Goal: Task Accomplishment & Management: Use online tool/utility

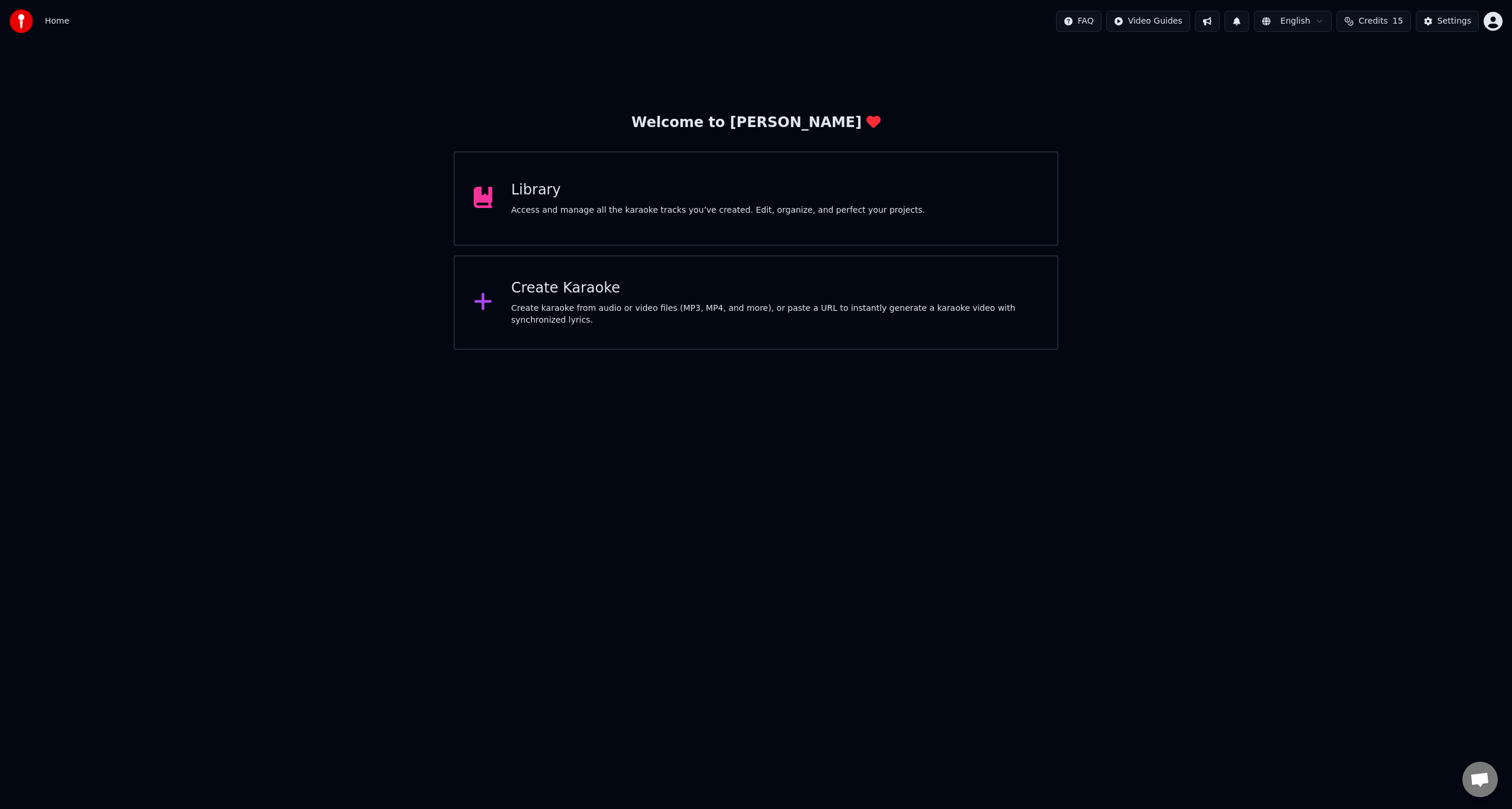
click at [581, 298] on div "Create Karaoke" at bounding box center [774, 288] width 528 height 19
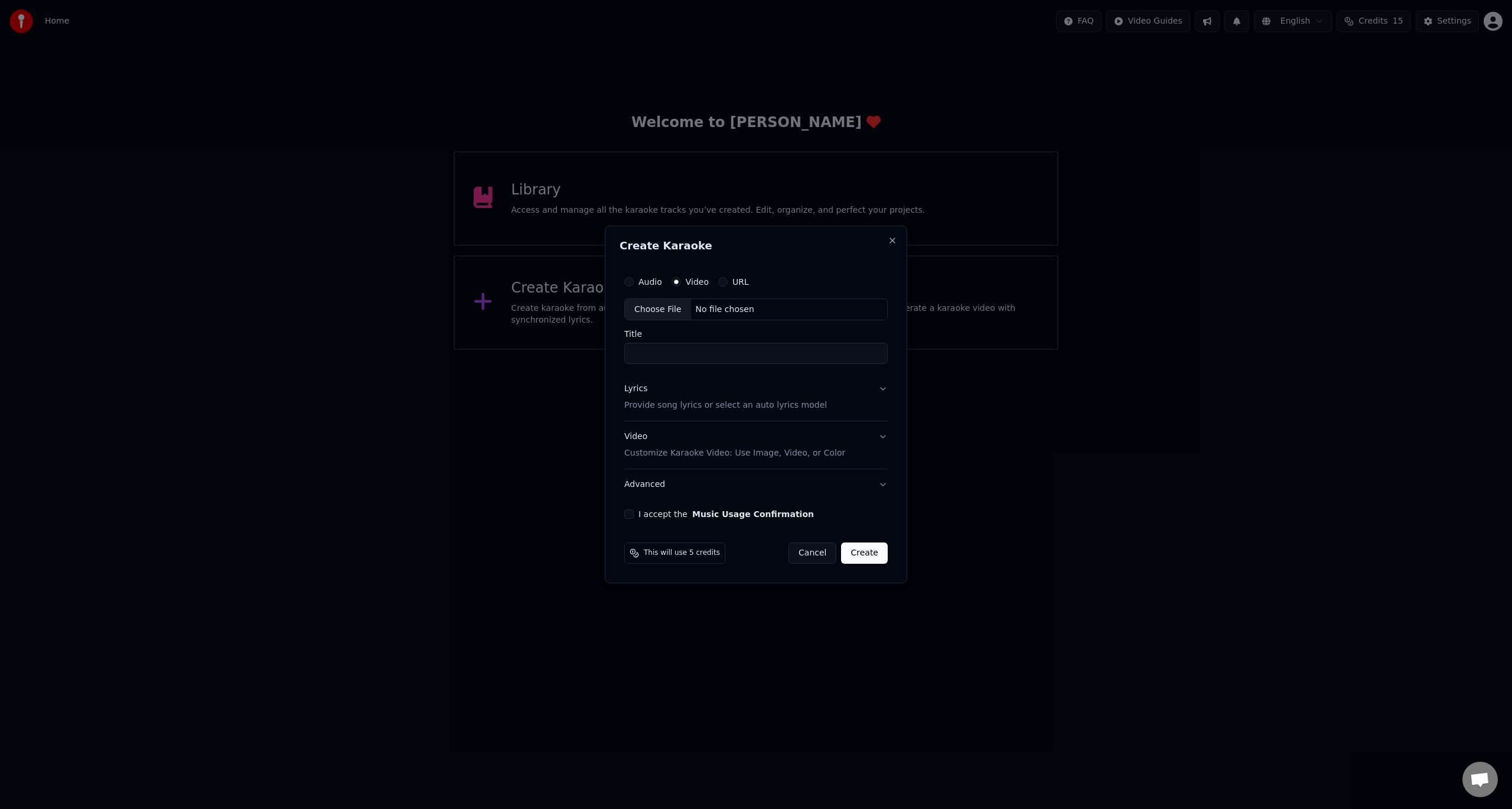
click at [659, 307] on div "Choose File" at bounding box center [658, 309] width 66 height 21
click at [825, 551] on button "Cancel" at bounding box center [812, 553] width 47 height 21
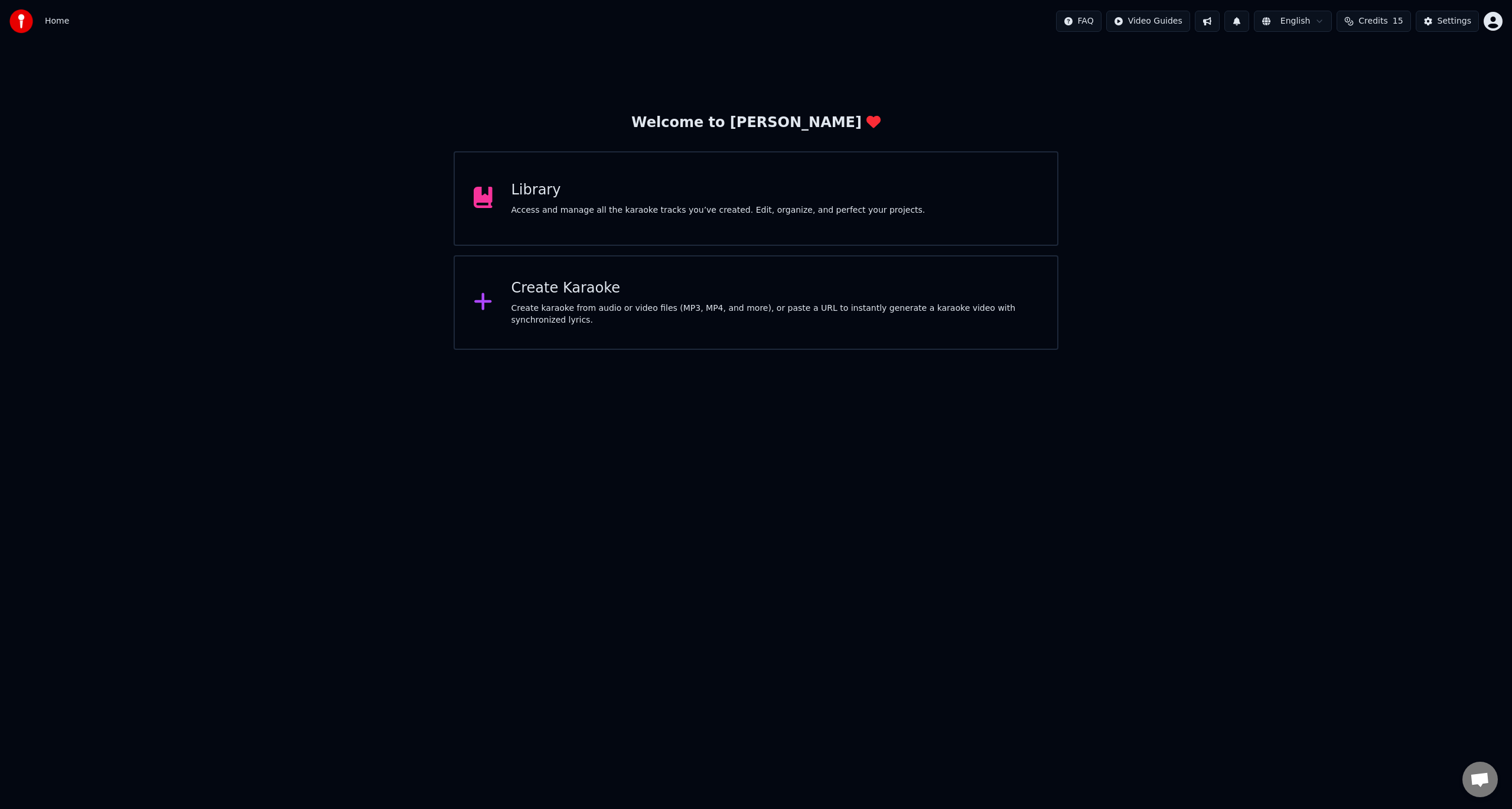
click at [590, 220] on div "Library Access and manage all the karaoke tracks you’ve created. Edit, organize…" at bounding box center [755, 199] width 605 height 95
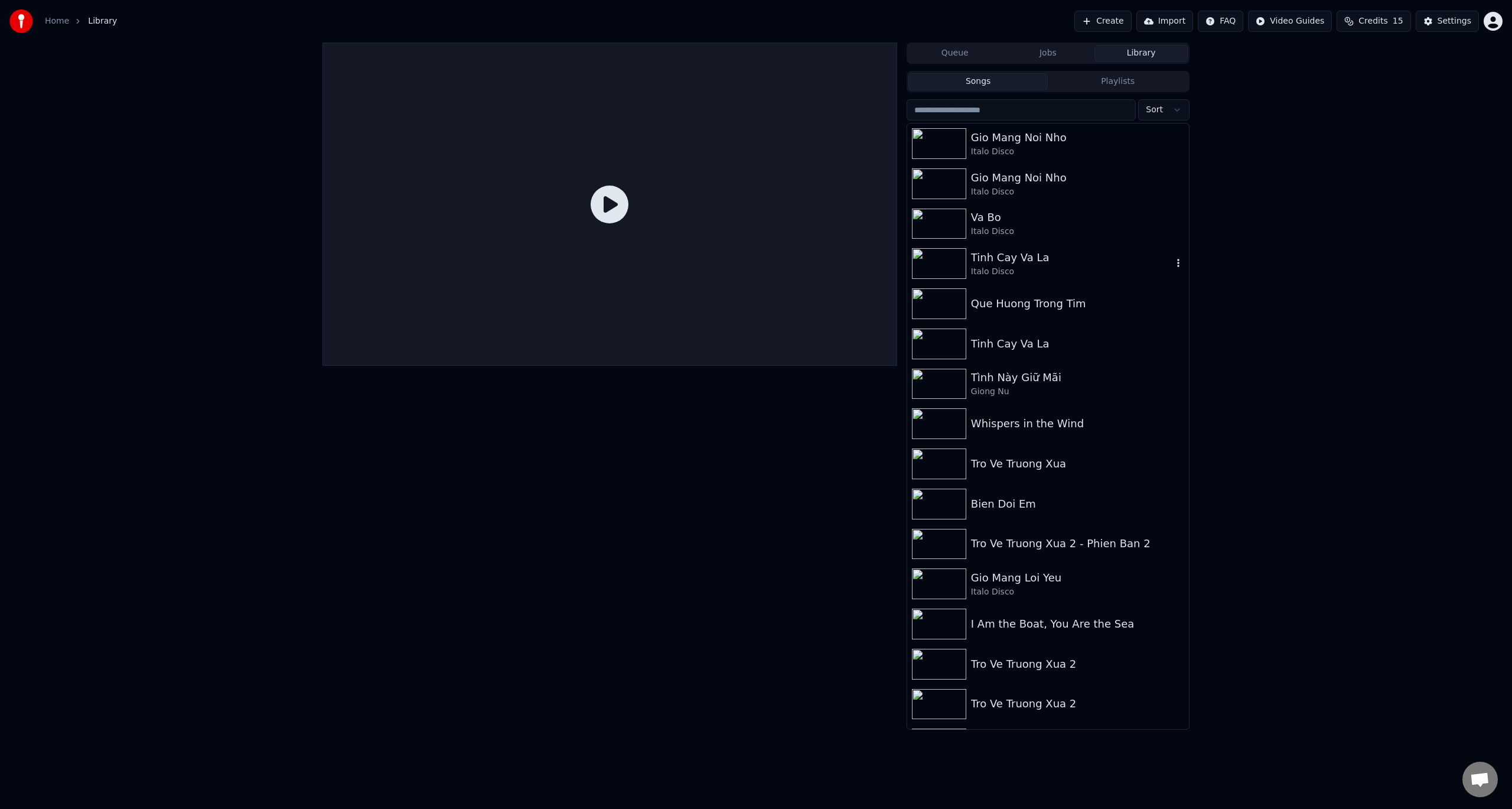
click at [961, 263] on img at bounding box center [939, 263] width 54 height 31
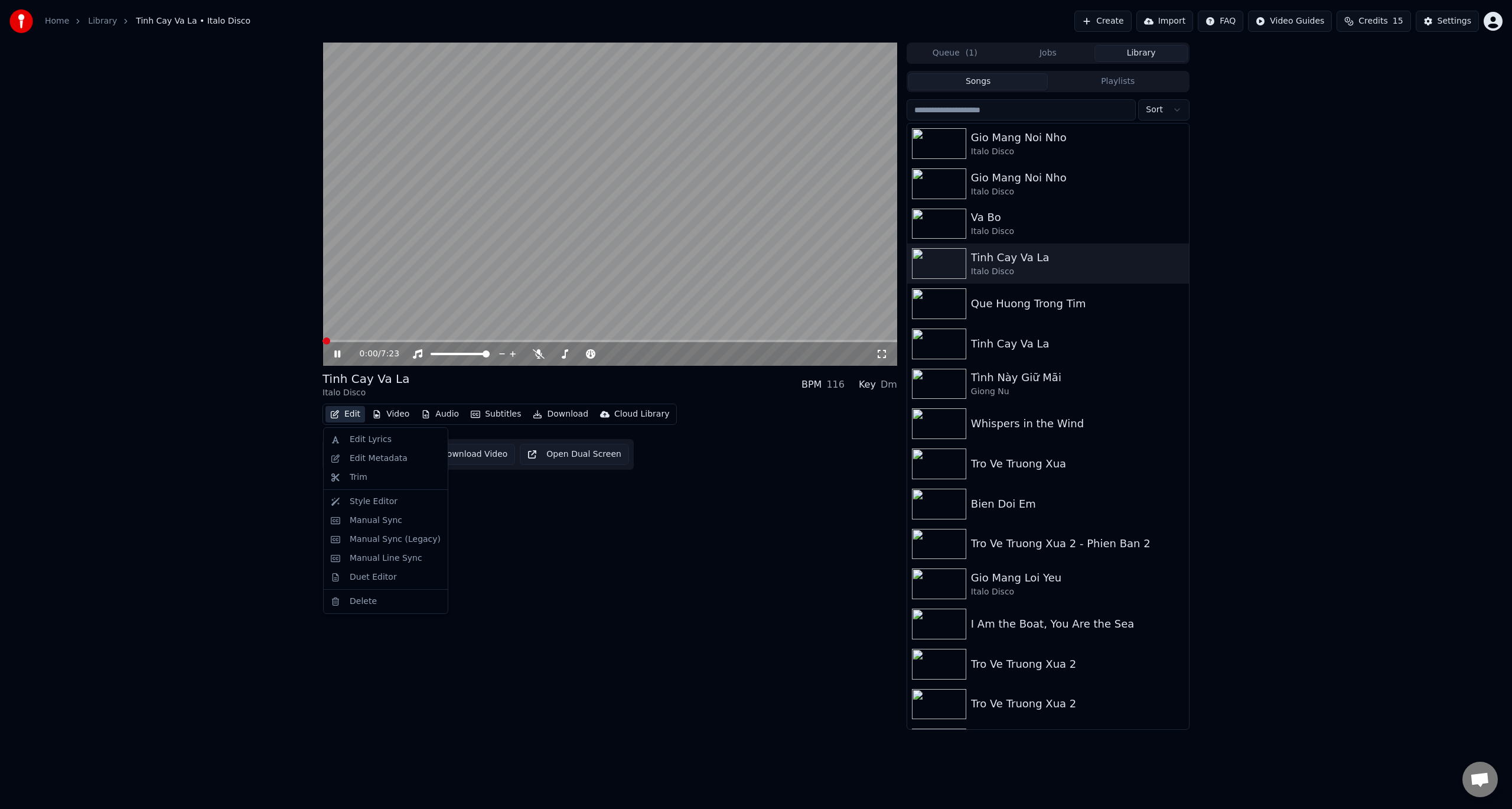
click at [358, 416] on button "Edit" at bounding box center [345, 414] width 40 height 17
click at [376, 437] on div "Edit Lyrics" at bounding box center [371, 439] width 42 height 11
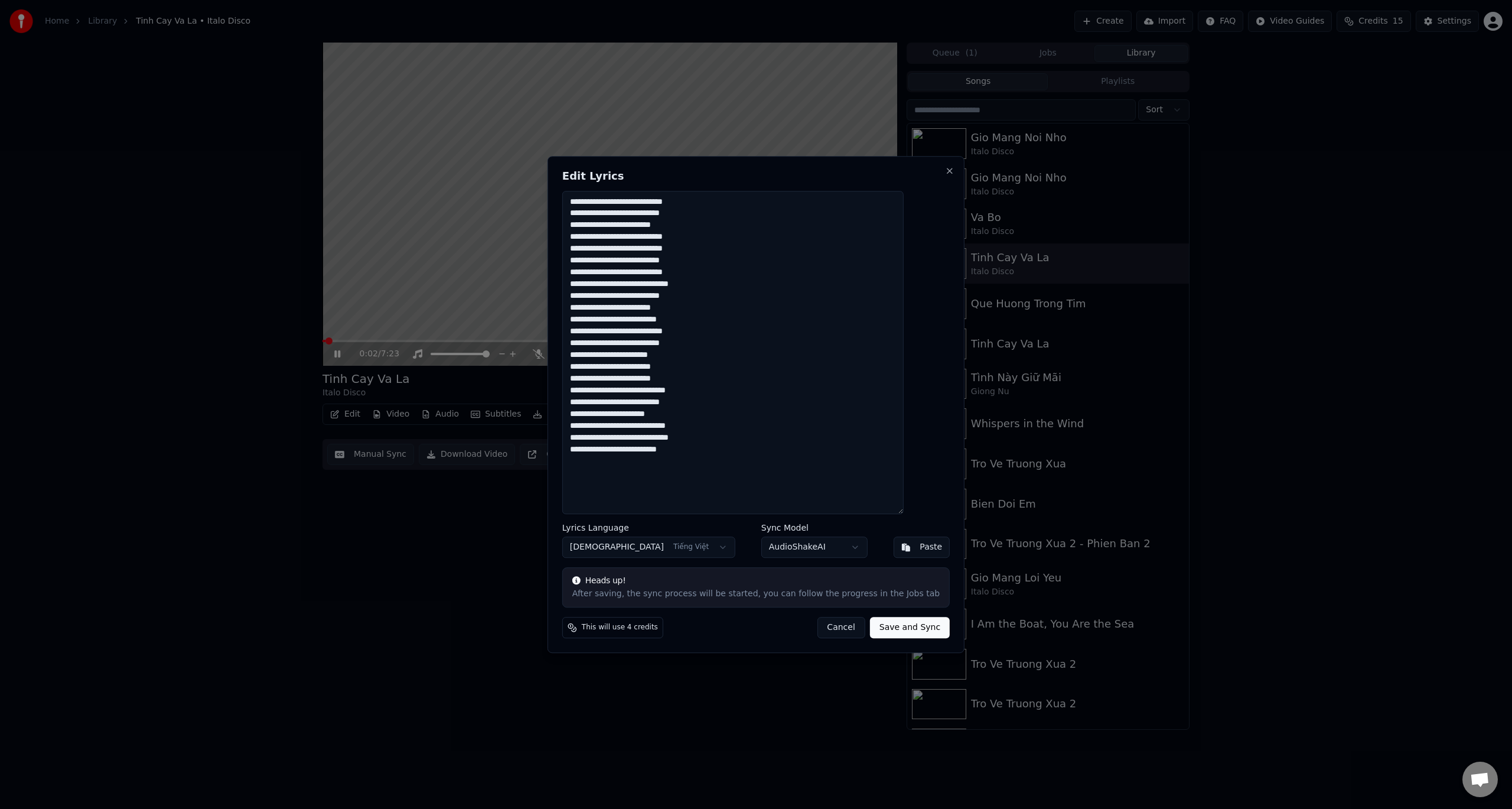
click at [726, 334] on textarea "**********" at bounding box center [732, 352] width 342 height 324
drag, startPoint x: 718, startPoint y: 460, endPoint x: 583, endPoint y: 170, distance: 319.9
click at [583, 170] on div "**********" at bounding box center [755, 405] width 417 height 497
click at [824, 625] on button "Cancel" at bounding box center [840, 627] width 47 height 21
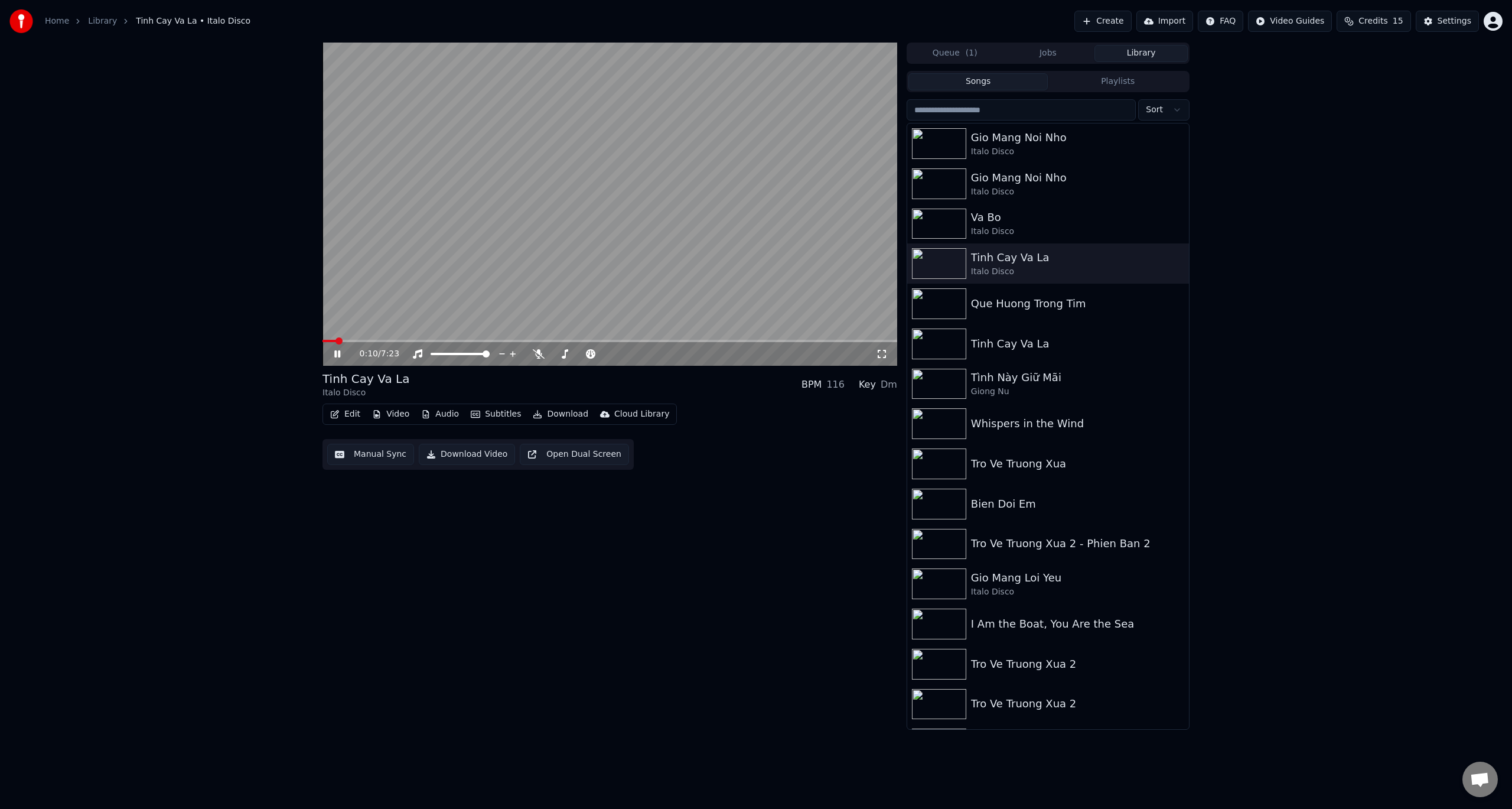
click at [340, 353] on icon at bounding box center [337, 354] width 6 height 7
click at [105, 22] on link "Library" at bounding box center [102, 20] width 29 height 11
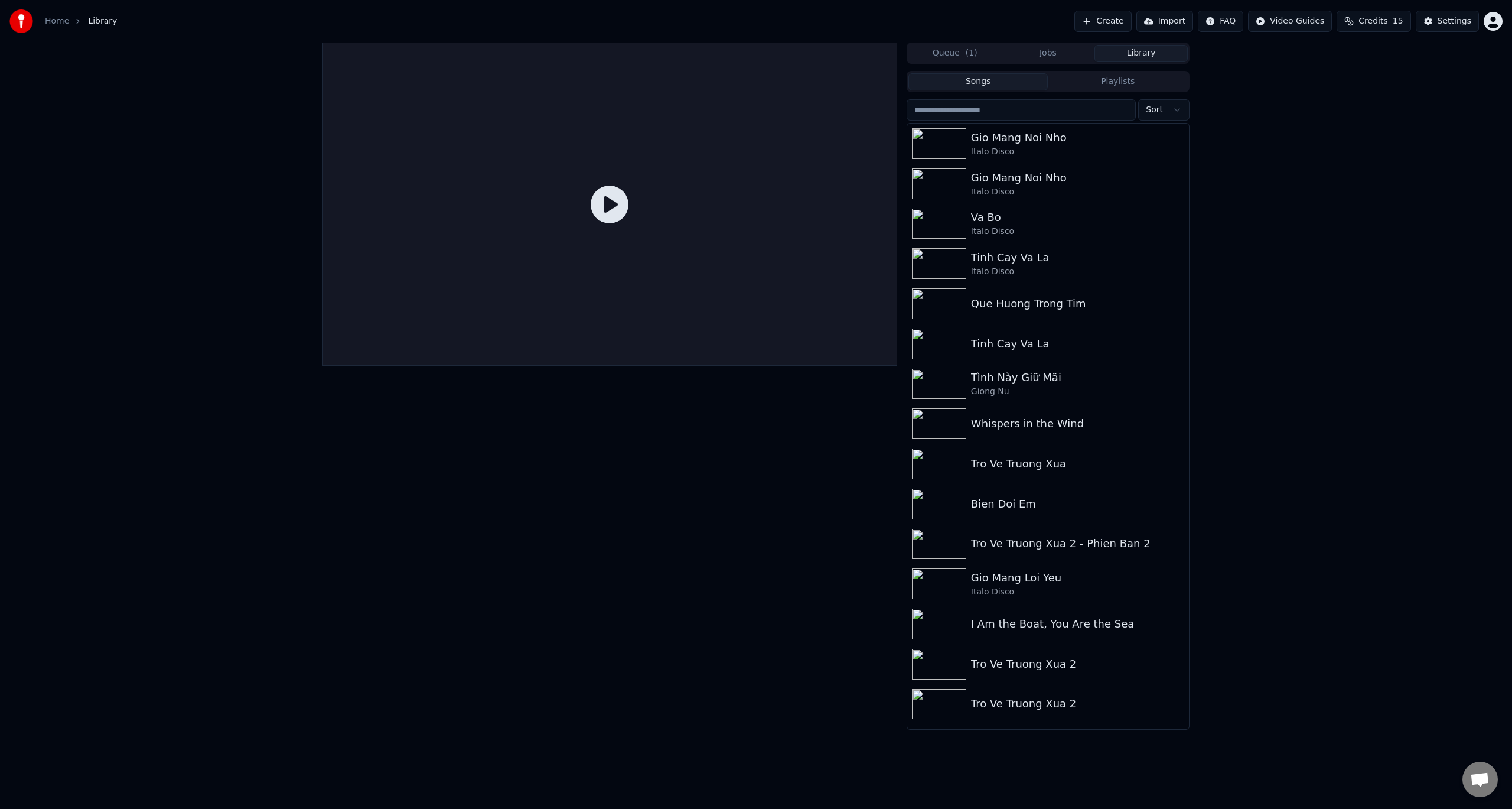
click at [1115, 25] on button "Create" at bounding box center [1102, 21] width 57 height 21
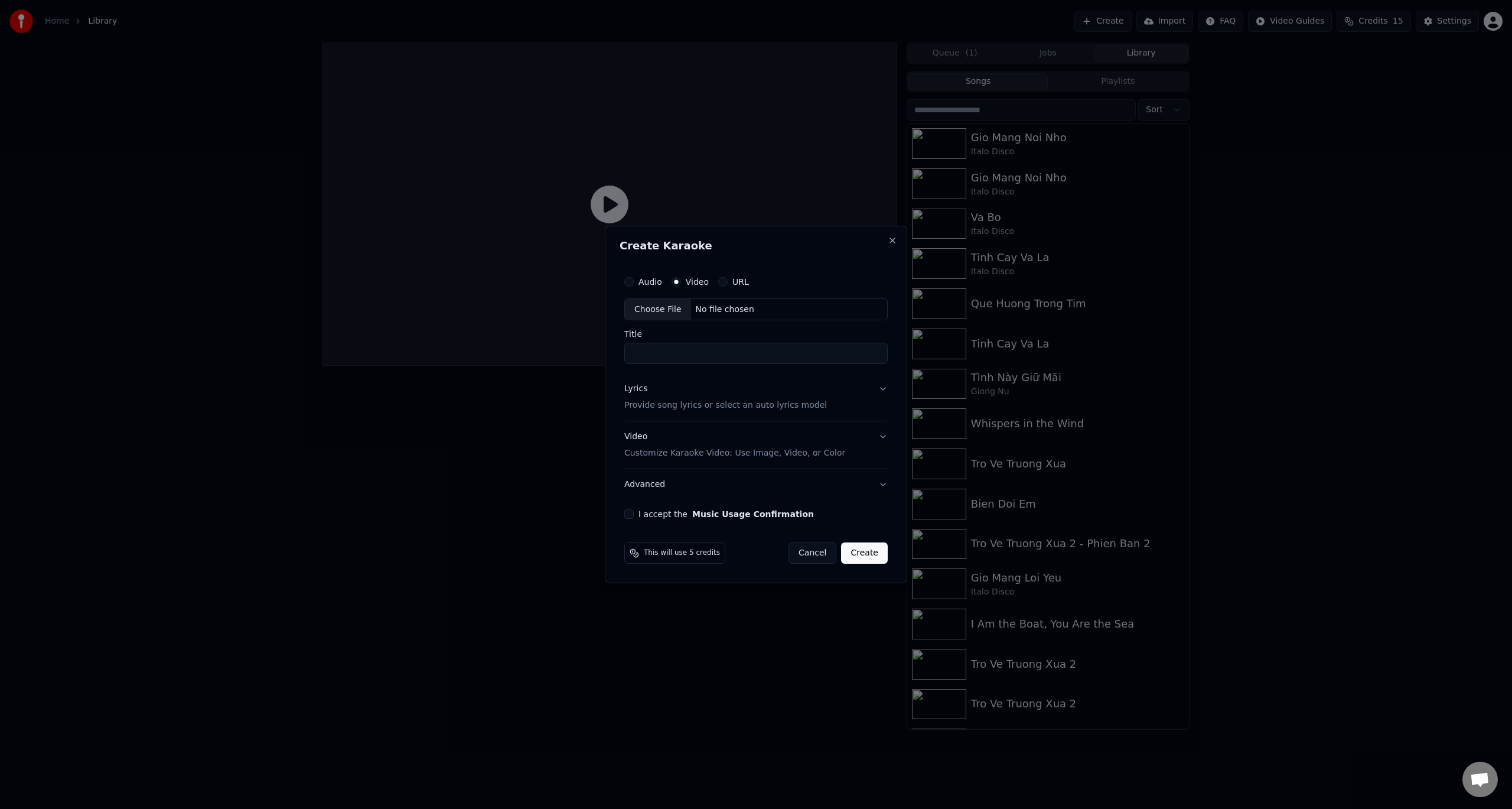
click at [665, 312] on div "Choose File" at bounding box center [658, 309] width 66 height 21
click at [668, 401] on p "Provide song lyrics or select an auto lyrics model" at bounding box center [725, 405] width 203 height 11
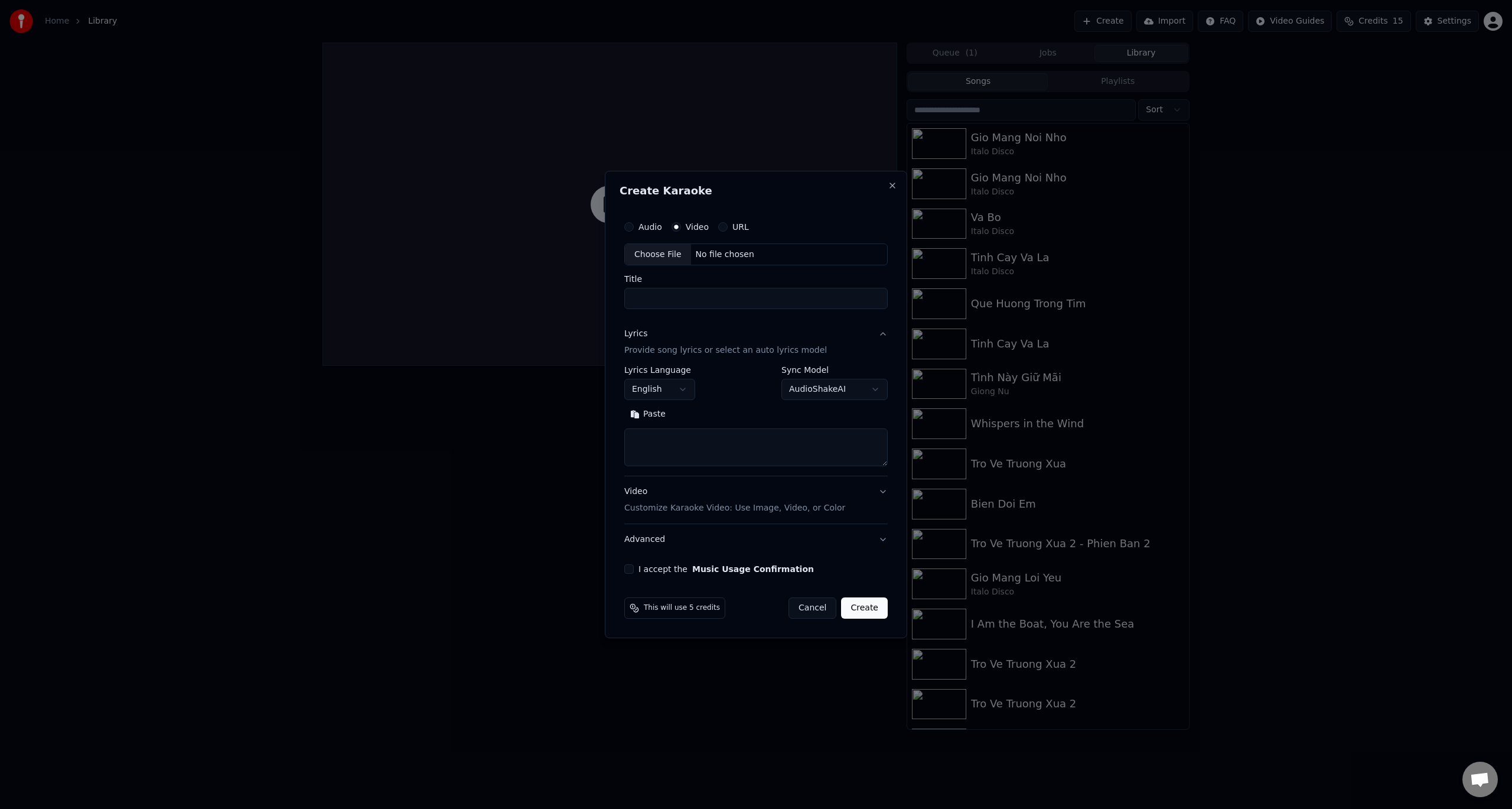
click at [673, 393] on body "**********" at bounding box center [756, 404] width 1512 height 809
select select "**"
drag, startPoint x: 671, startPoint y: 573, endPoint x: 676, endPoint y: 569, distance: 6.4
click at [673, 443] on textarea at bounding box center [755, 447] width 284 height 38
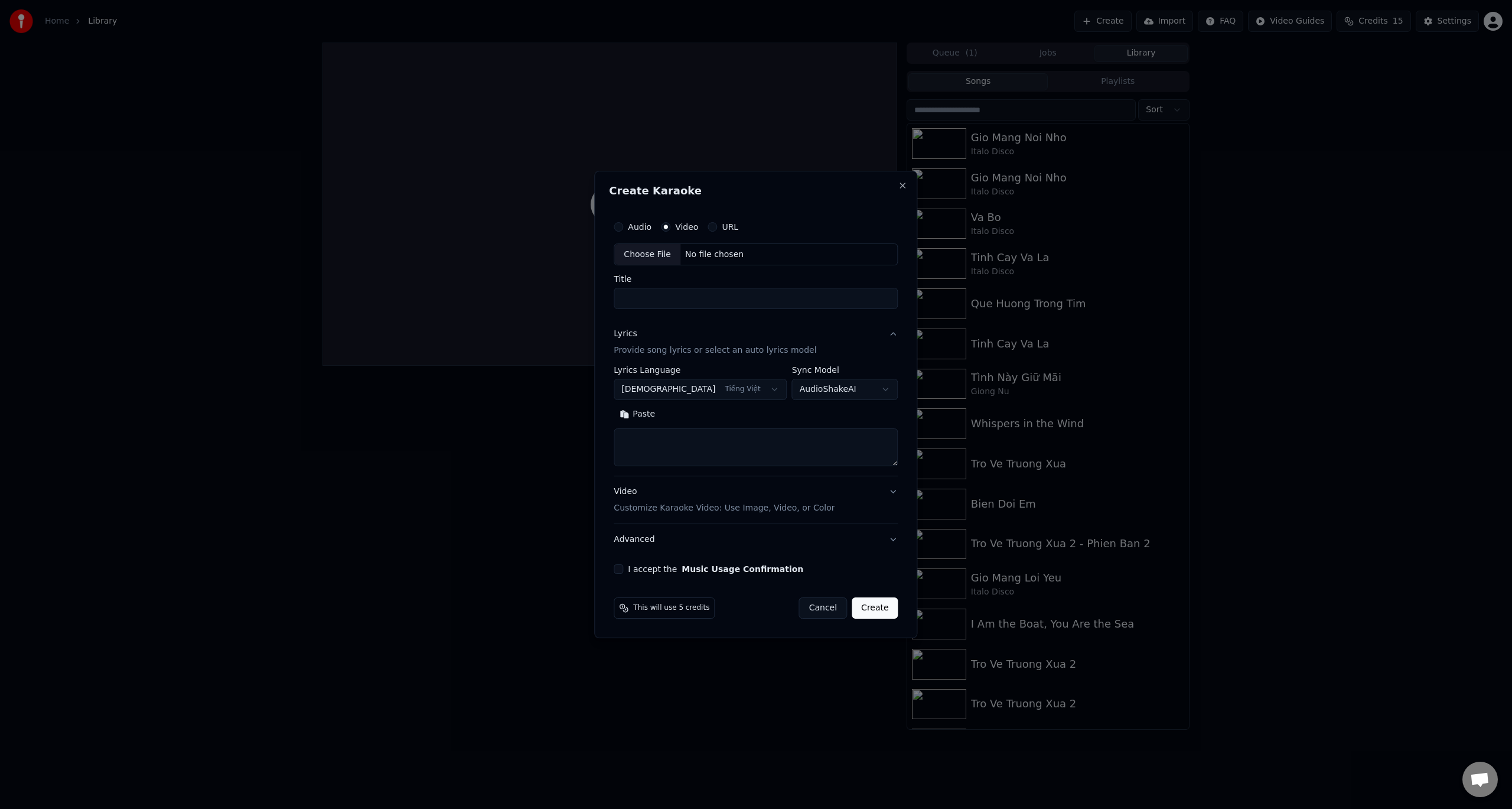
paste textarea "**********"
type textarea "**********"
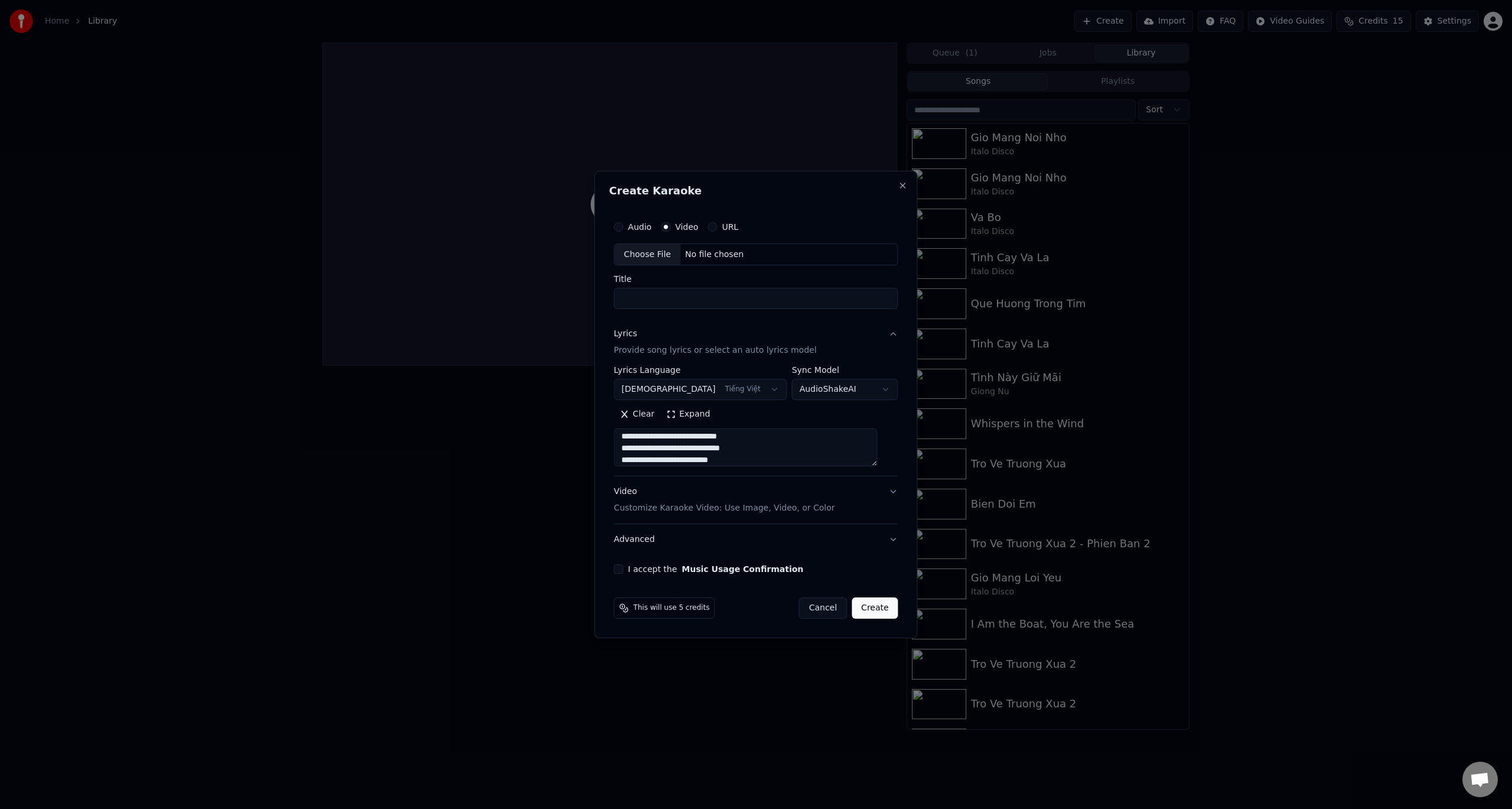
click at [656, 251] on div "Choose File" at bounding box center [646, 255] width 66 height 21
type input "**********"
click at [623, 567] on button "I accept the Music Usage Confirmation" at bounding box center [618, 568] width 10 height 10
click at [867, 605] on button "Create" at bounding box center [875, 608] width 47 height 21
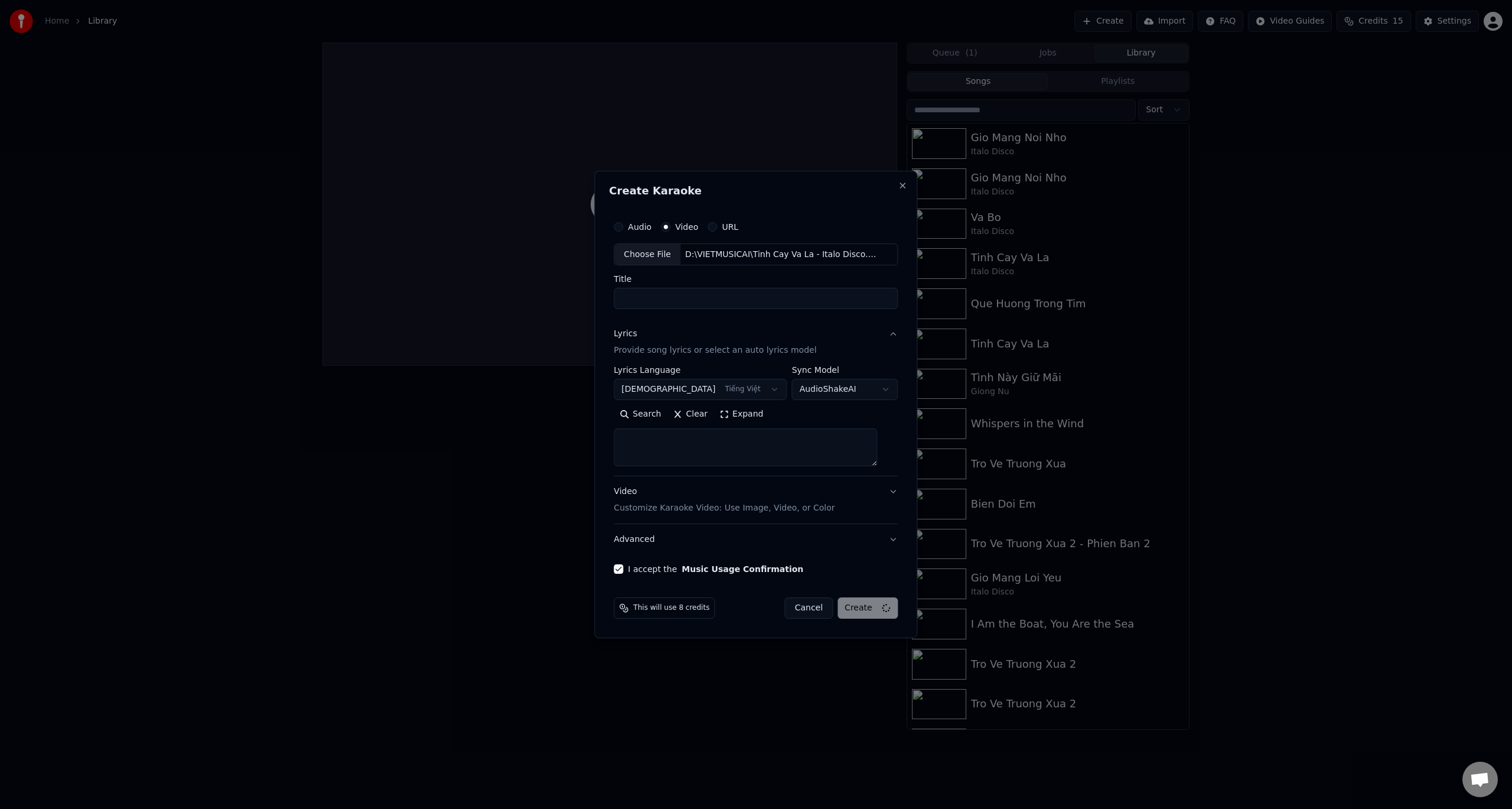
scroll to position [0, 0]
select select
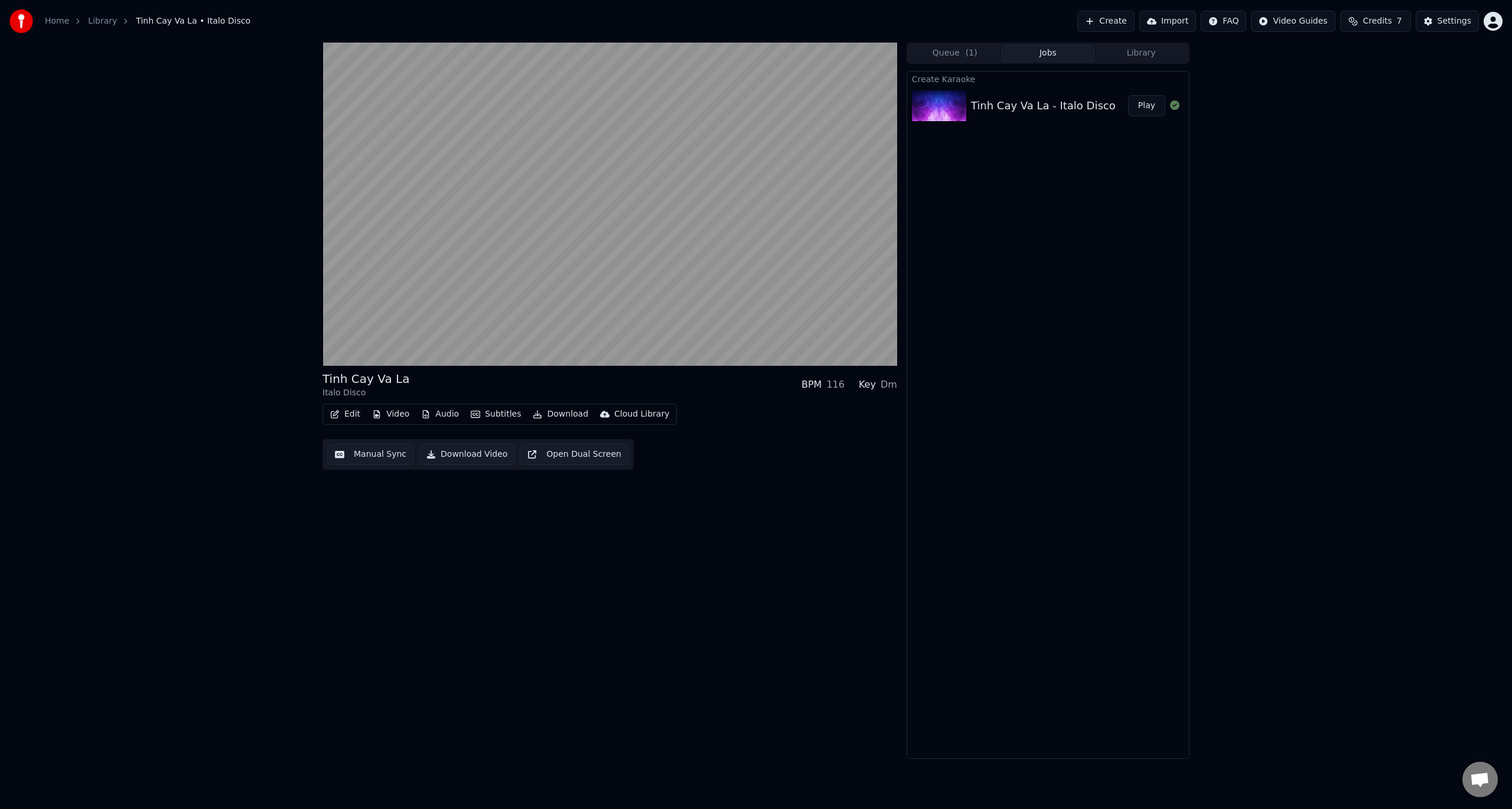
click at [962, 56] on button "Queue ( 1 )" at bounding box center [954, 54] width 93 height 18
click at [1047, 52] on button "Jobs" at bounding box center [1048, 54] width 93 height 18
click at [540, 349] on icon at bounding box center [538, 353] width 11 height 10
click at [1060, 55] on button "Jobs" at bounding box center [1048, 54] width 93 height 18
click at [1132, 54] on button "Library" at bounding box center [1141, 54] width 93 height 18
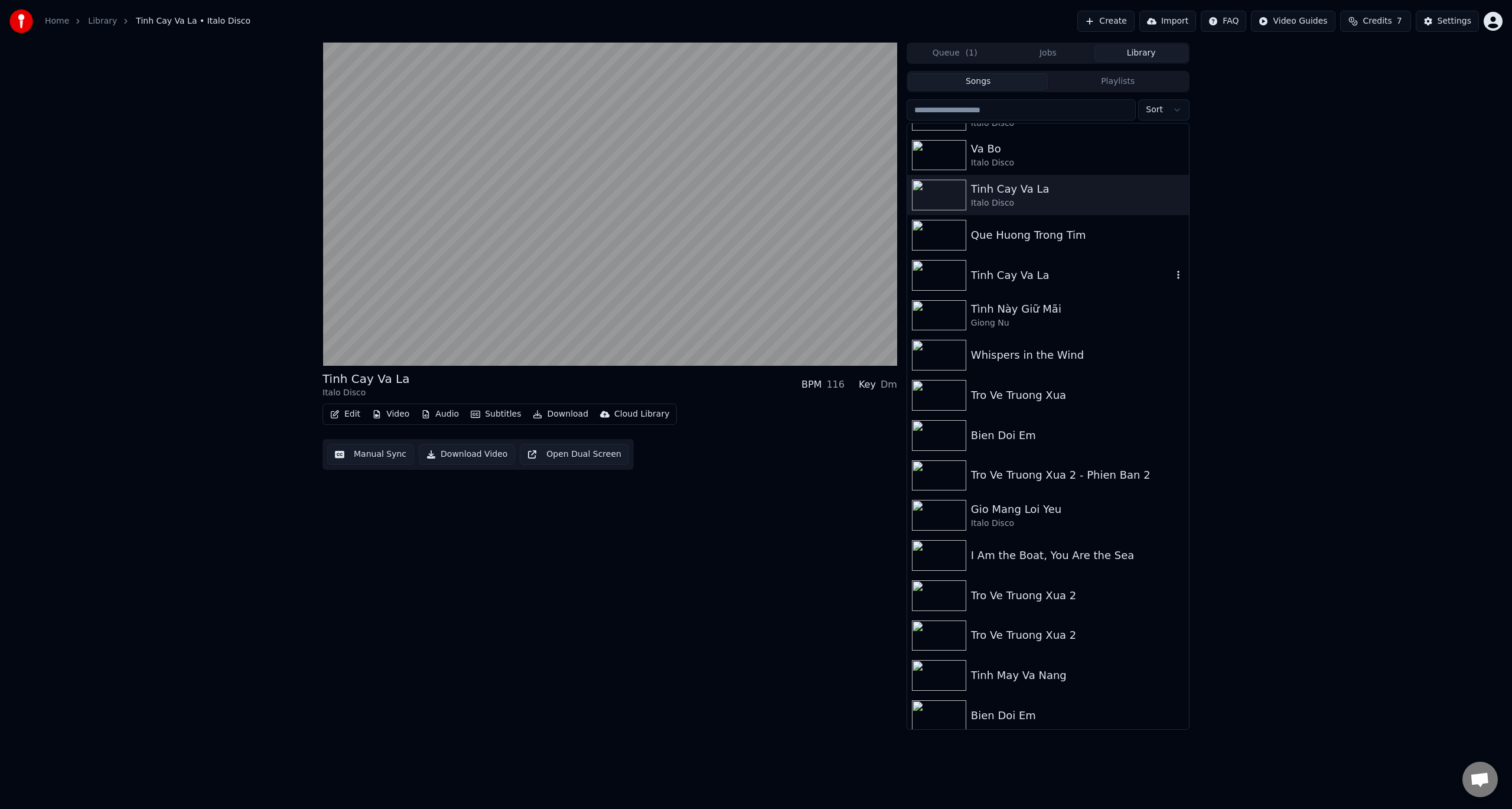
scroll to position [59, 0]
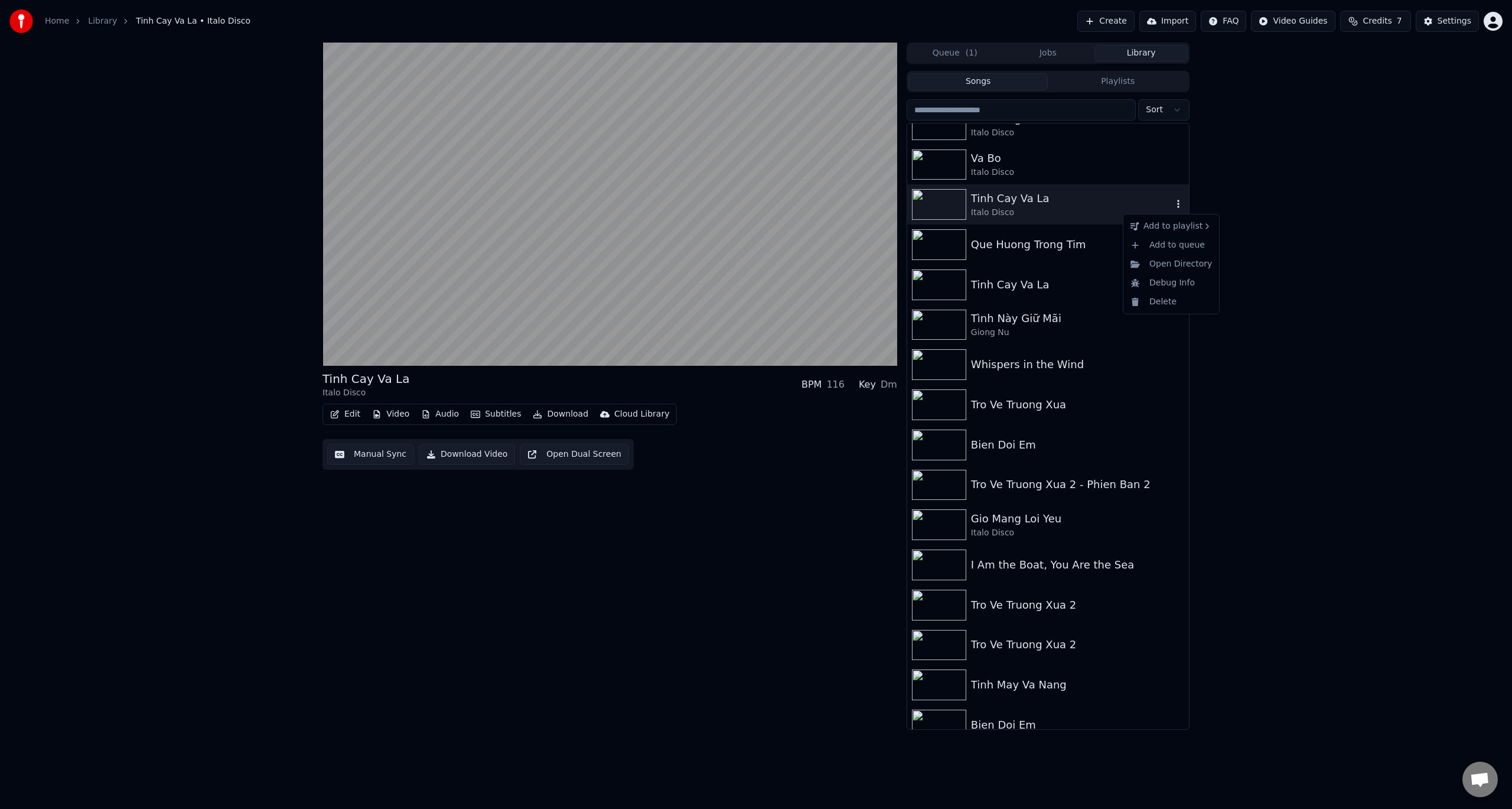
click at [1172, 205] on icon "button" at bounding box center [1177, 204] width 11 height 10
click at [1172, 206] on icon "button" at bounding box center [1177, 204] width 11 height 10
click at [1163, 302] on div "Delete" at bounding box center [1171, 302] width 91 height 19
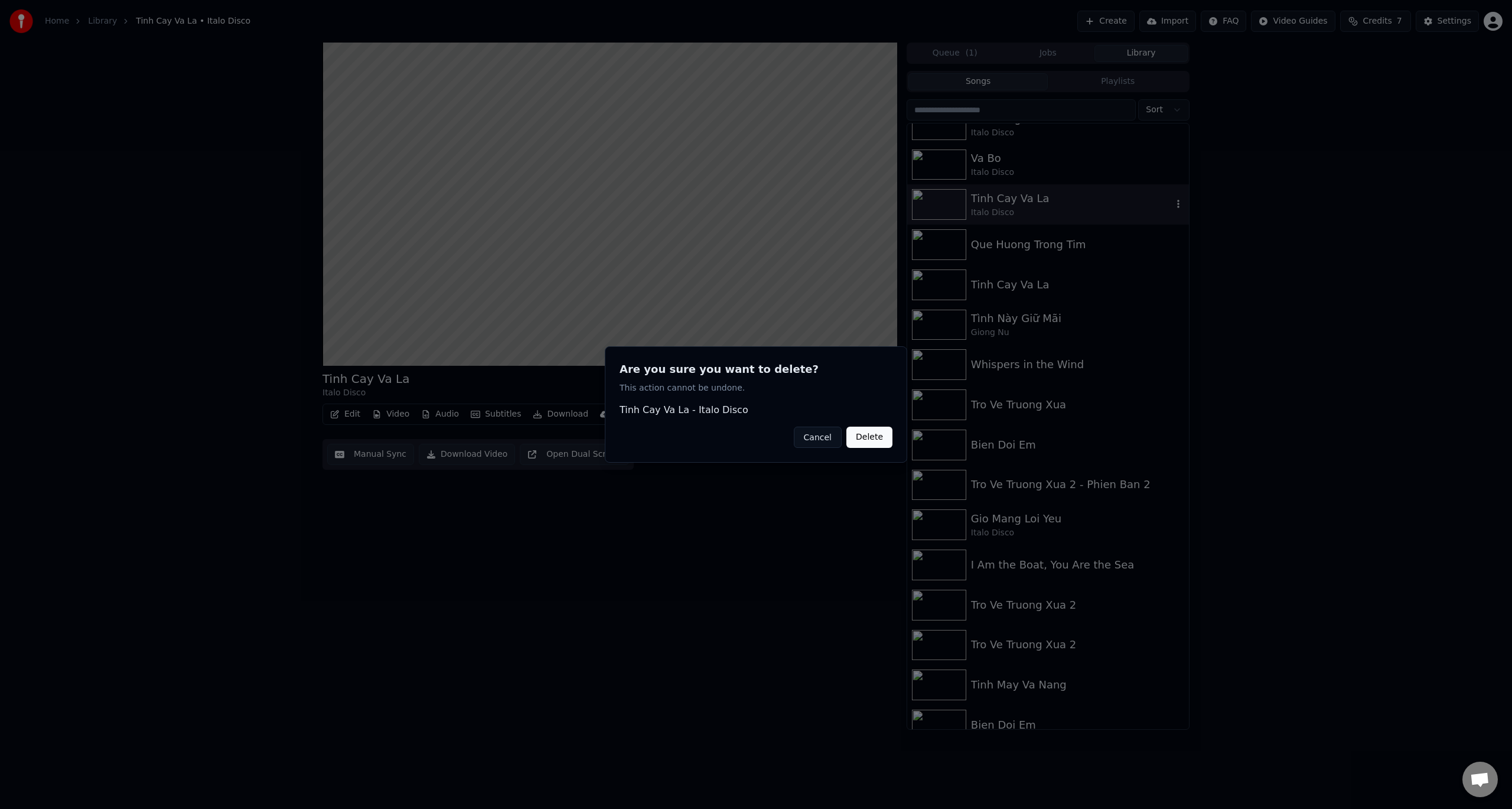
click at [869, 436] on button "Delete" at bounding box center [869, 437] width 46 height 21
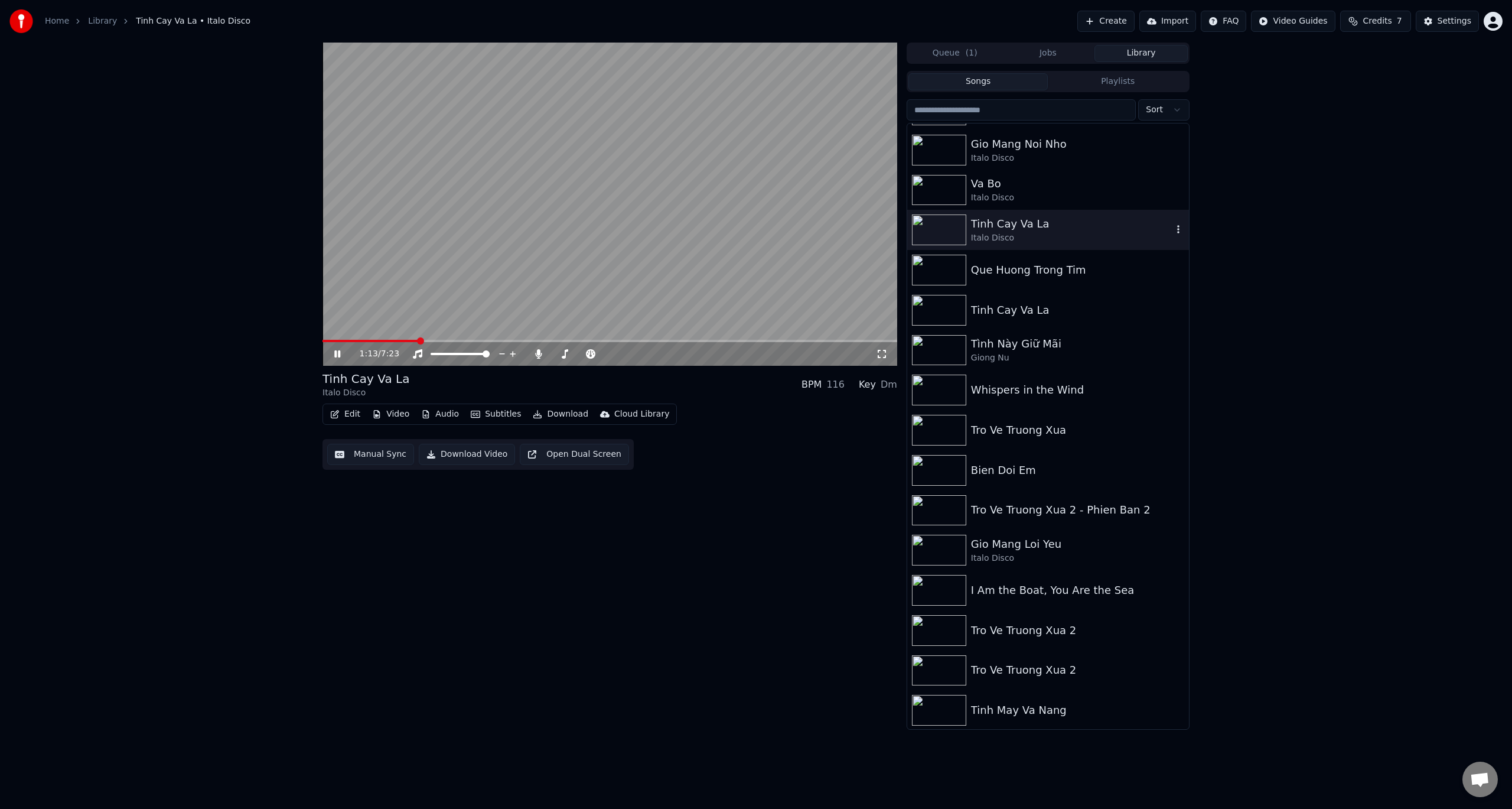
scroll to position [0, 0]
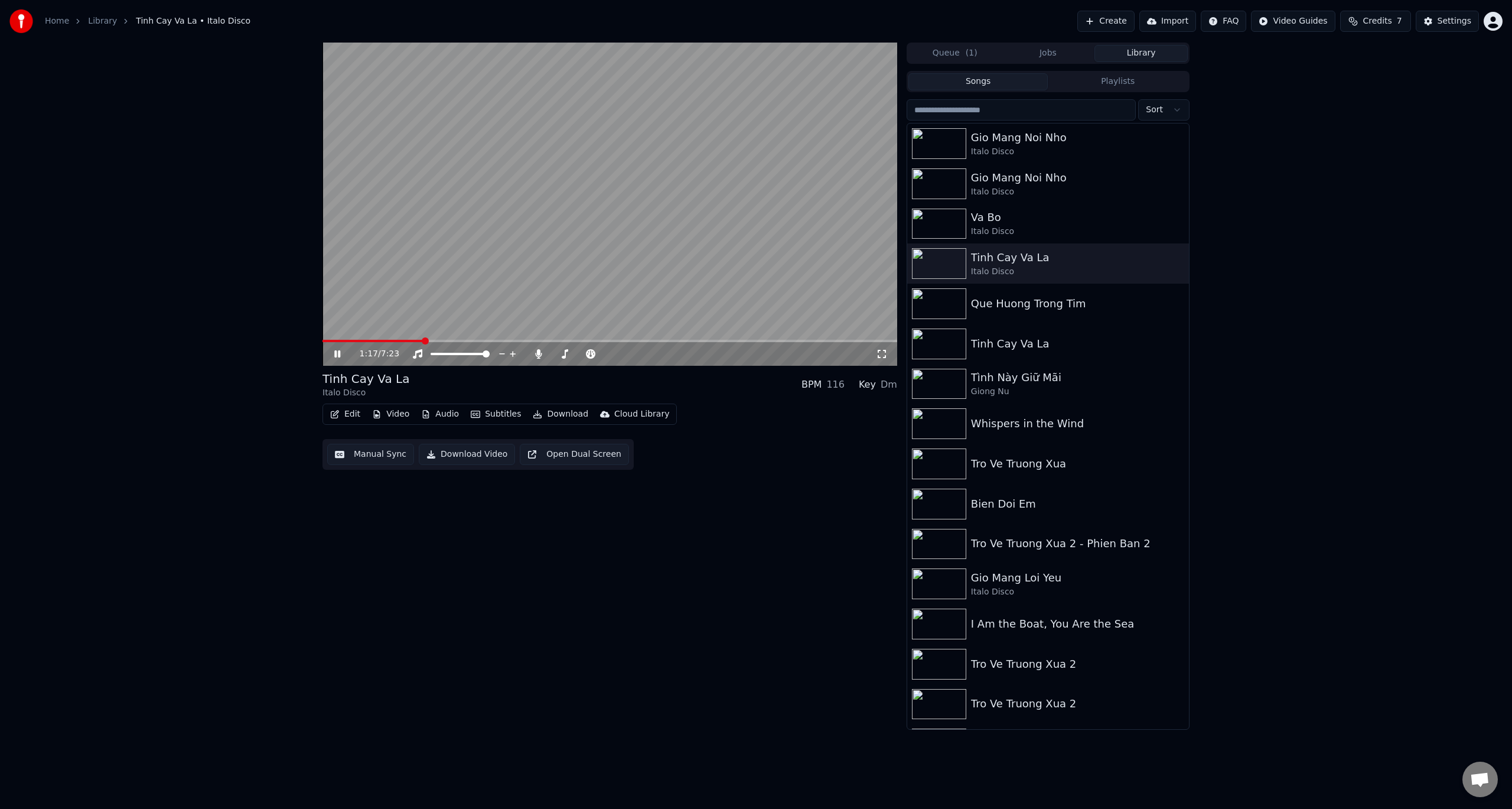
click at [1053, 49] on button "Jobs" at bounding box center [1048, 54] width 93 height 18
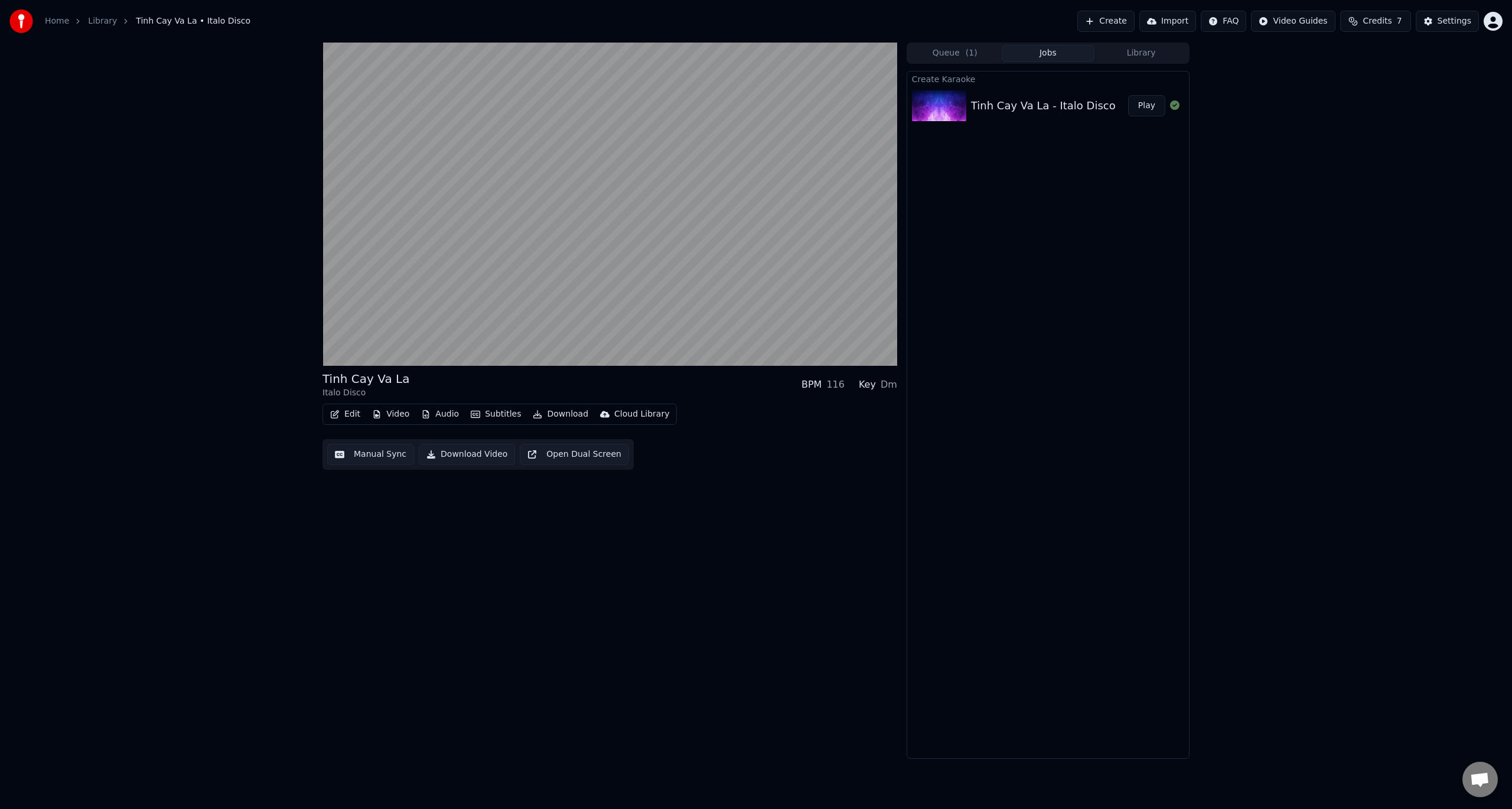
click at [1142, 105] on button "Play" at bounding box center [1147, 105] width 37 height 21
click at [1144, 57] on button "Library" at bounding box center [1141, 54] width 93 height 18
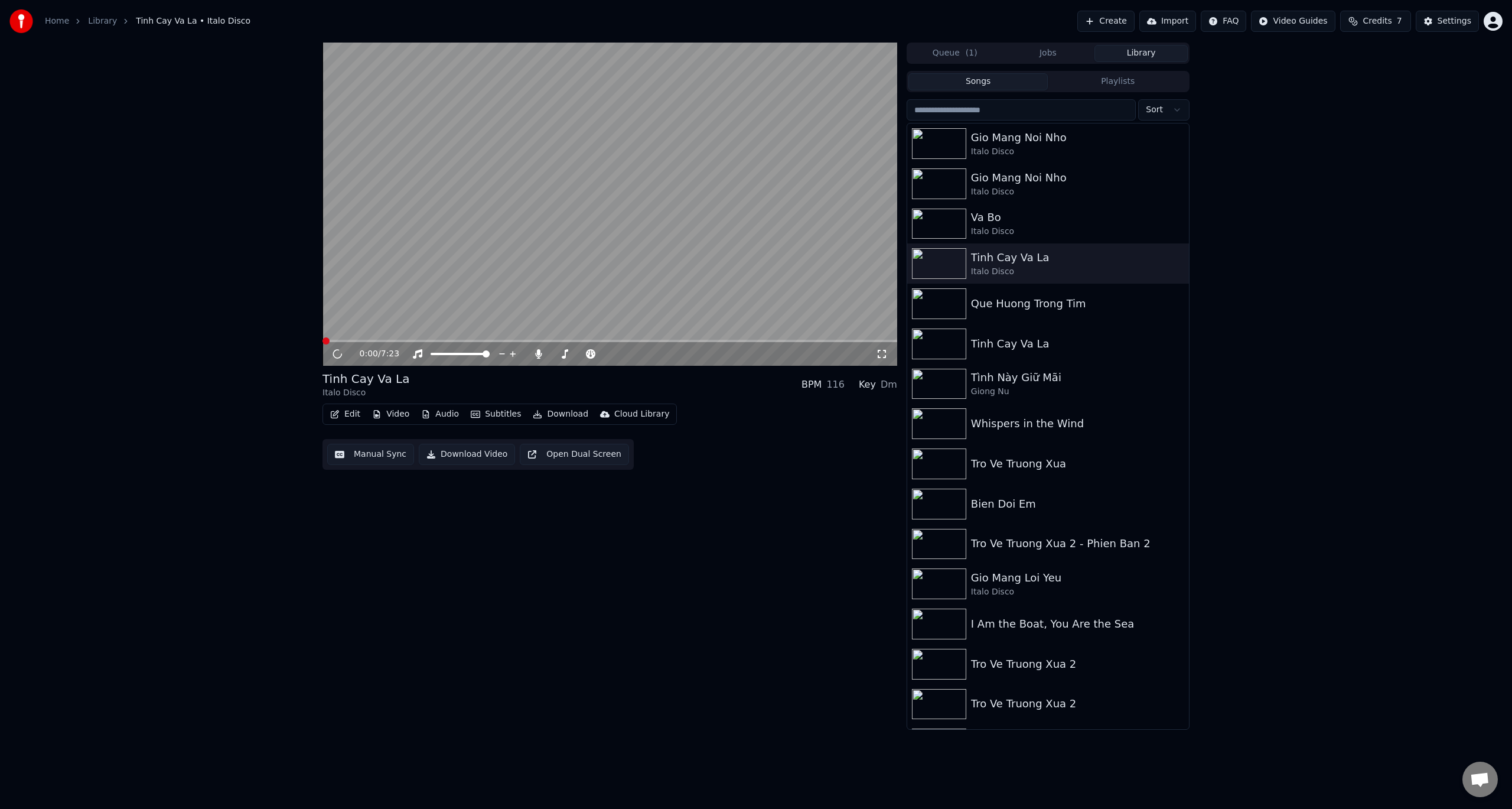
click at [1389, 23] on span "Credits" at bounding box center [1376, 20] width 29 height 11
click at [1244, 201] on div "0:00 / 7:23 Tinh Cay Va La Italo Disco BPM 116 Key Dm Edit Video Audio Subtitle…" at bounding box center [756, 386] width 1512 height 687
click at [1130, 54] on button "Library" at bounding box center [1141, 54] width 93 height 18
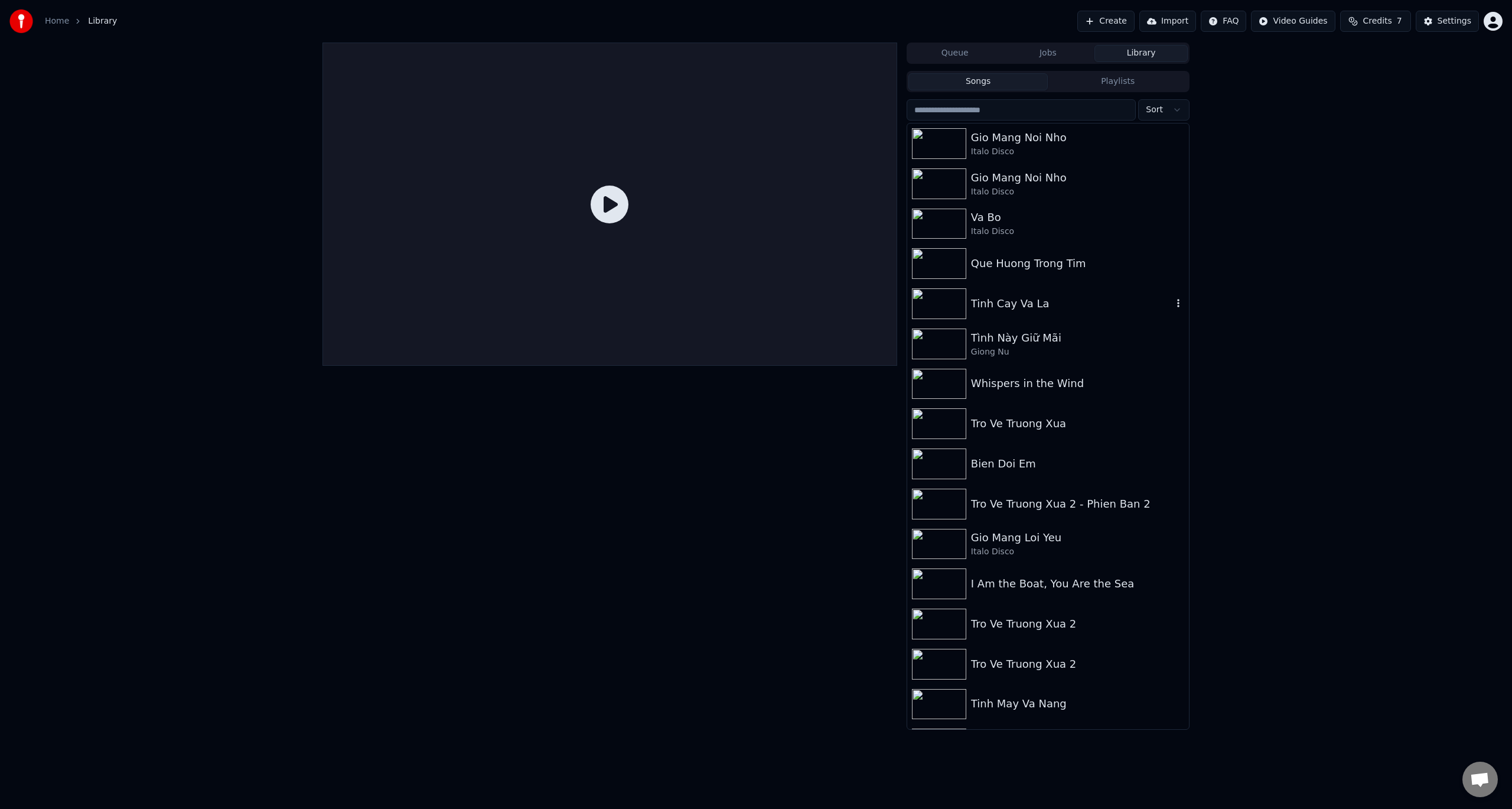
click at [1023, 306] on div "Tinh Cay Va La" at bounding box center [1071, 303] width 201 height 17
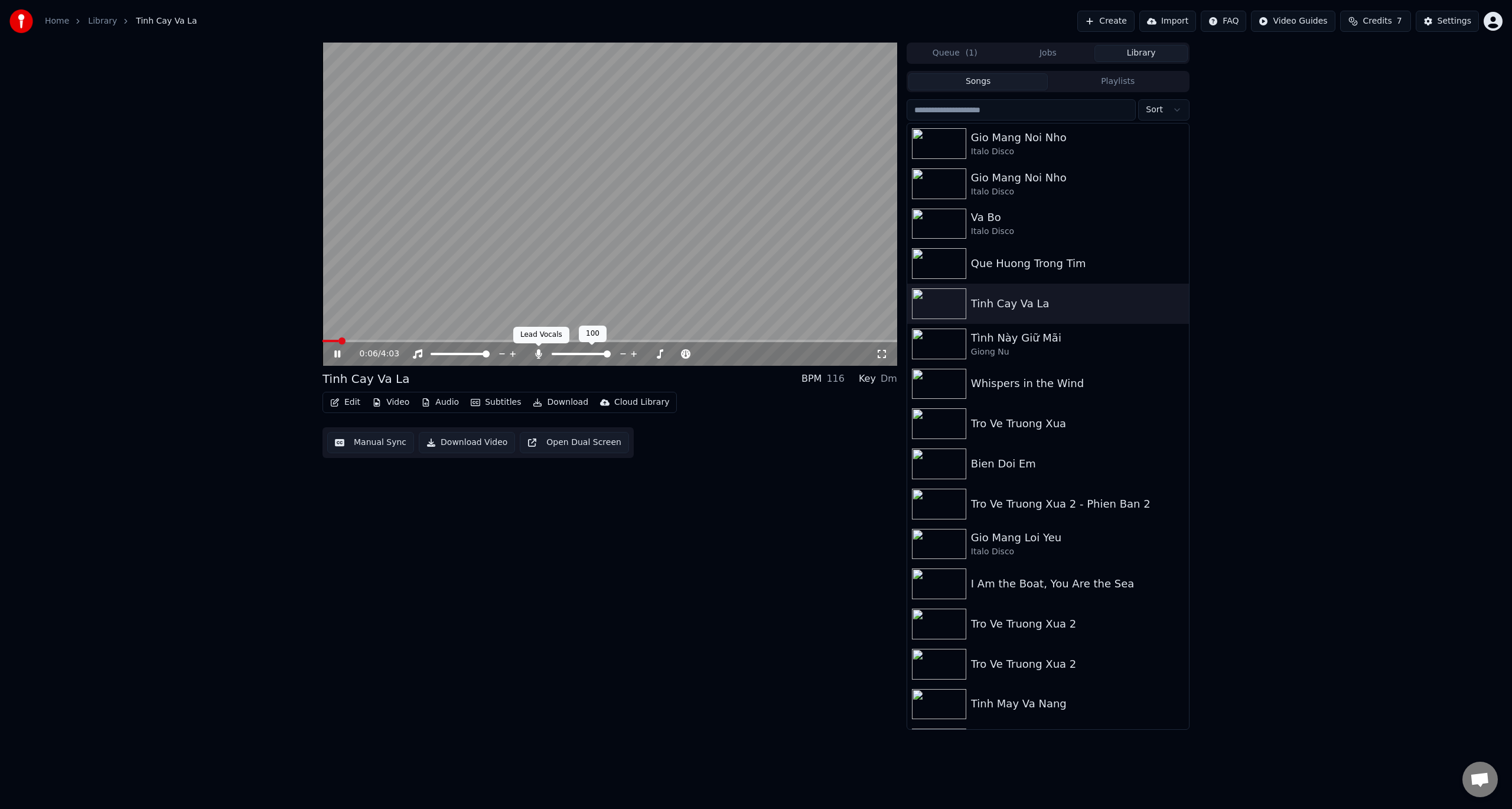
click at [540, 352] on icon at bounding box center [538, 353] width 11 height 10
click at [536, 352] on icon at bounding box center [538, 353] width 11 height 10
click at [533, 335] on video at bounding box center [609, 204] width 574 height 323
click at [532, 339] on video at bounding box center [609, 204] width 574 height 323
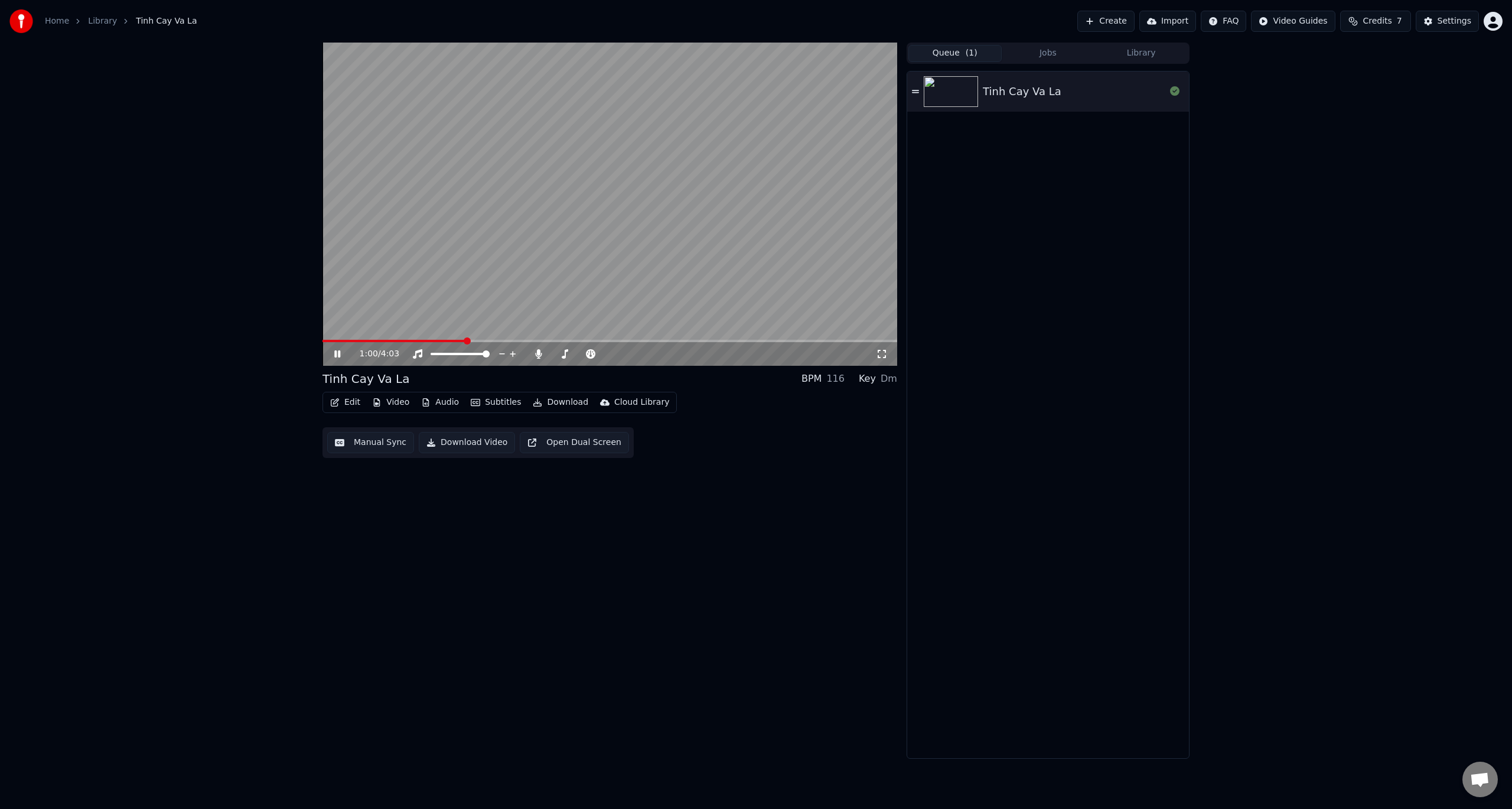
click at [964, 51] on button "Queue ( 1 )" at bounding box center [954, 54] width 93 height 18
click at [1019, 87] on div "Tinh Cay Va La" at bounding box center [1021, 91] width 78 height 17
click at [457, 339] on video at bounding box center [609, 204] width 574 height 323
click at [342, 355] on icon at bounding box center [346, 353] width 28 height 10
click at [428, 340] on span at bounding box center [609, 341] width 574 height 3
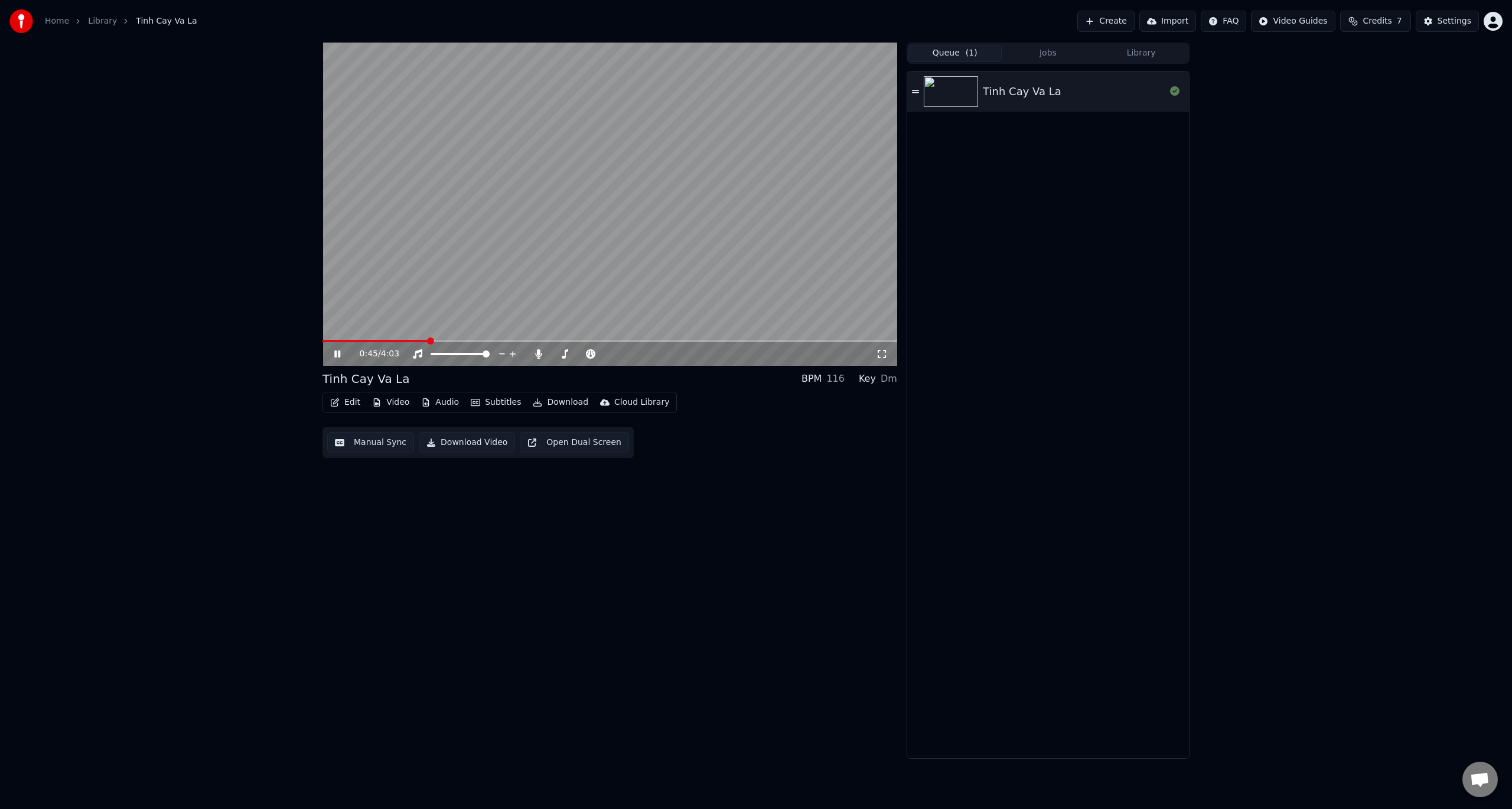
click at [377, 338] on video at bounding box center [609, 204] width 574 height 323
click at [342, 353] on icon at bounding box center [346, 353] width 28 height 10
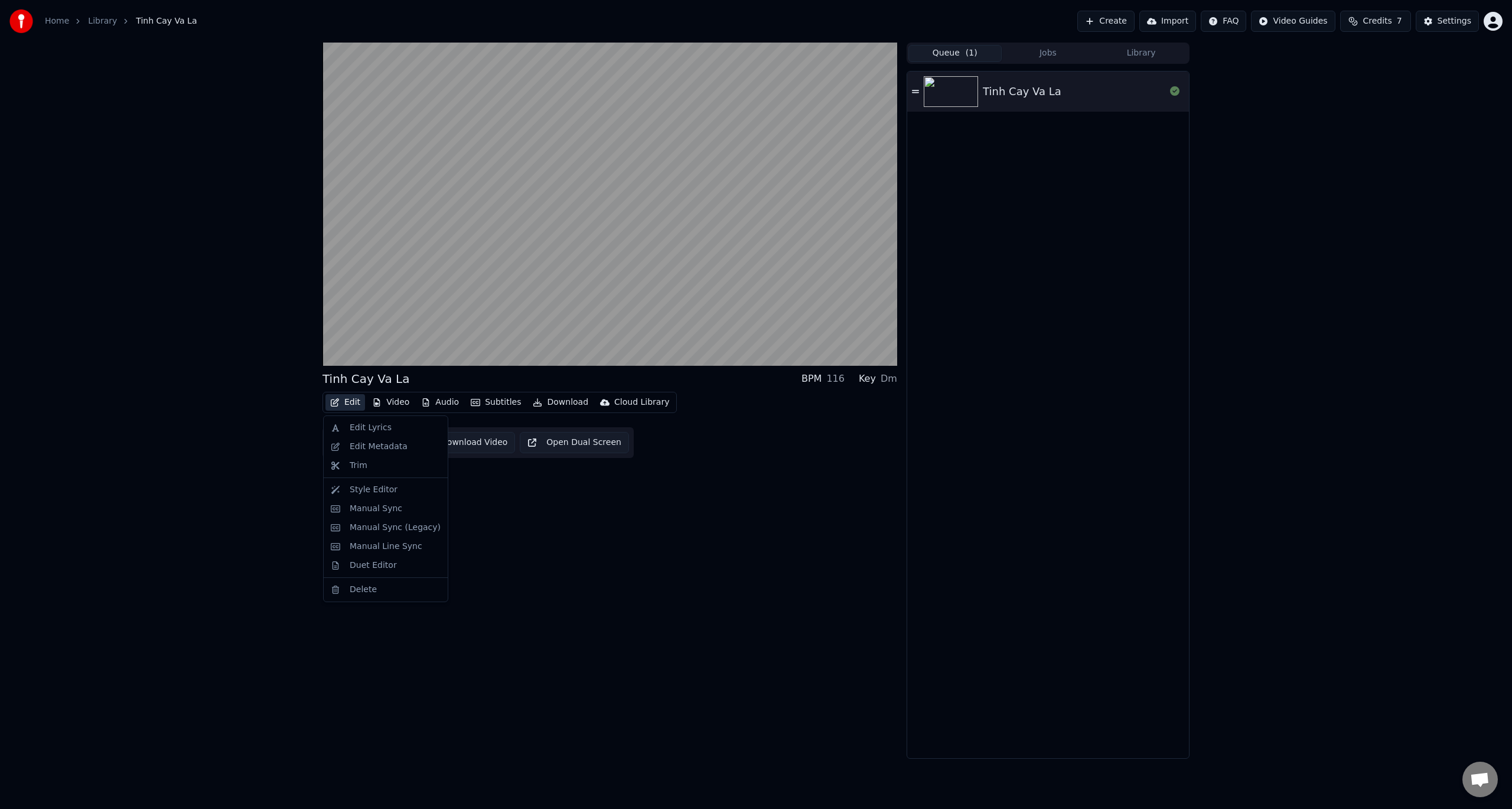
click at [352, 402] on button "Edit" at bounding box center [345, 402] width 40 height 17
click at [384, 520] on div "Manual Sync (Legacy)" at bounding box center [385, 528] width 119 height 19
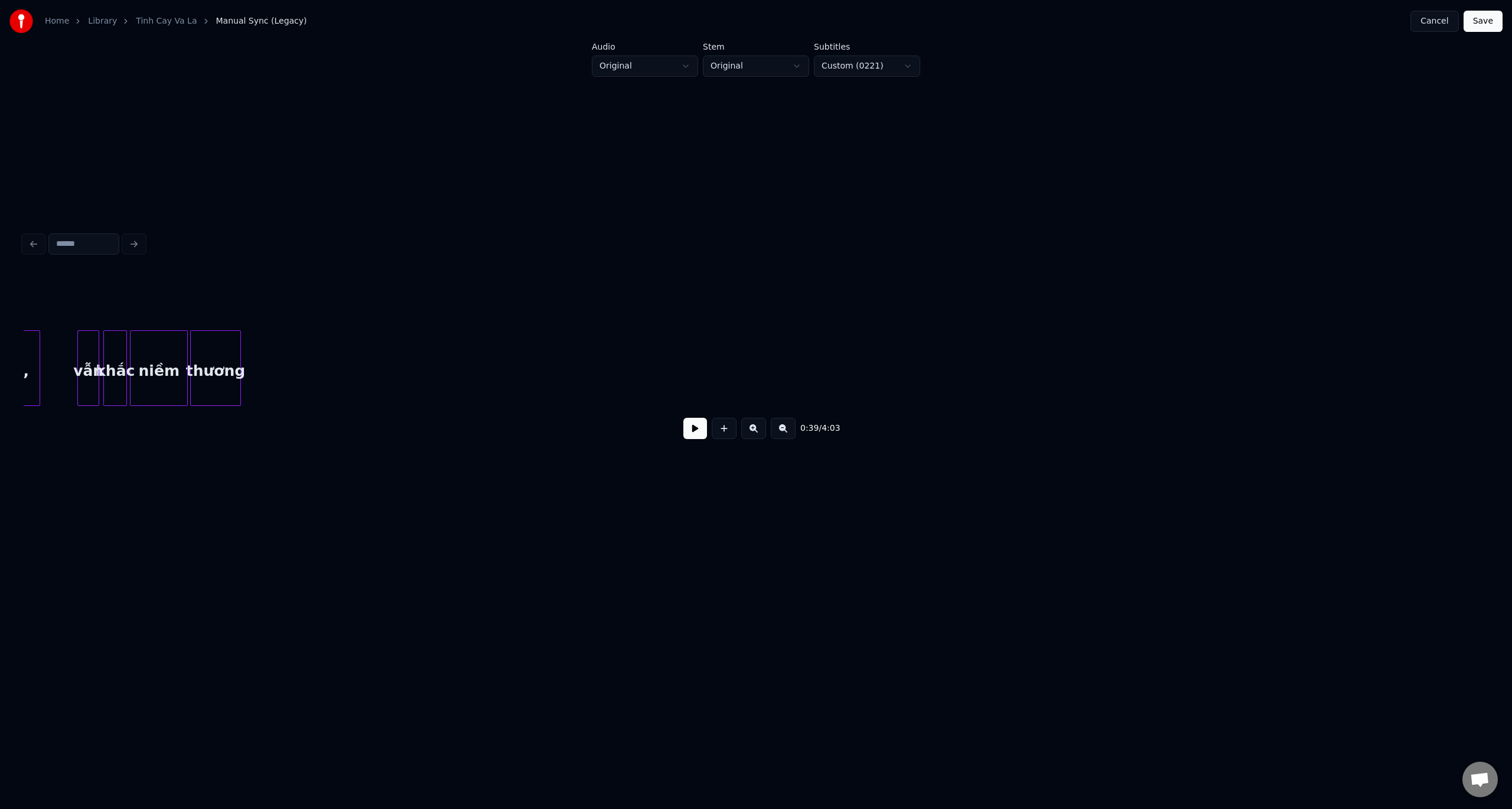
scroll to position [0, 5969]
click at [783, 433] on button at bounding box center [783, 428] width 25 height 21
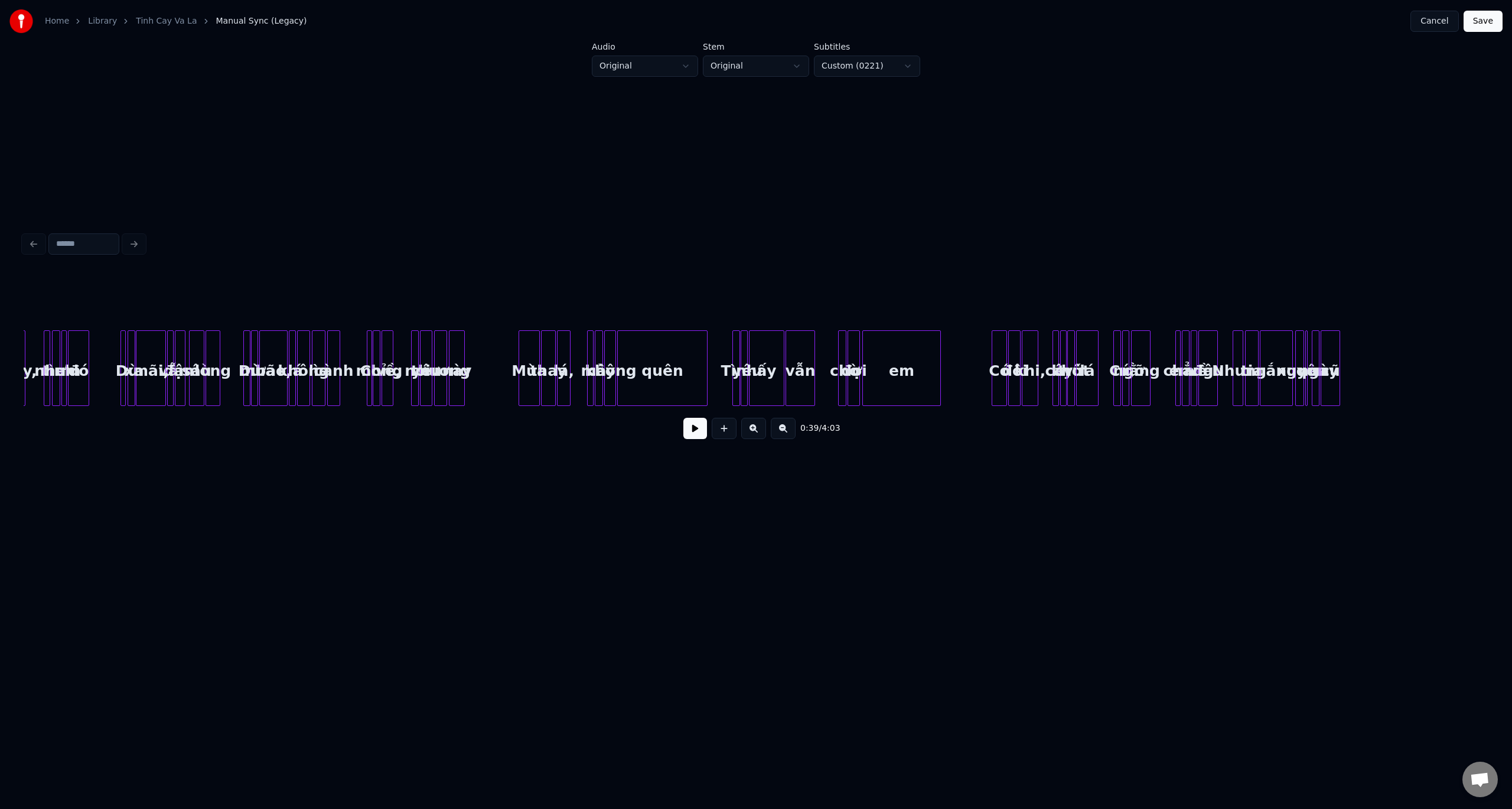
scroll to position [0, 3665]
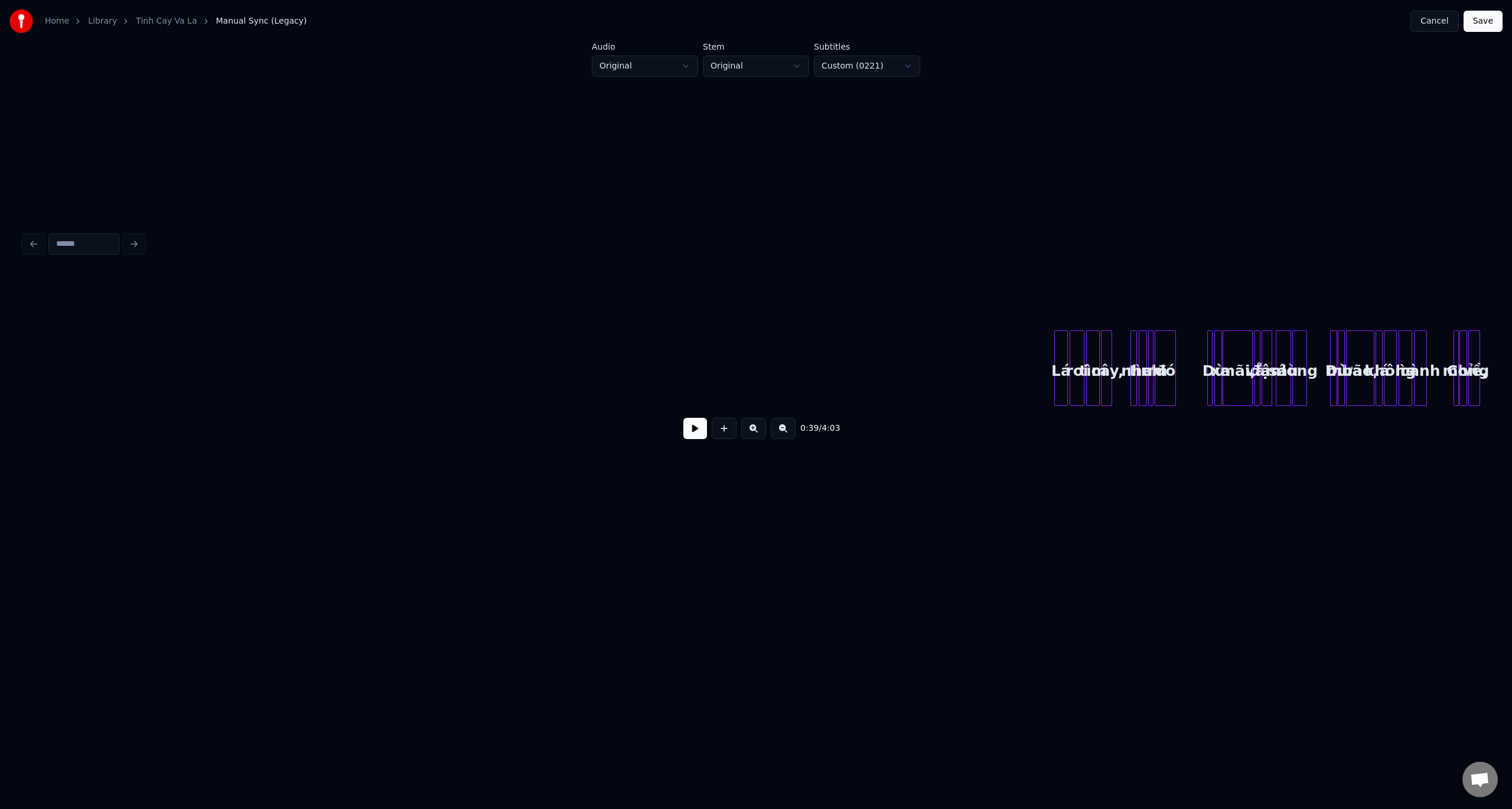
click at [1064, 331] on div at bounding box center [1065, 368] width 4 height 75
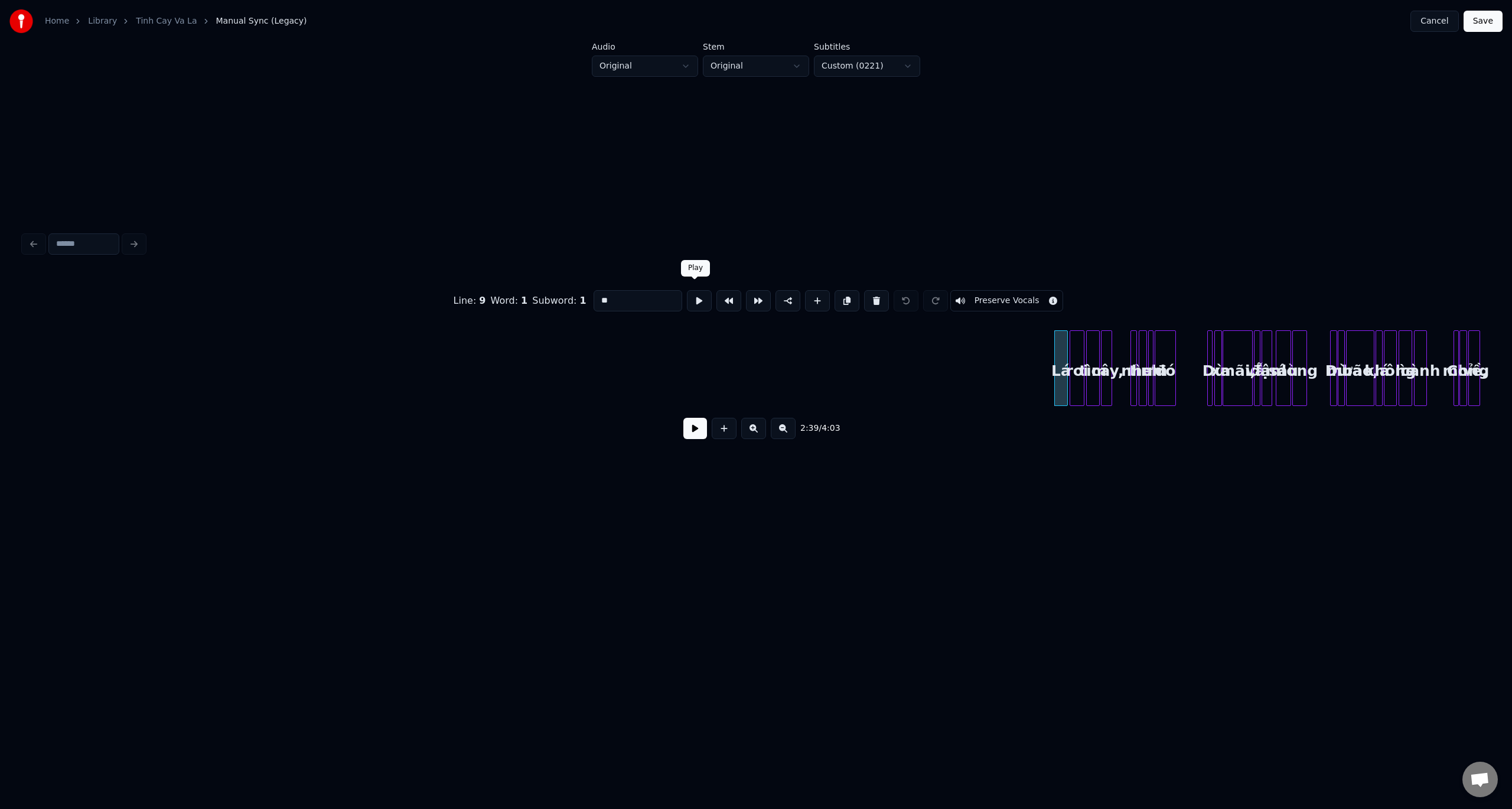
click at [689, 293] on button at bounding box center [699, 300] width 25 height 21
click at [690, 427] on button at bounding box center [695, 428] width 24 height 21
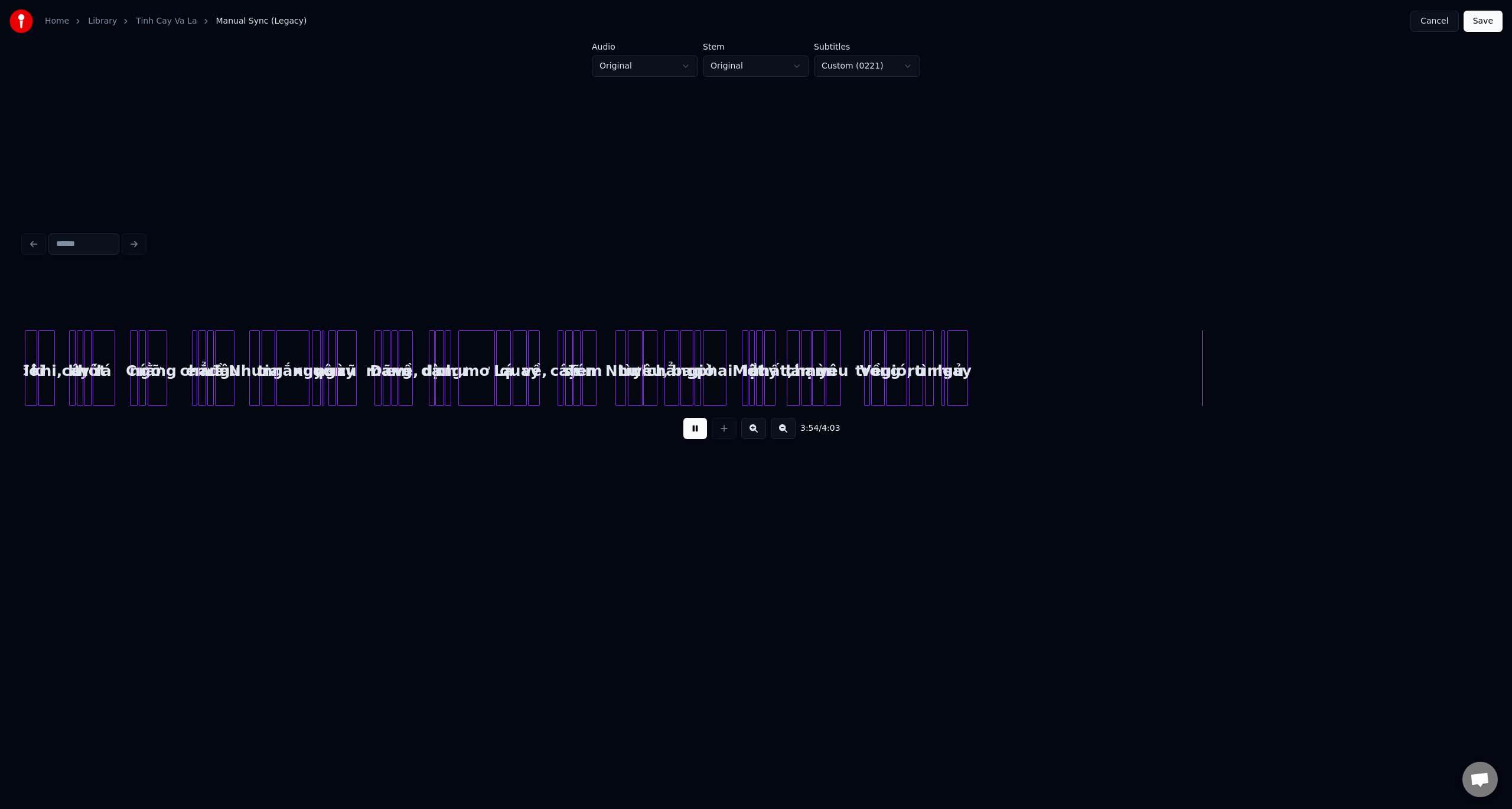
scroll to position [0, 5735]
click at [688, 437] on button at bounding box center [695, 428] width 24 height 21
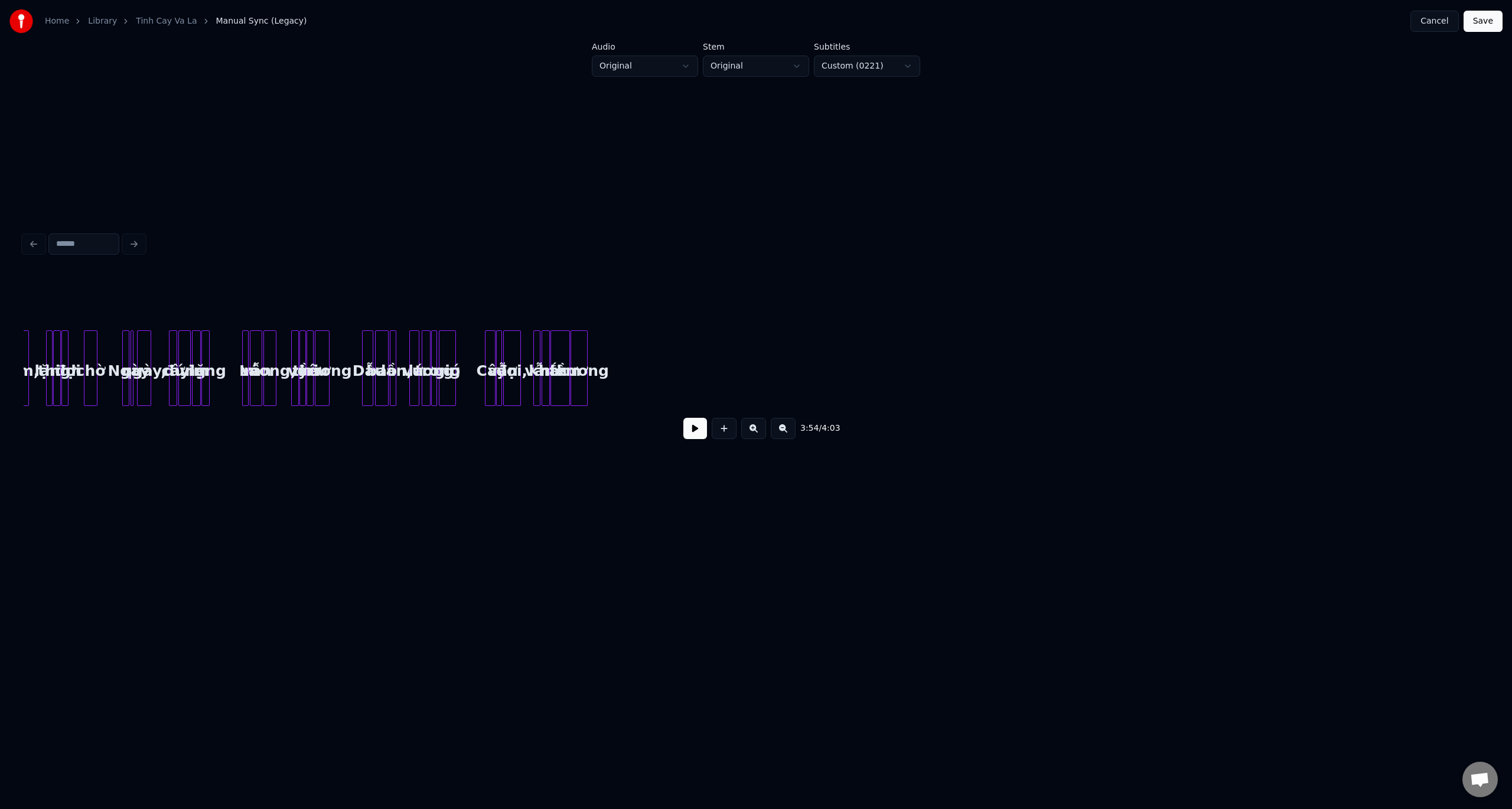
scroll to position [0, 1545]
click at [584, 363] on div "thương" at bounding box center [576, 371] width 16 height 80
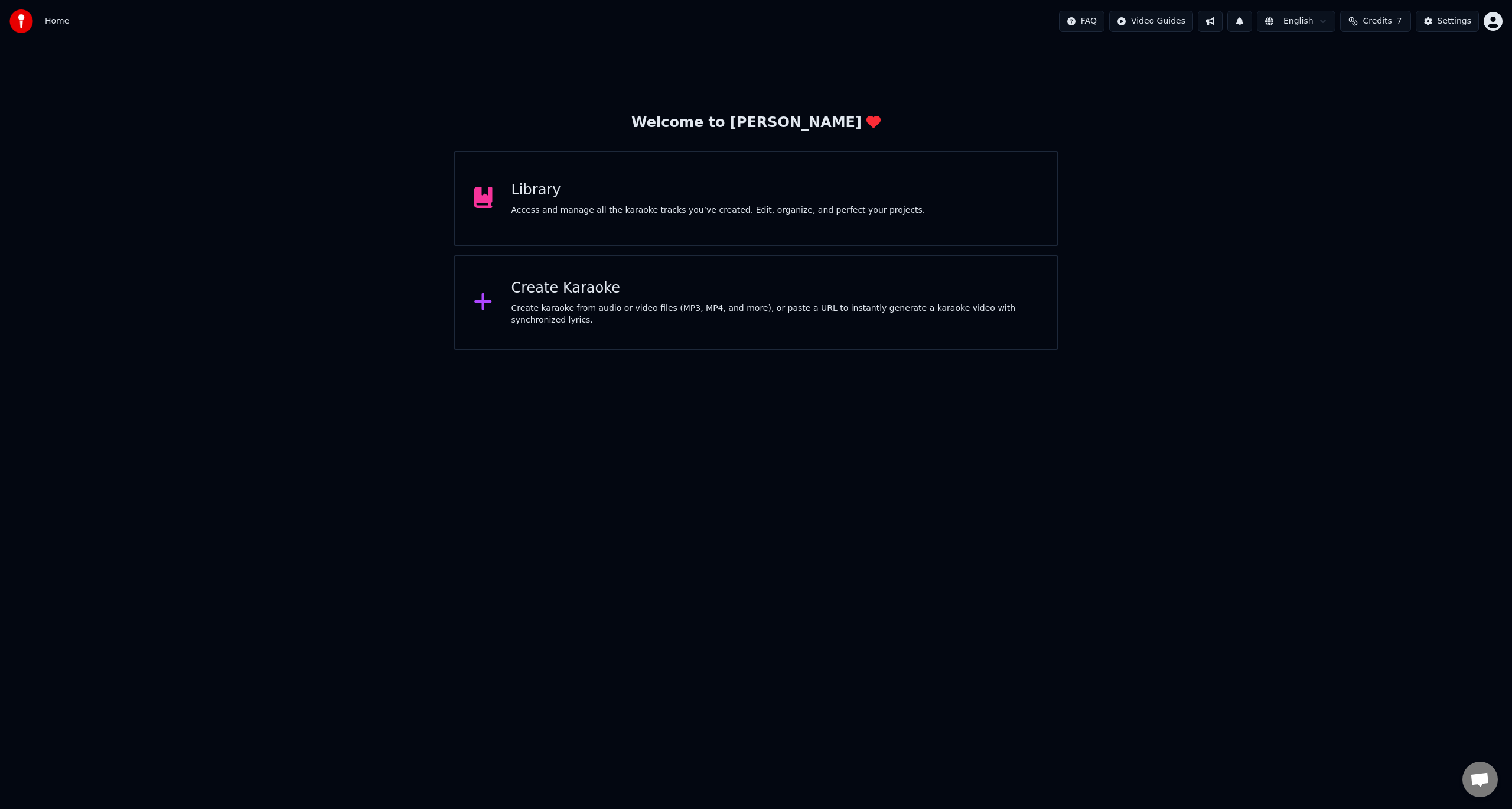
click at [538, 296] on div "Create Karaoke" at bounding box center [774, 288] width 528 height 19
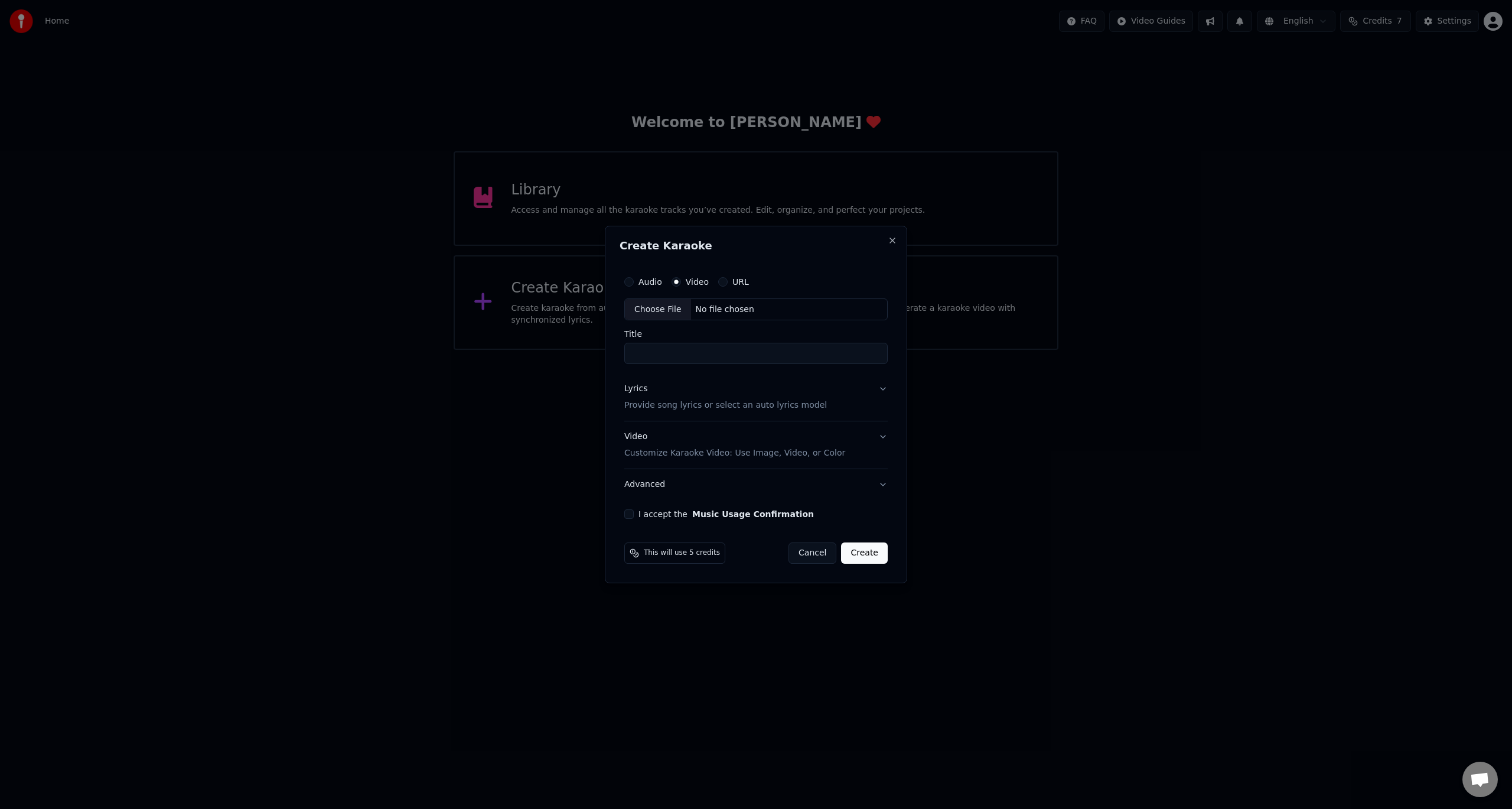
click at [661, 313] on div "Choose File" at bounding box center [658, 309] width 66 height 21
type input "**********"
click at [636, 515] on div "I accept the Music Usage Confirmation" at bounding box center [756, 514] width 264 height 10
click at [632, 515] on button "I accept the Music Usage Confirmation" at bounding box center [629, 514] width 10 height 10
click at [882, 389] on button "Lyrics Provide song lyrics or select an auto lyrics model" at bounding box center [756, 398] width 264 height 47
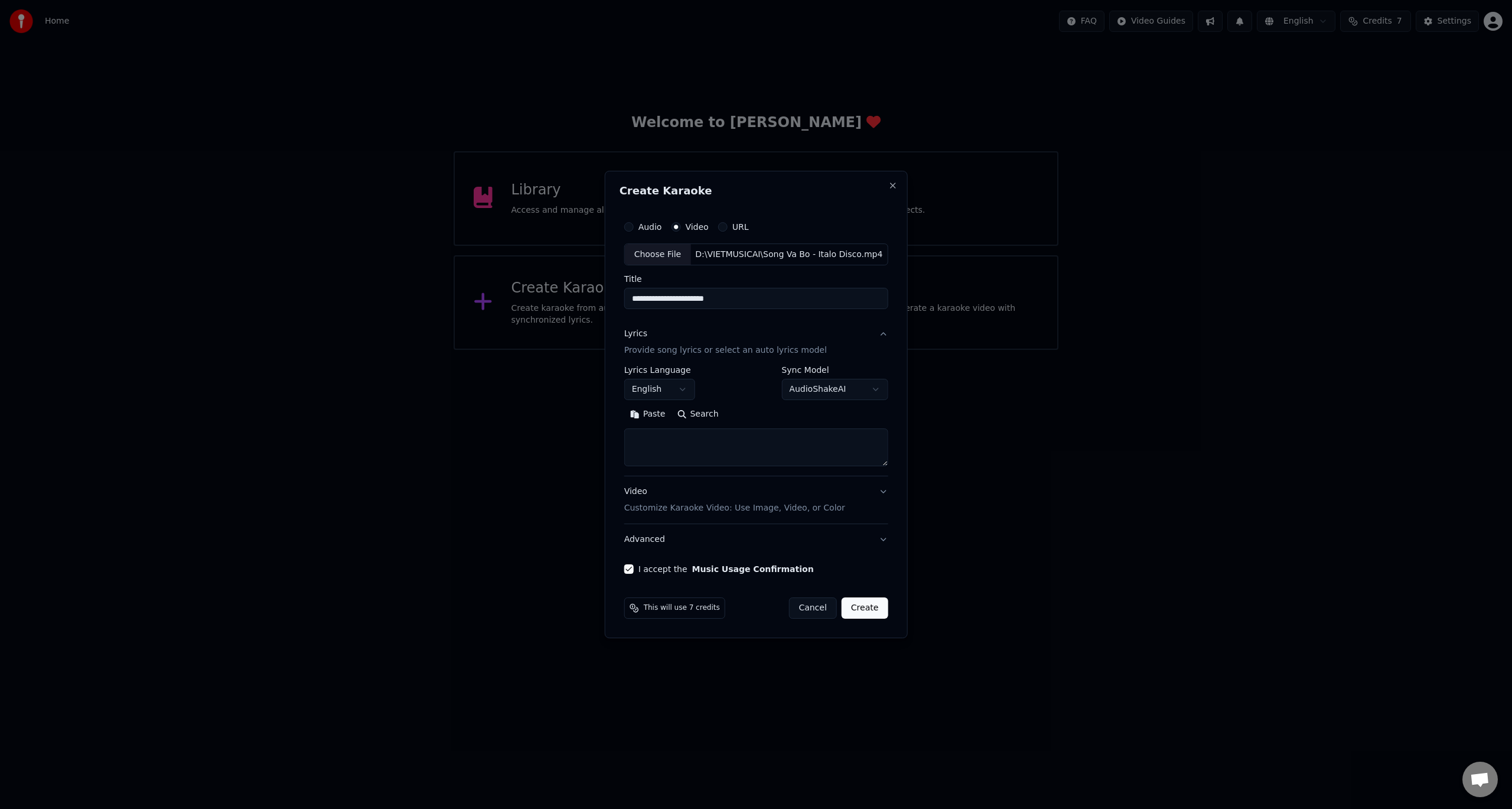
click at [683, 350] on body "**********" at bounding box center [756, 175] width 1512 height 350
click at [884, 350] on body "**********" at bounding box center [756, 175] width 1512 height 350
click at [691, 350] on body "**********" at bounding box center [756, 175] width 1512 height 350
select select "**"
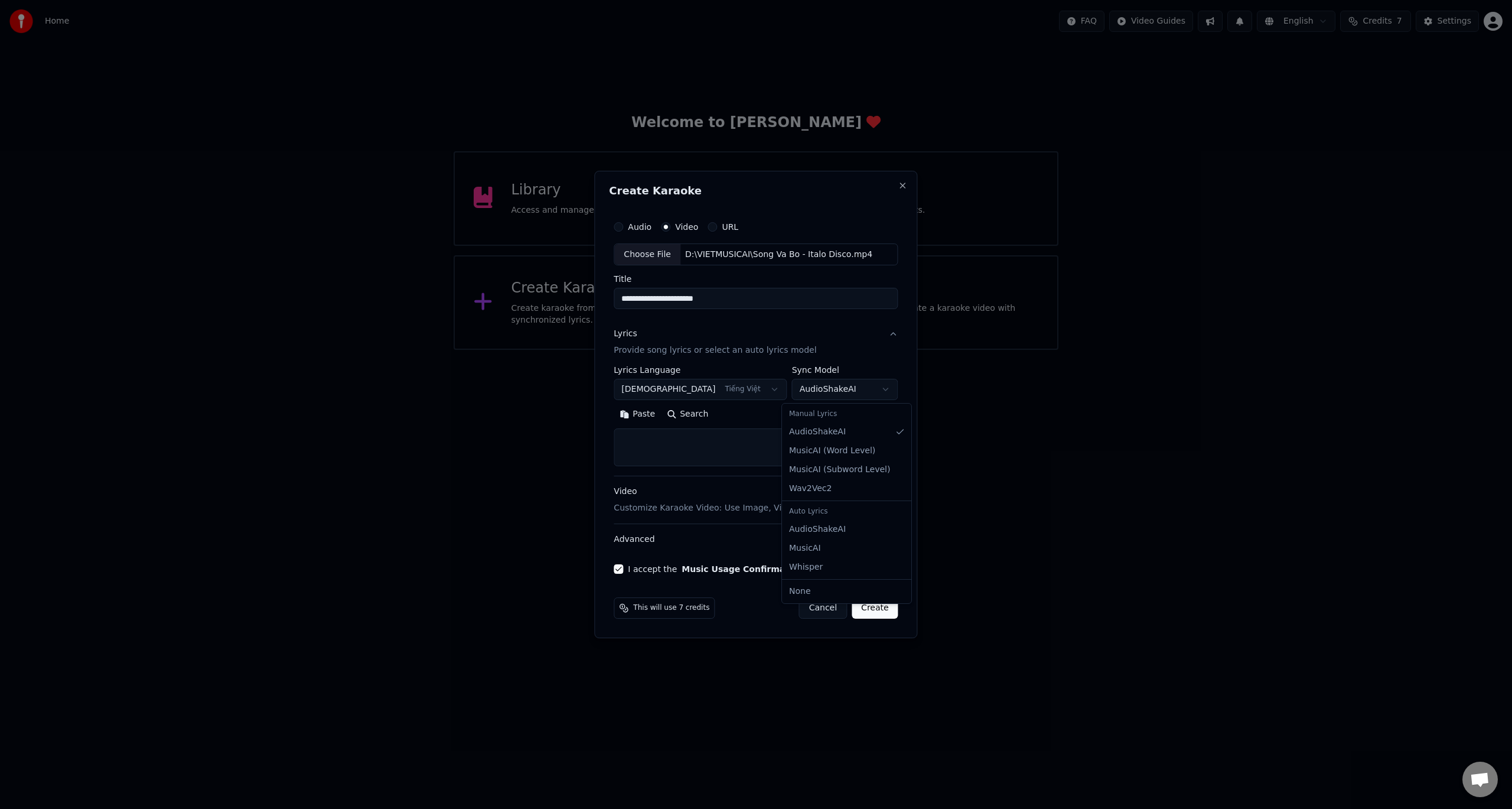
click at [858, 350] on body "**********" at bounding box center [756, 175] width 1512 height 350
click at [874, 350] on body "**********" at bounding box center [756, 175] width 1512 height 350
click at [702, 444] on textarea at bounding box center [755, 447] width 284 height 38
paste textarea "**********"
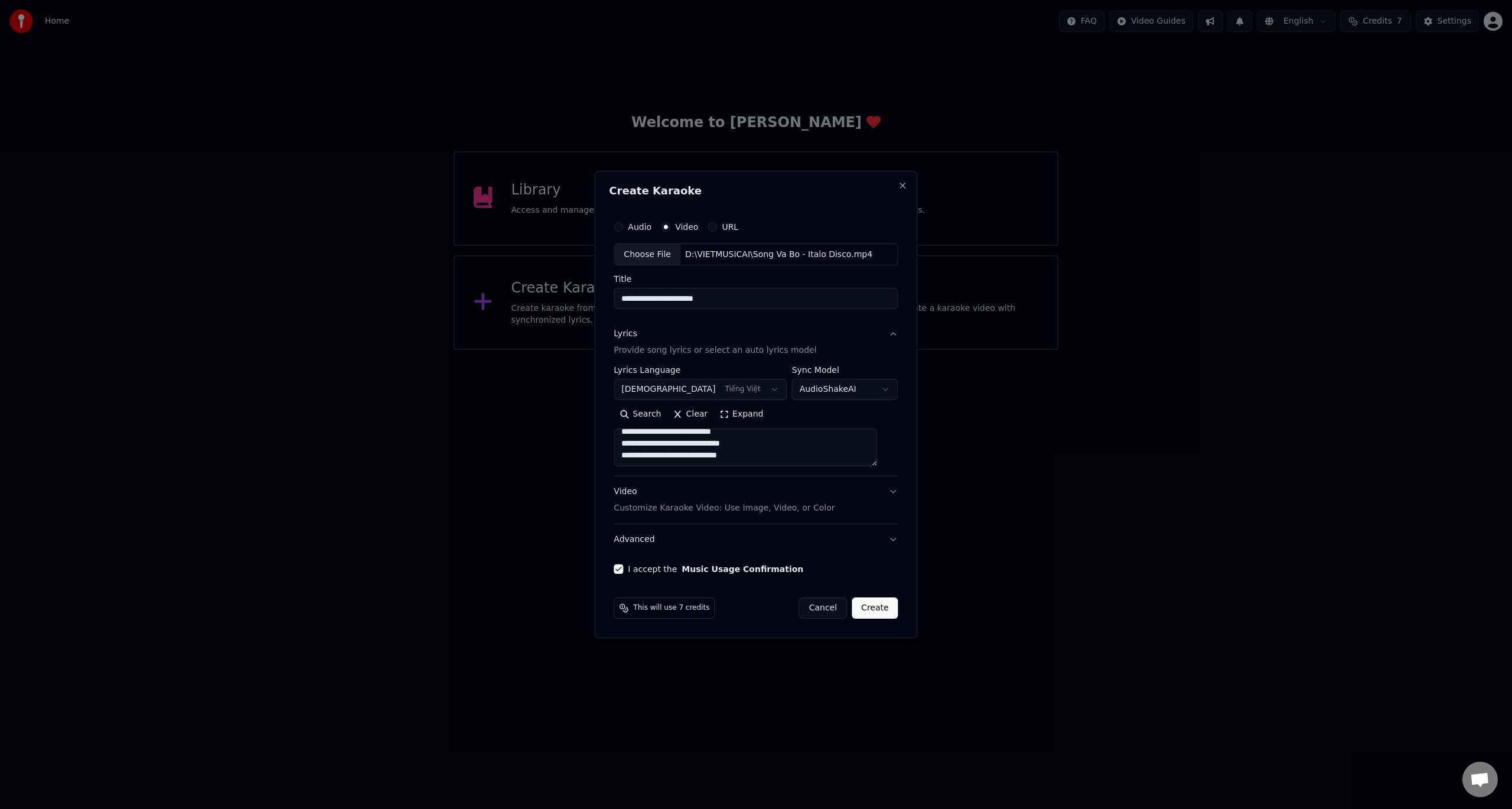
paste textarea "**********"
type textarea "**********"
click at [863, 606] on button "Create" at bounding box center [875, 608] width 47 height 21
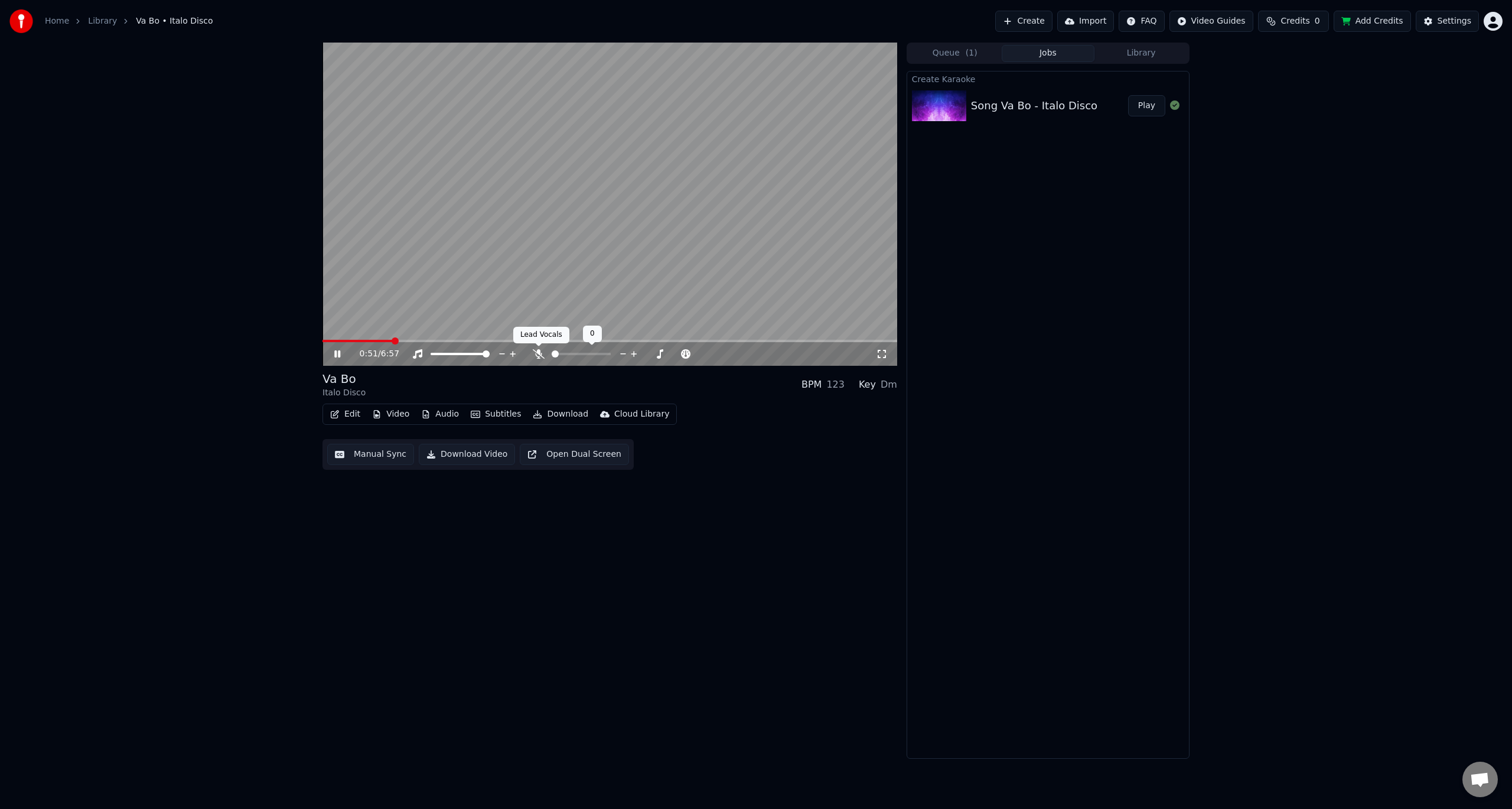
click at [536, 350] on icon at bounding box center [538, 353] width 11 height 10
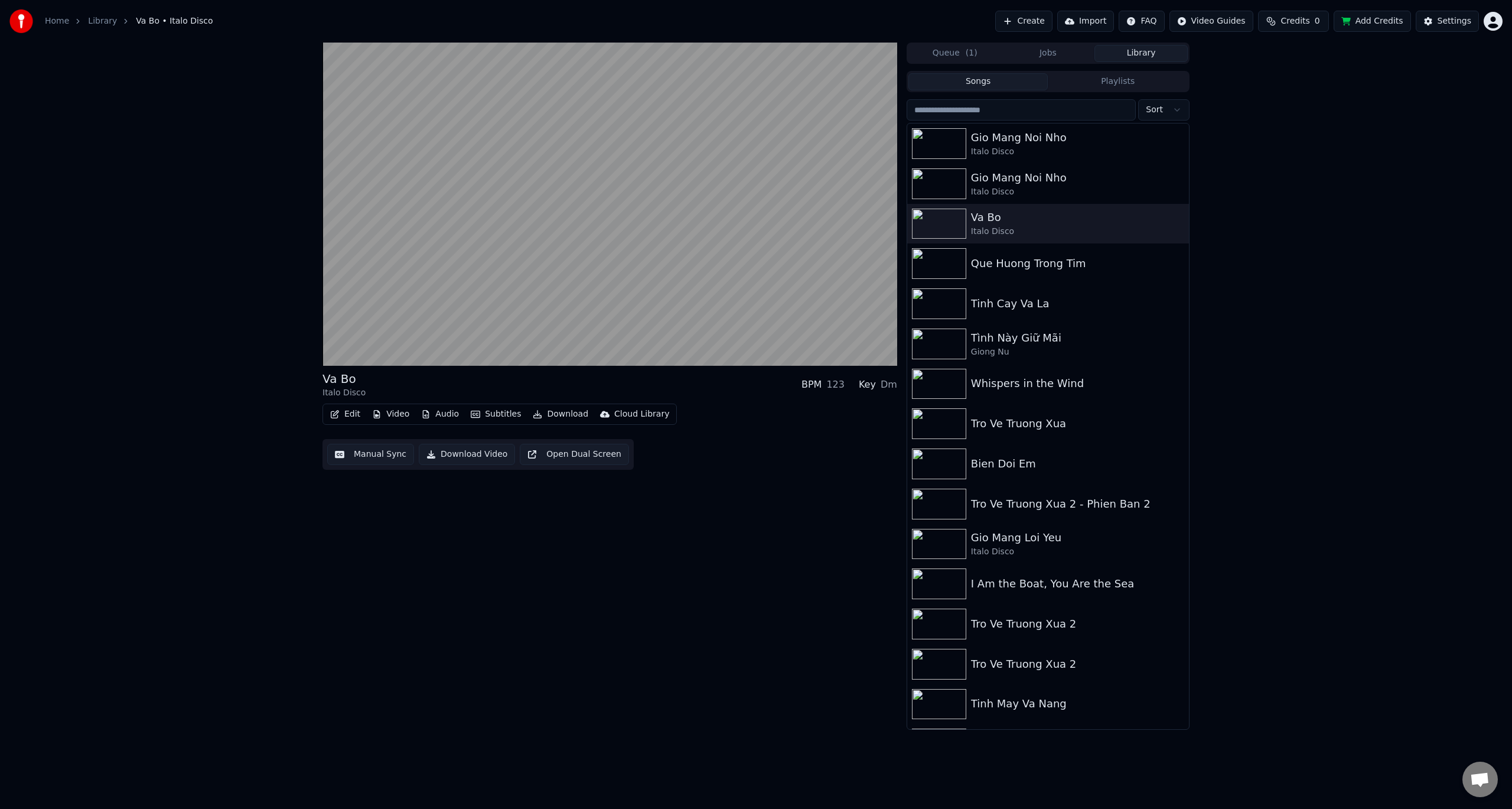
click at [1144, 50] on button "Library" at bounding box center [1141, 54] width 93 height 18
click at [990, 135] on div "Gio Mang Noi Nho" at bounding box center [1071, 137] width 201 height 17
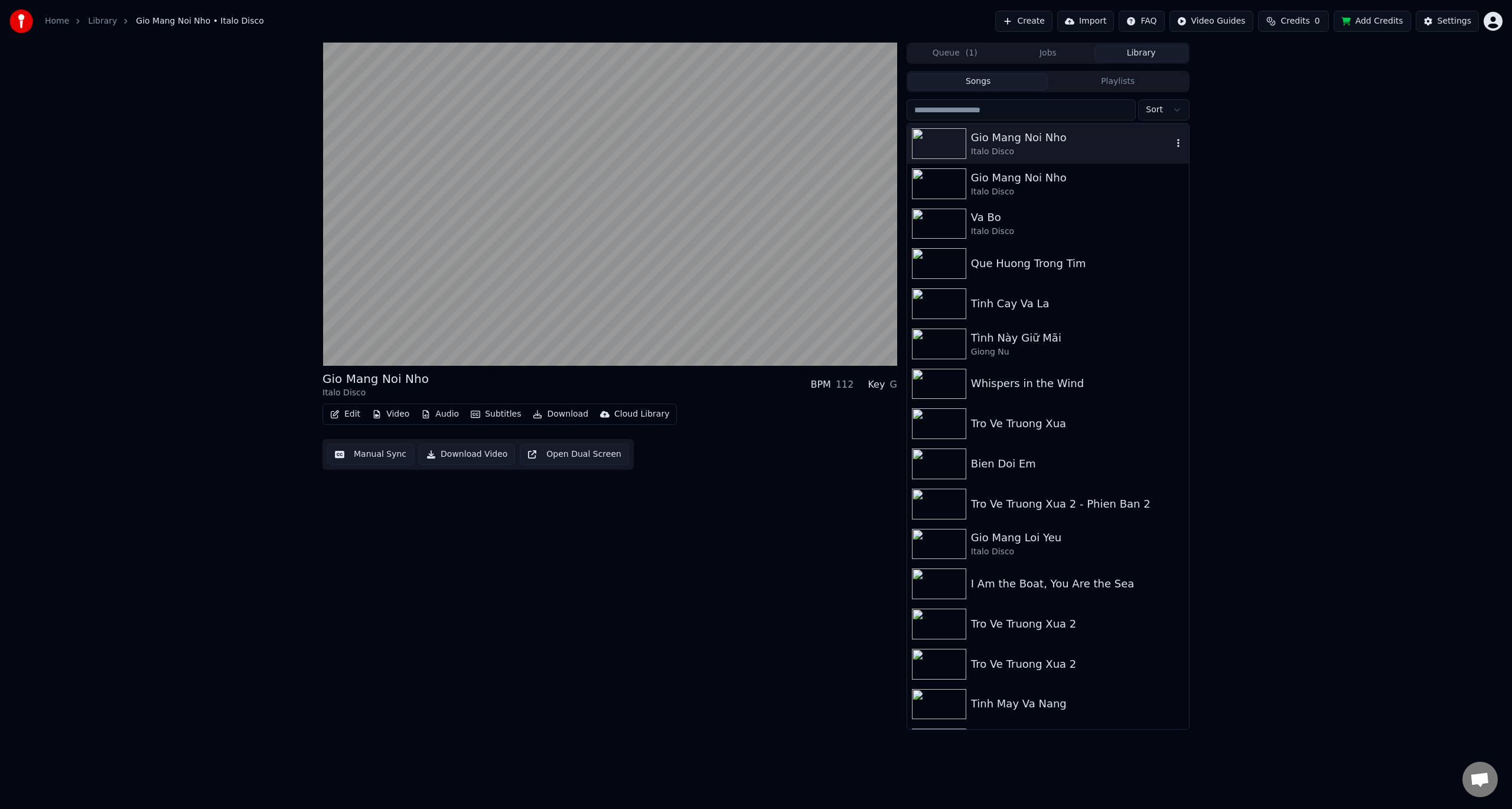
click at [1177, 141] on icon "button" at bounding box center [1177, 142] width 3 height 8
click at [978, 52] on button "Queue ( 1 )" at bounding box center [954, 54] width 93 height 18
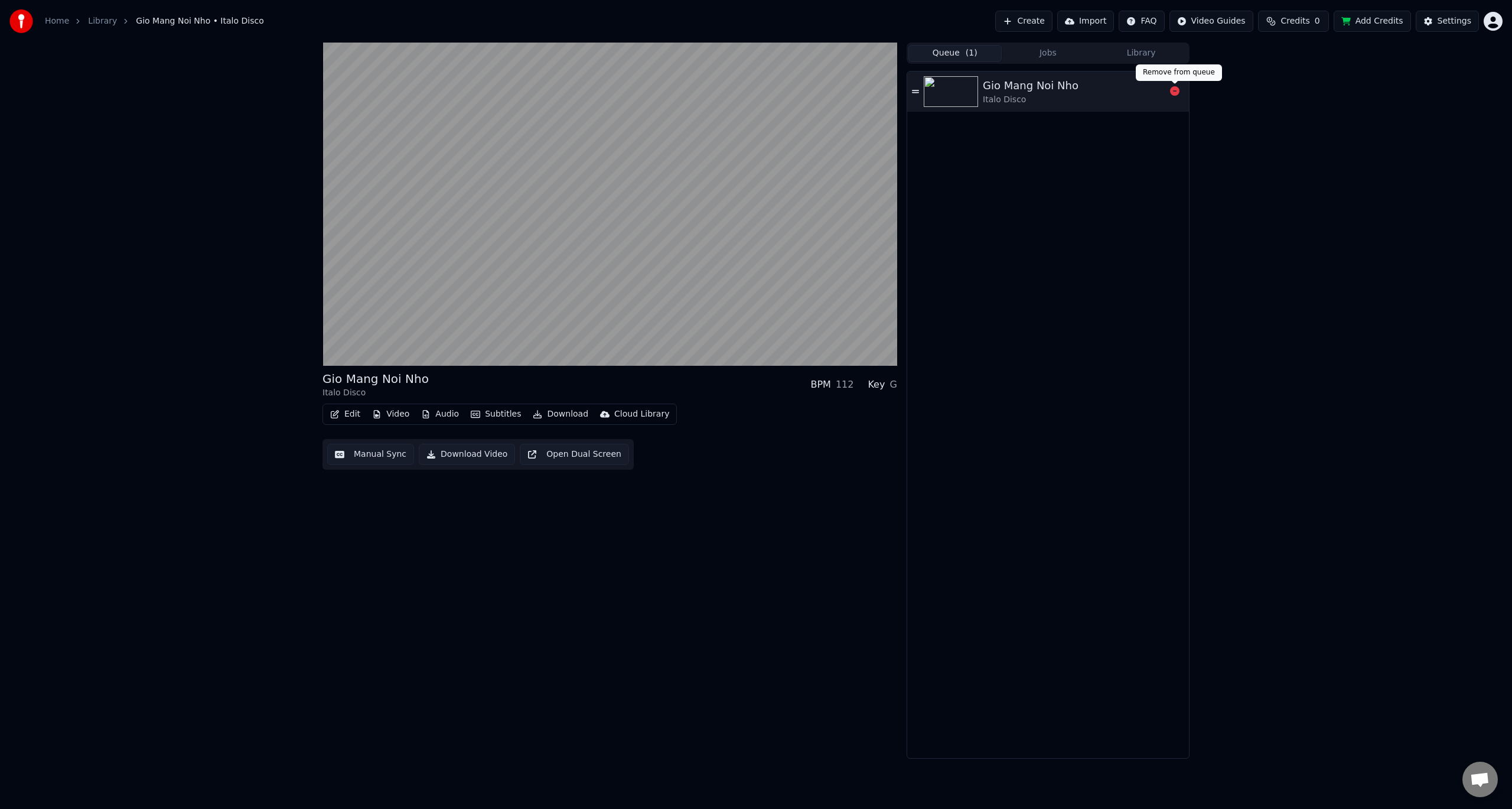
click at [1173, 93] on icon at bounding box center [1174, 90] width 10 height 10
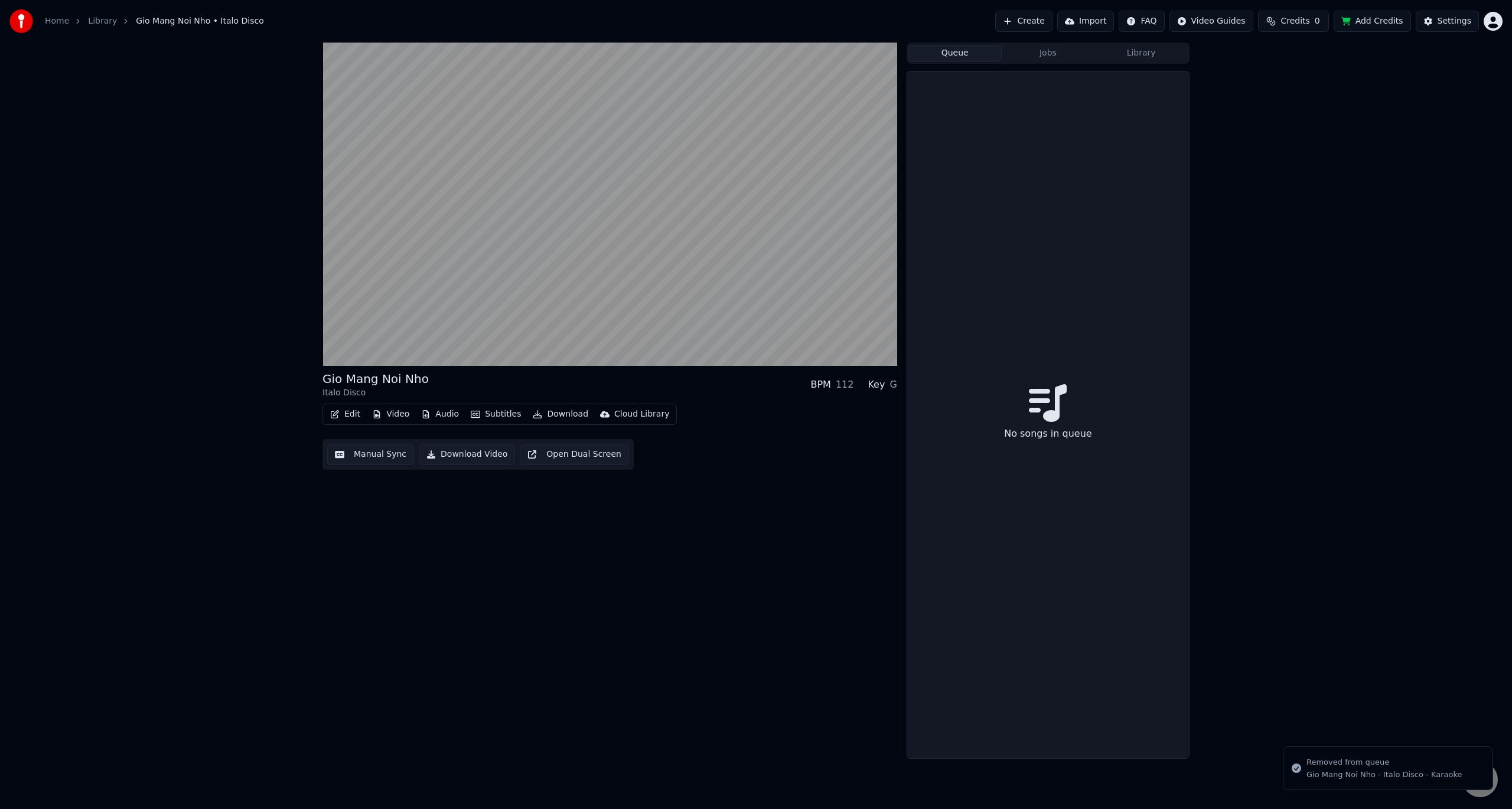
click at [1065, 56] on button "Jobs" at bounding box center [1048, 54] width 93 height 18
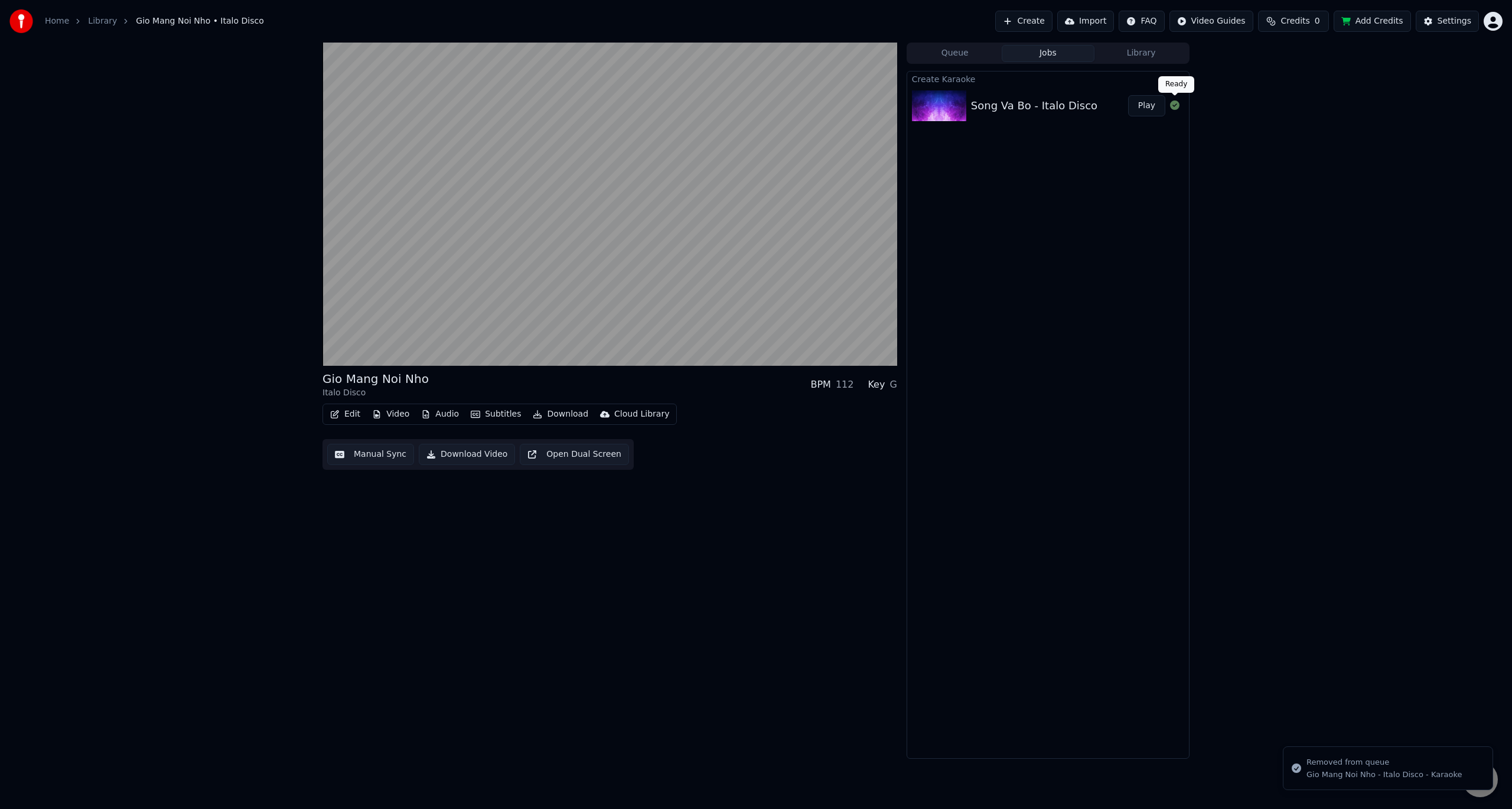
click at [1172, 104] on icon at bounding box center [1174, 105] width 10 height 10
click at [1149, 105] on button "Play" at bounding box center [1147, 105] width 37 height 21
click at [383, 453] on button "Manual Sync" at bounding box center [371, 454] width 87 height 21
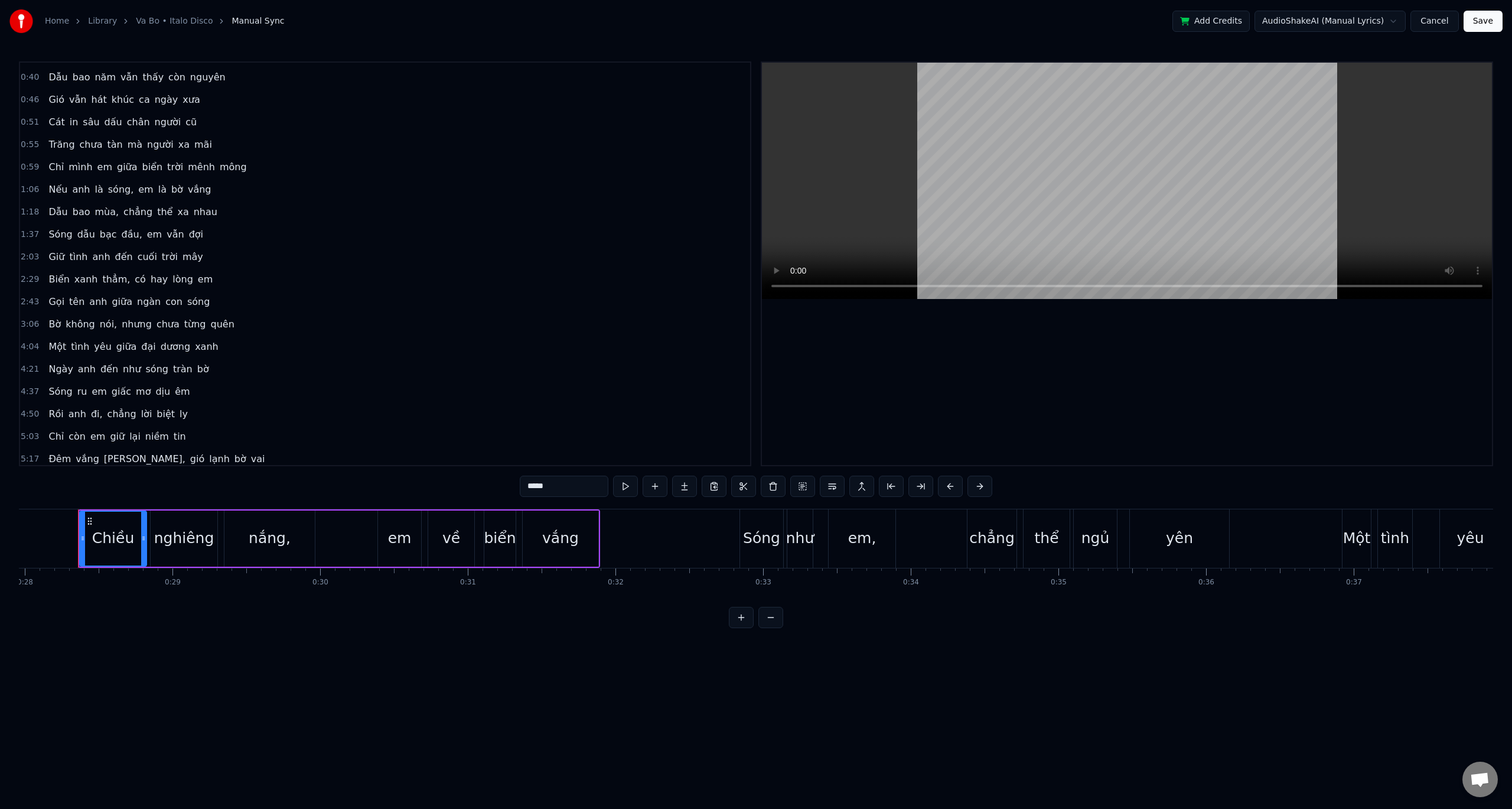
scroll to position [295, 0]
click at [146, 320] on span "là" at bounding box center [151, 316] width 11 height 13
type input "**"
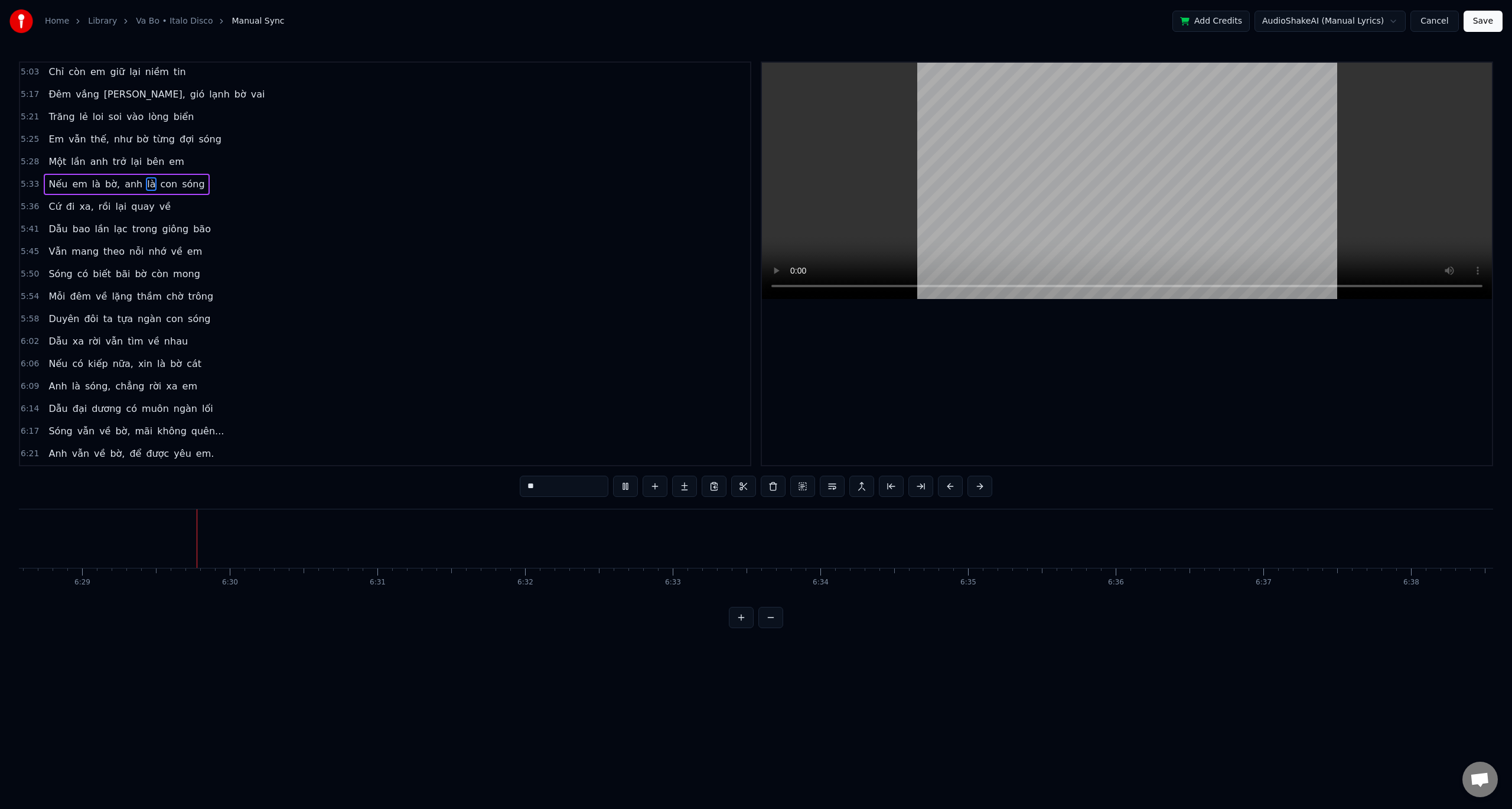
scroll to position [0, 57374]
click at [625, 489] on button at bounding box center [625, 486] width 25 height 21
click at [629, 489] on button at bounding box center [625, 486] width 25 height 21
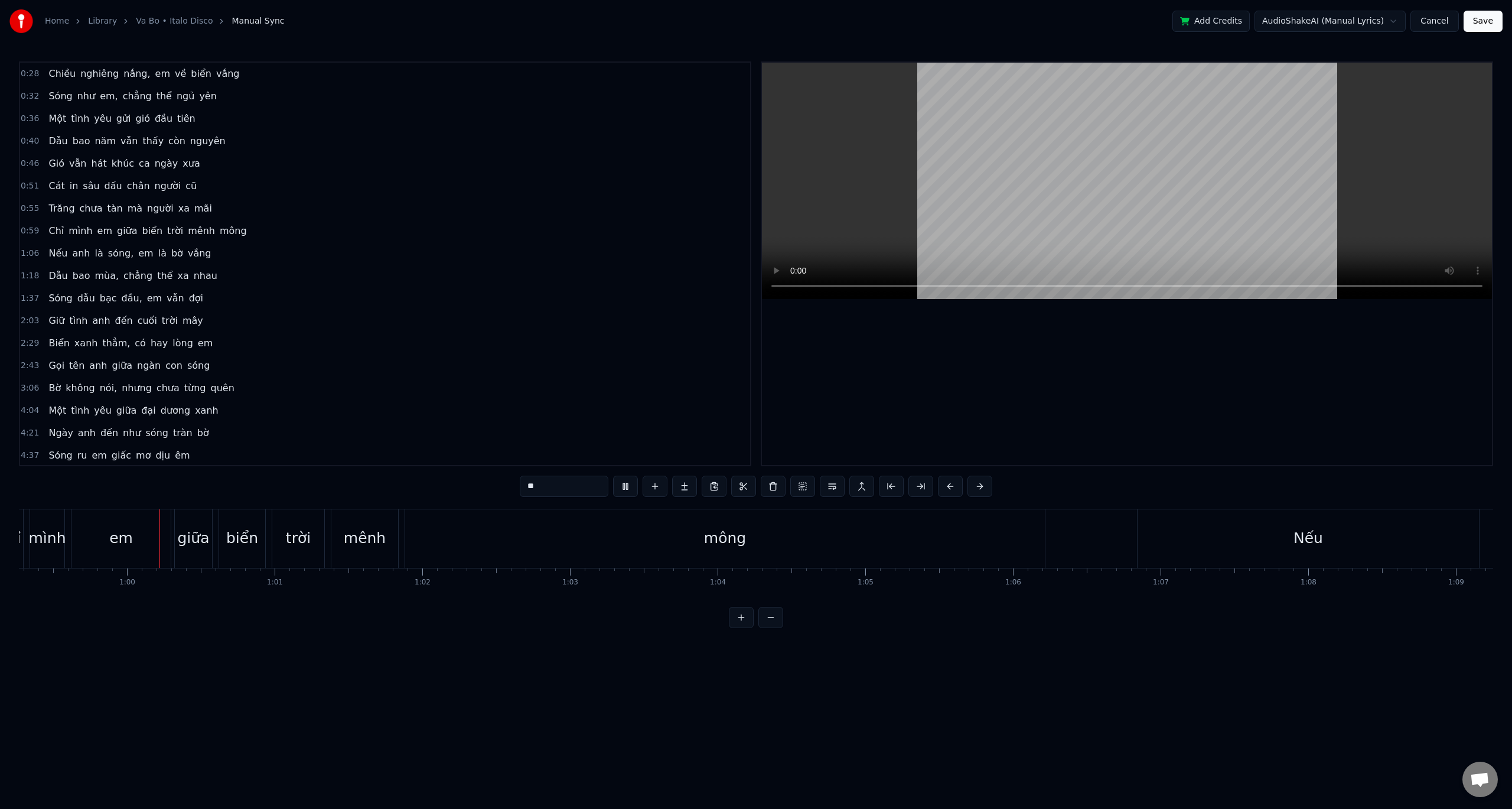
scroll to position [0, 8753]
click at [626, 485] on button at bounding box center [625, 486] width 25 height 21
drag, startPoint x: 1328, startPoint y: 538, endPoint x: 919, endPoint y: 544, distance: 409.0
click at [1227, 531] on div "Nếu" at bounding box center [1304, 538] width 342 height 59
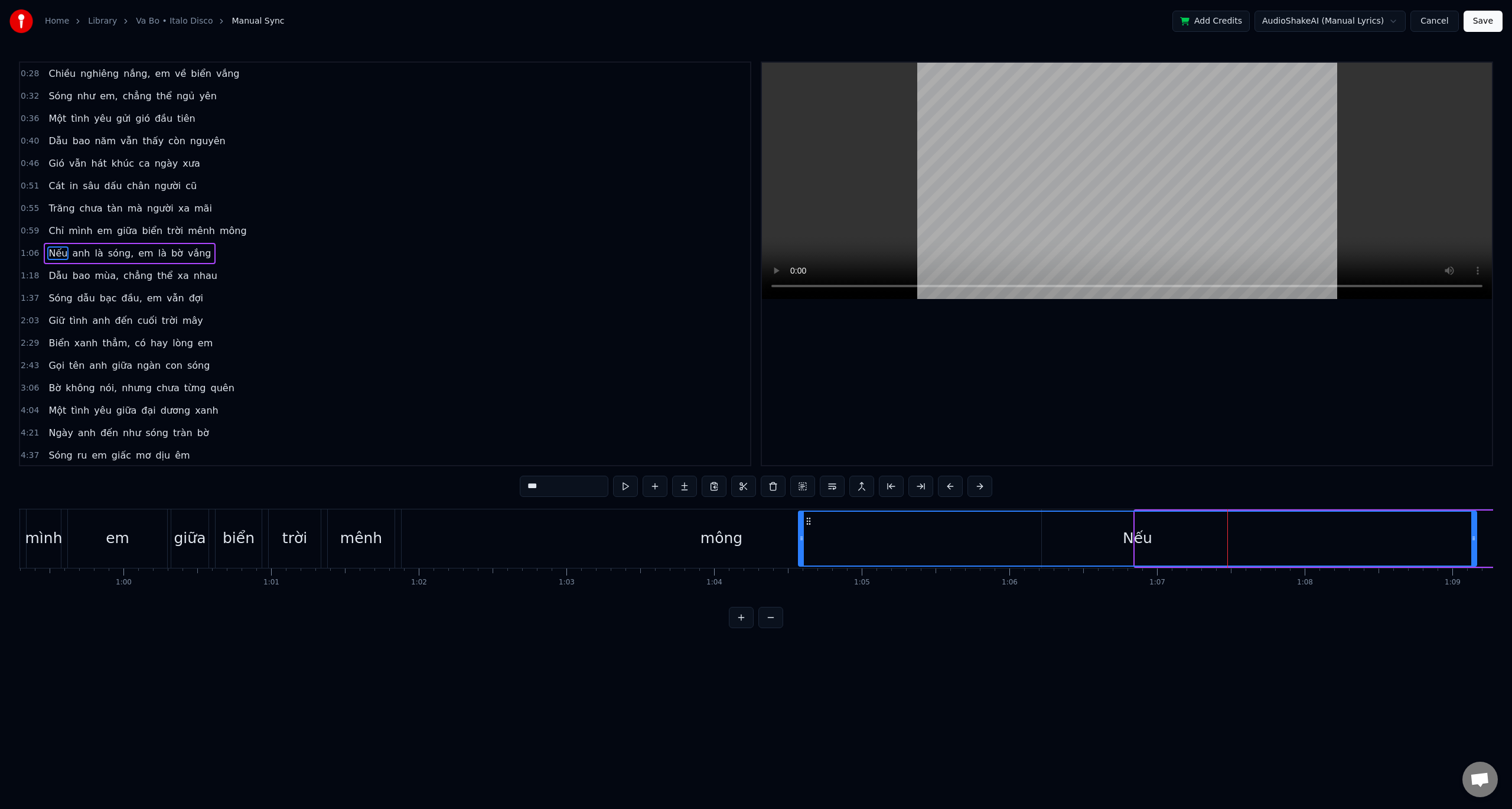
drag, startPoint x: 1139, startPoint y: 537, endPoint x: 802, endPoint y: 541, distance: 337.0
click at [802, 541] on icon at bounding box center [801, 538] width 4 height 10
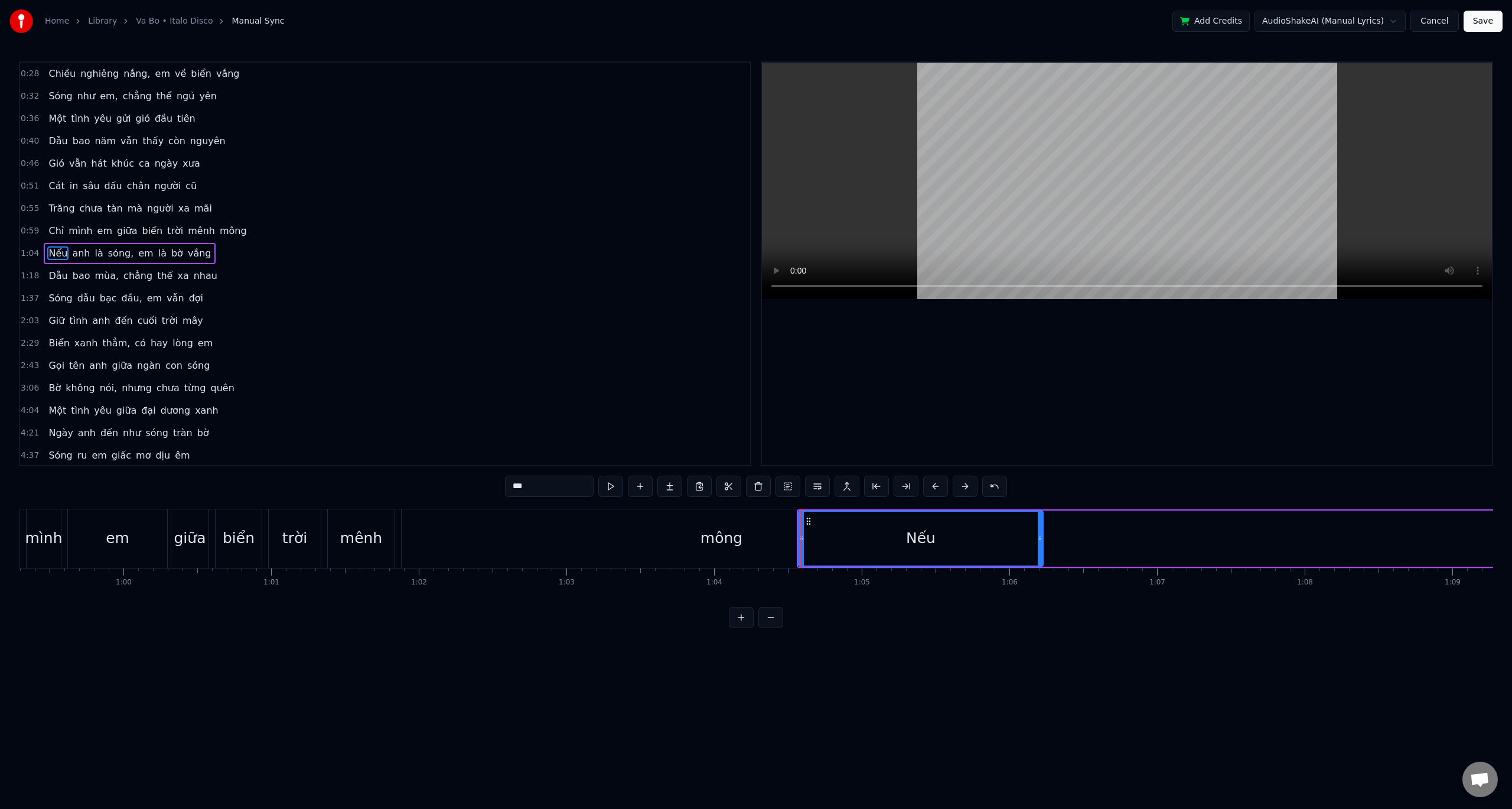
drag, startPoint x: 1474, startPoint y: 536, endPoint x: 1040, endPoint y: 527, distance: 434.1
click at [1040, 527] on div at bounding box center [1040, 538] width 4 height 54
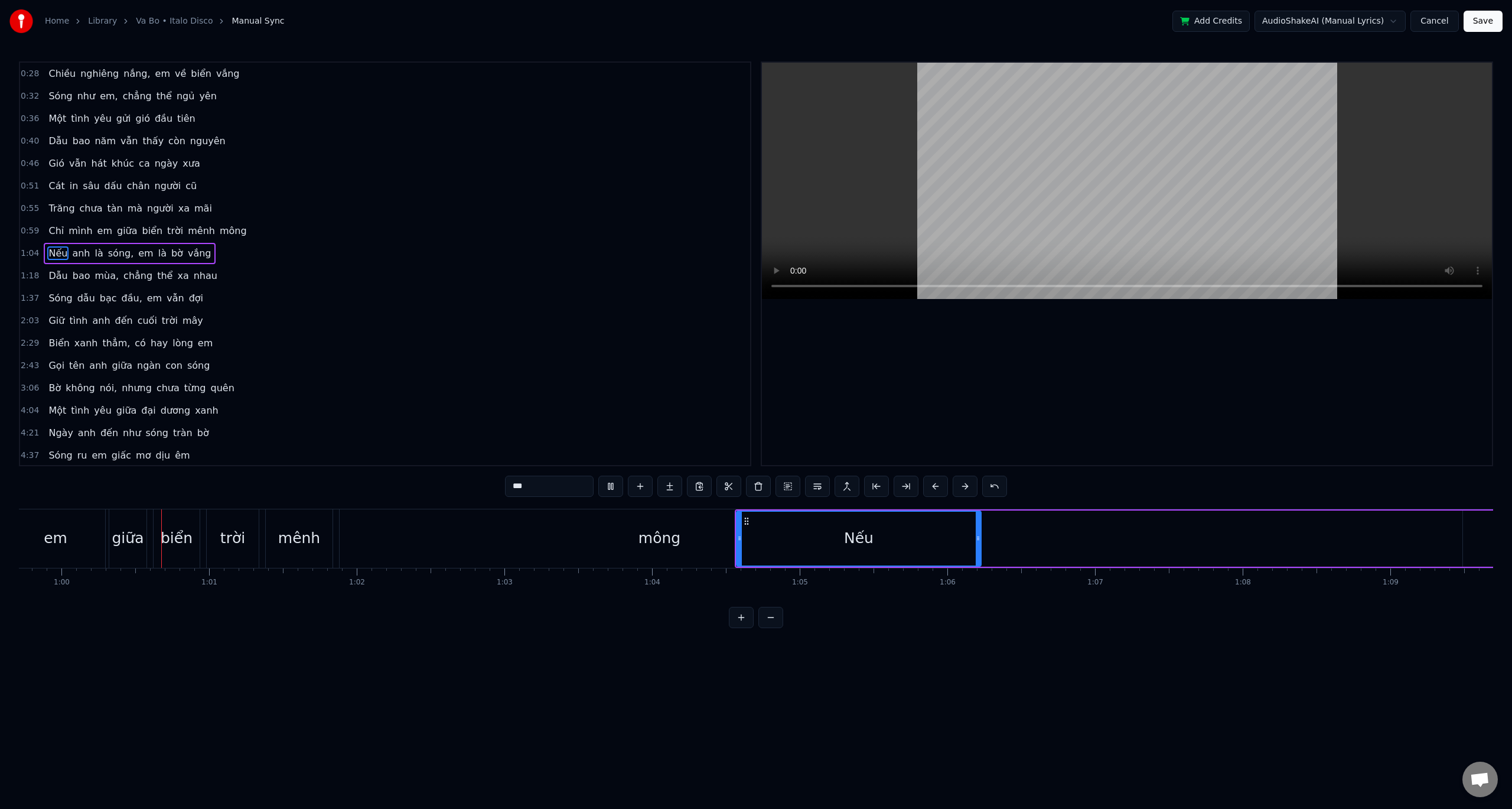
scroll to position [0, 8818]
click at [932, 512] on div "Nếu" at bounding box center [854, 538] width 243 height 54
drag, startPoint x: 974, startPoint y: 537, endPoint x: 767, endPoint y: 540, distance: 207.0
click at [767, 540] on icon at bounding box center [764, 538] width 4 height 10
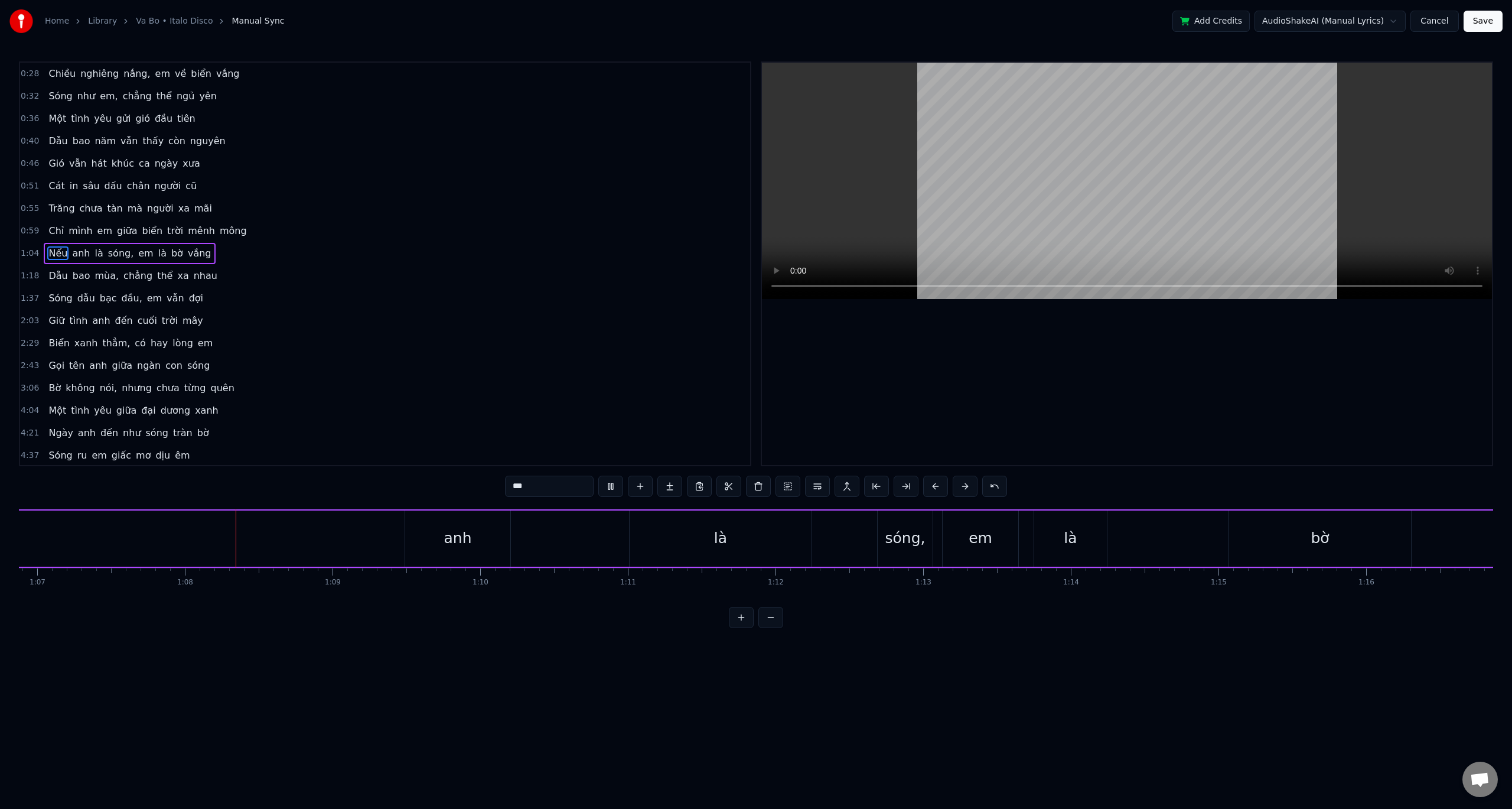
scroll to position [0, 9938]
click at [611, 489] on button at bounding box center [610, 486] width 25 height 21
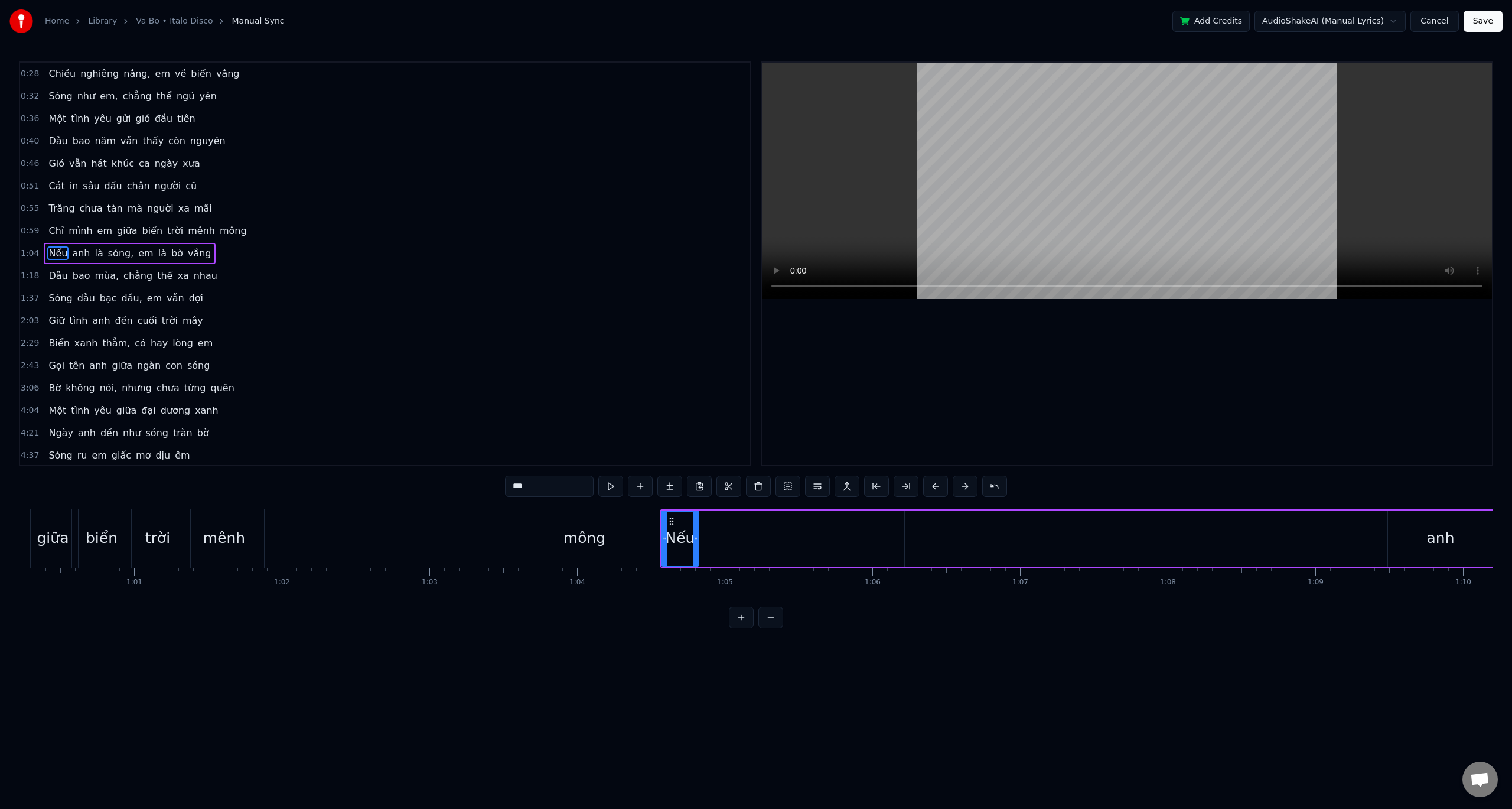
scroll to position [0, 8865]
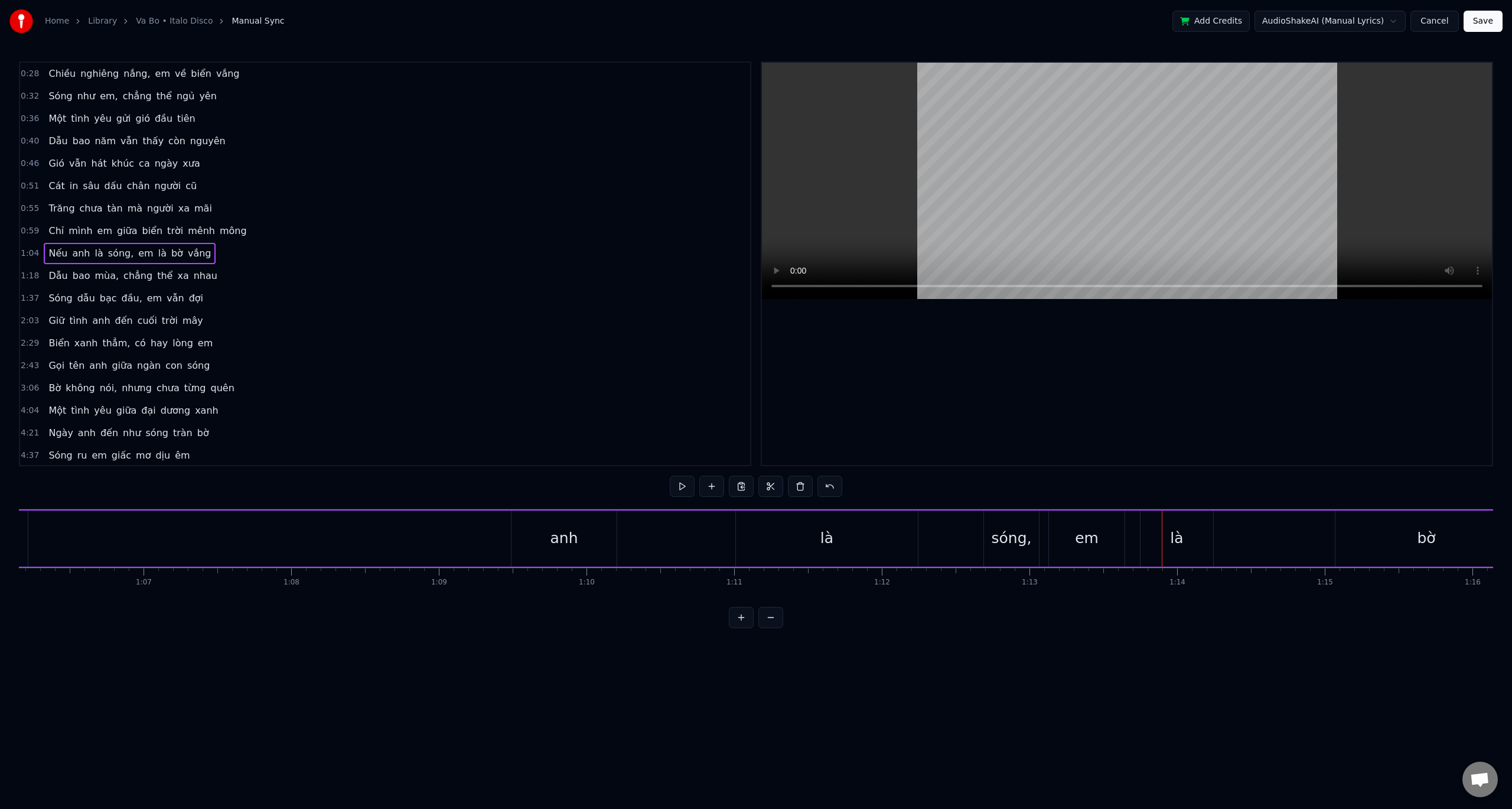
scroll to position [0, 9440]
drag, startPoint x: 868, startPoint y: 538, endPoint x: 376, endPoint y: 534, distance: 492.0
click at [376, 534] on div "Nếu anh là sóng, em là bờ vắng" at bounding box center [1120, 538] width 2022 height 59
click at [843, 520] on div "anh" at bounding box center [890, 538] width 105 height 56
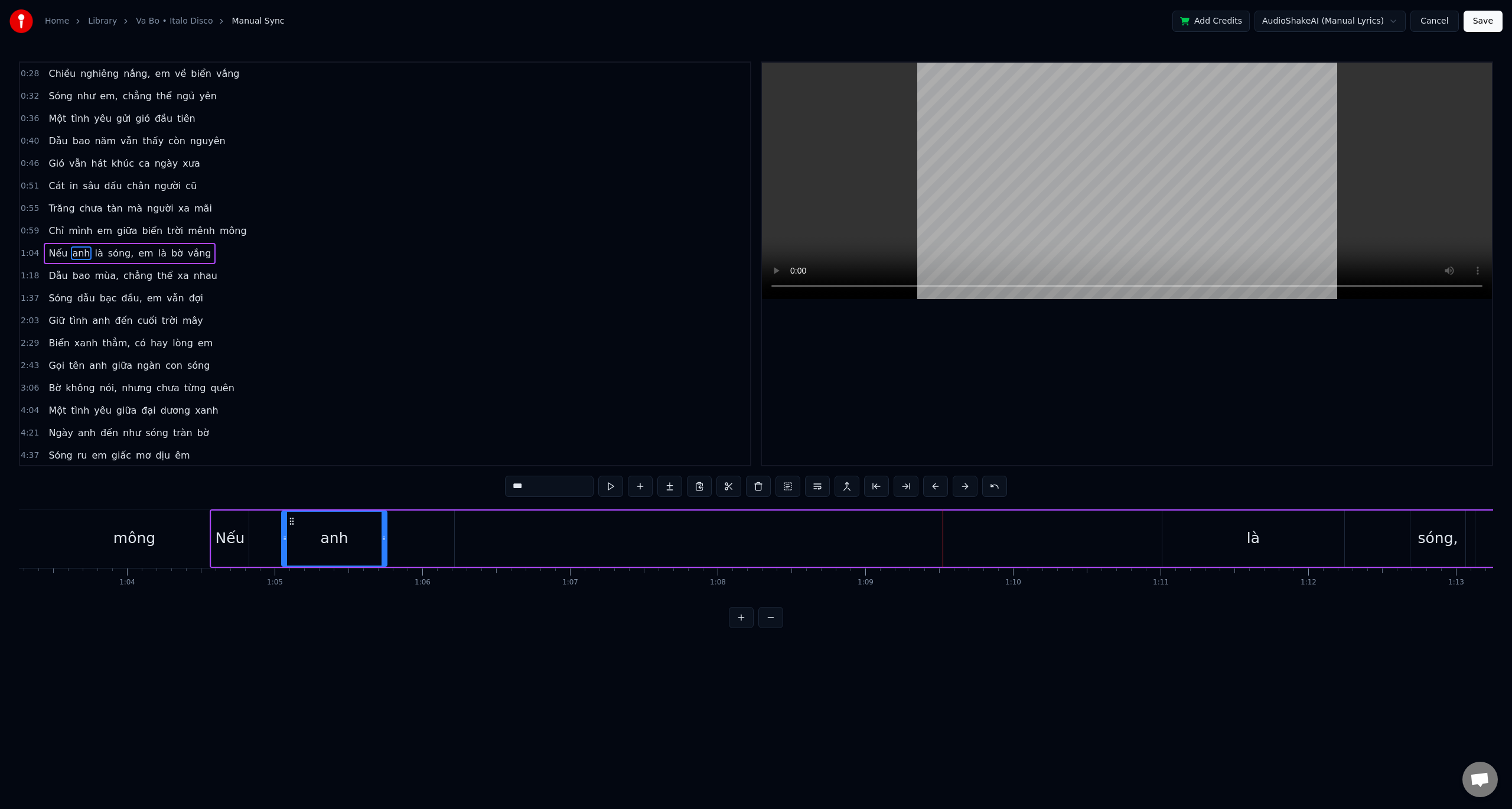
scroll to position [0, 9331]
drag, startPoint x: 846, startPoint y: 522, endPoint x: 397, endPoint y: 538, distance: 449.3
click at [400, 537] on div "anh" at bounding box center [436, 538] width 104 height 54
click at [329, 518] on div "Nếu anh là sóng, em là bờ vắng" at bounding box center [1229, 538] width 2022 height 59
click at [1098, 528] on div "Nếu anh là sóng, em là bờ vắng" at bounding box center [1229, 538] width 2022 height 59
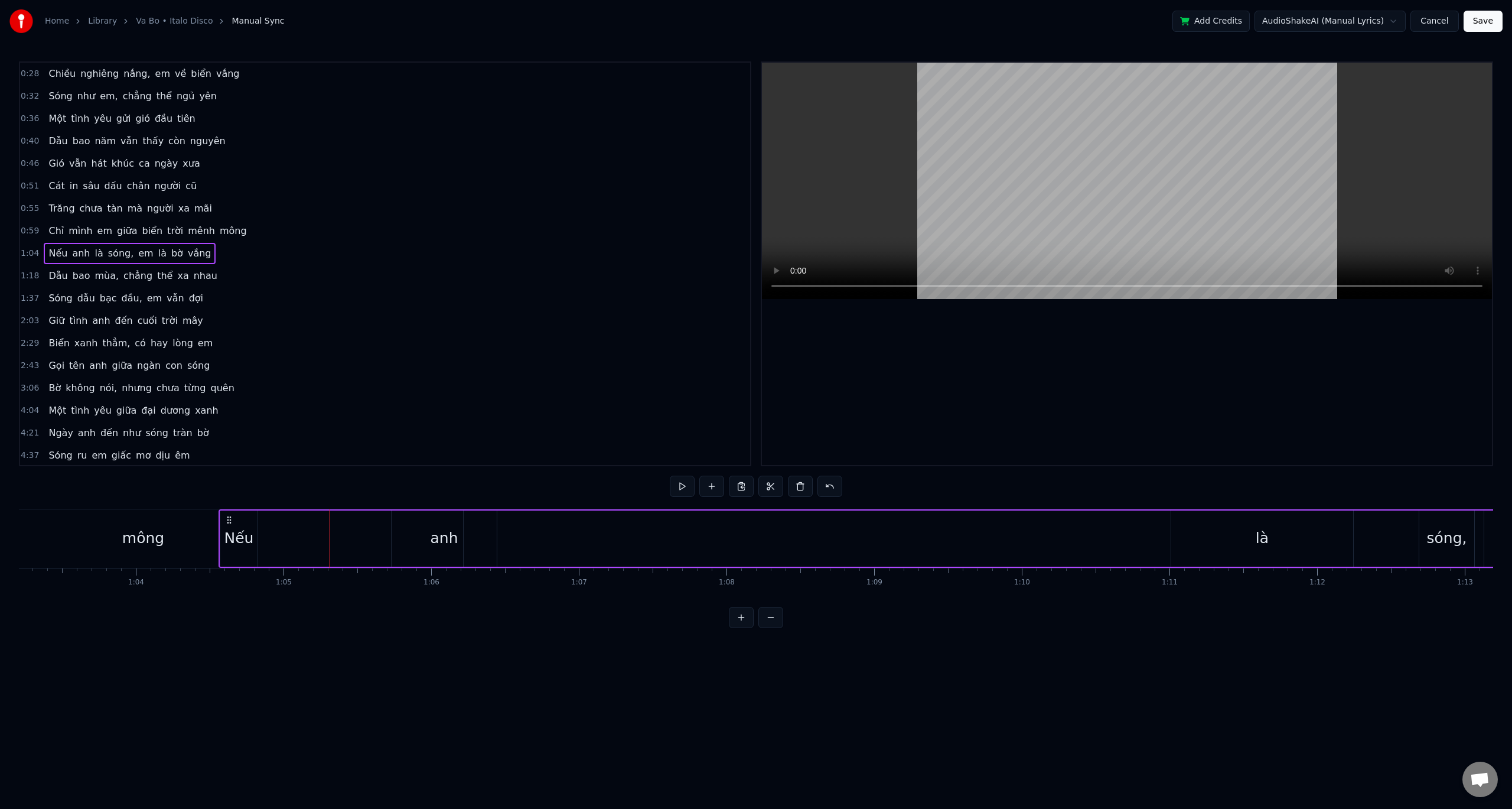
click at [239, 541] on div "Nếu" at bounding box center [240, 538] width 30 height 23
drag, startPoint x: 432, startPoint y: 532, endPoint x: 336, endPoint y: 538, distance: 96.2
click at [309, 531] on div "Nếu anh là sóng, em là bờ vắng" at bounding box center [1229, 538] width 2022 height 59
click at [435, 526] on div "anh" at bounding box center [444, 538] width 105 height 56
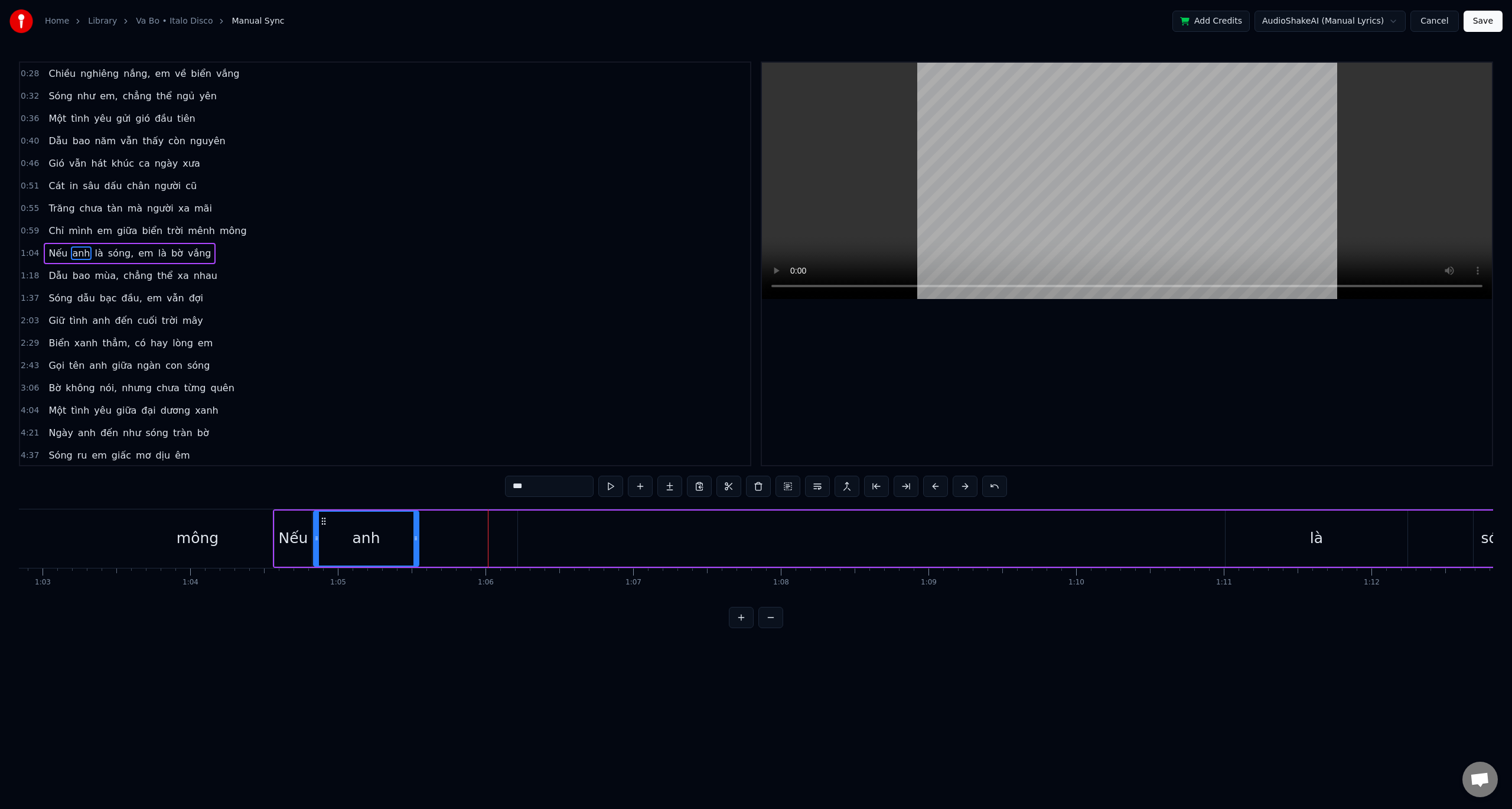
scroll to position [0, 9277]
drag, startPoint x: 400, startPoint y: 523, endPoint x: 322, endPoint y: 524, distance: 78.0
click at [322, 524] on icon at bounding box center [323, 521] width 10 height 10
click at [1315, 545] on div "là" at bounding box center [1316, 538] width 13 height 23
drag, startPoint x: 1232, startPoint y: 521, endPoint x: 392, endPoint y: 547, distance: 840.4
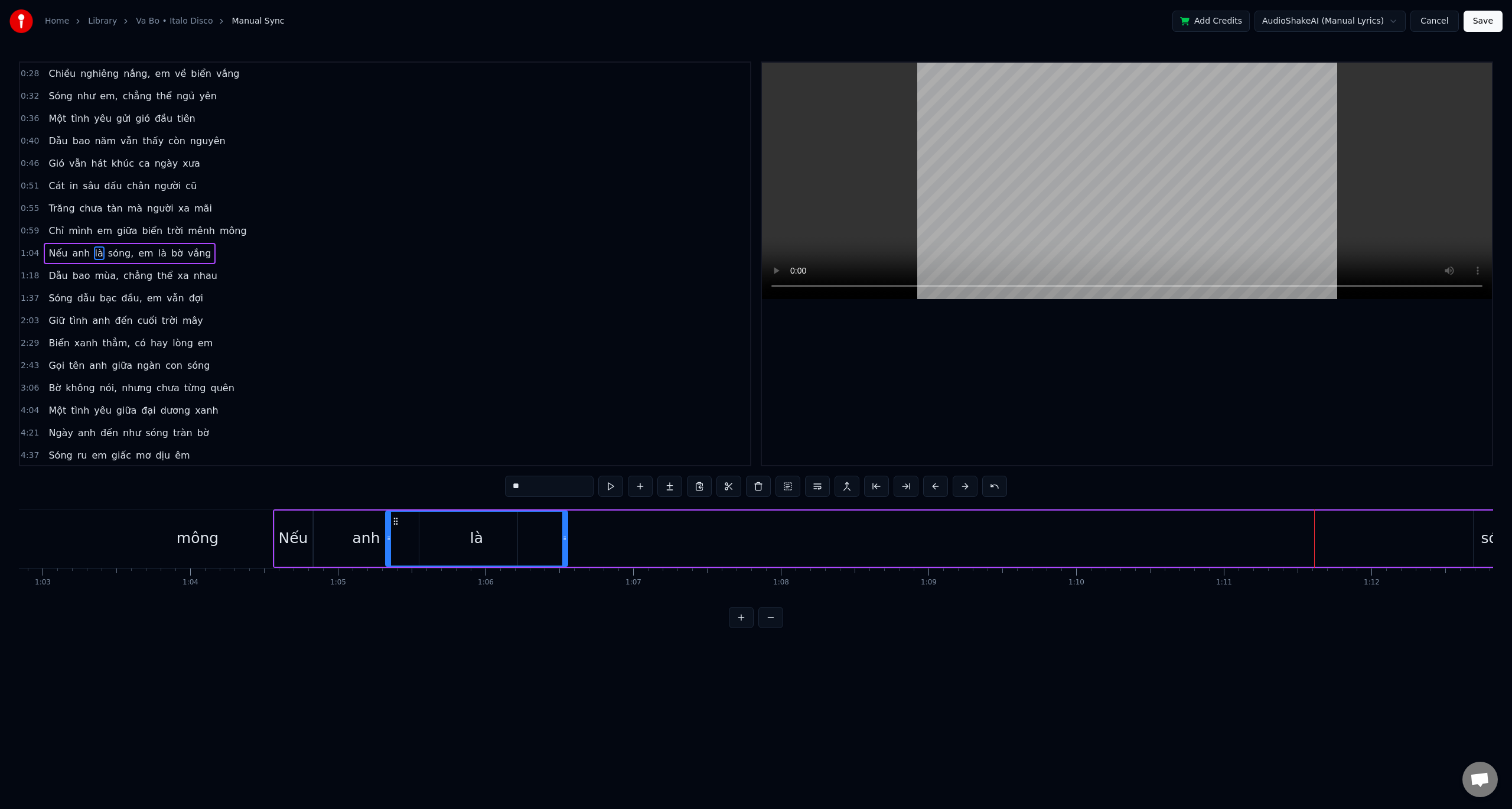
click at [392, 547] on div "là" at bounding box center [477, 538] width 181 height 54
drag, startPoint x: 564, startPoint y: 539, endPoint x: 416, endPoint y: 547, distance: 148.2
click at [416, 547] on div at bounding box center [417, 538] width 4 height 54
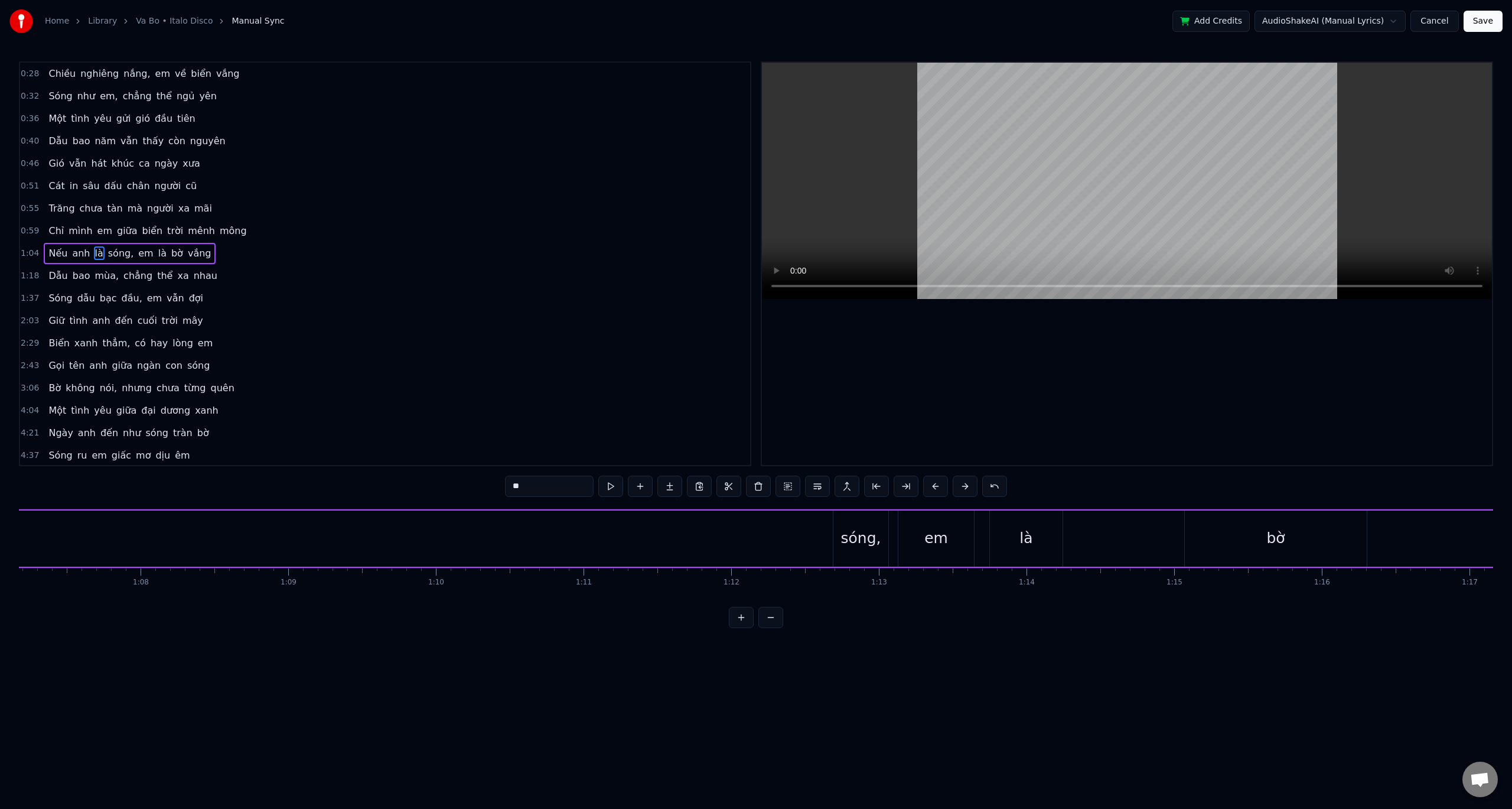
scroll to position [0, 10042]
click at [749, 523] on div "sóng," at bounding box center [735, 538] width 55 height 56
type input "*****"
